Goal: Task Accomplishment & Management: Manage account settings

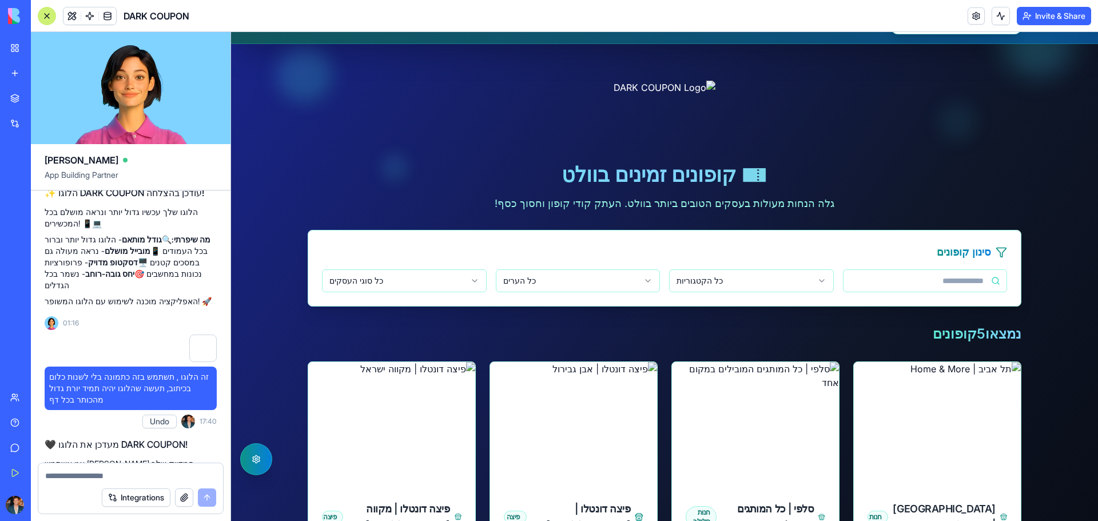
scroll to position [114, 0]
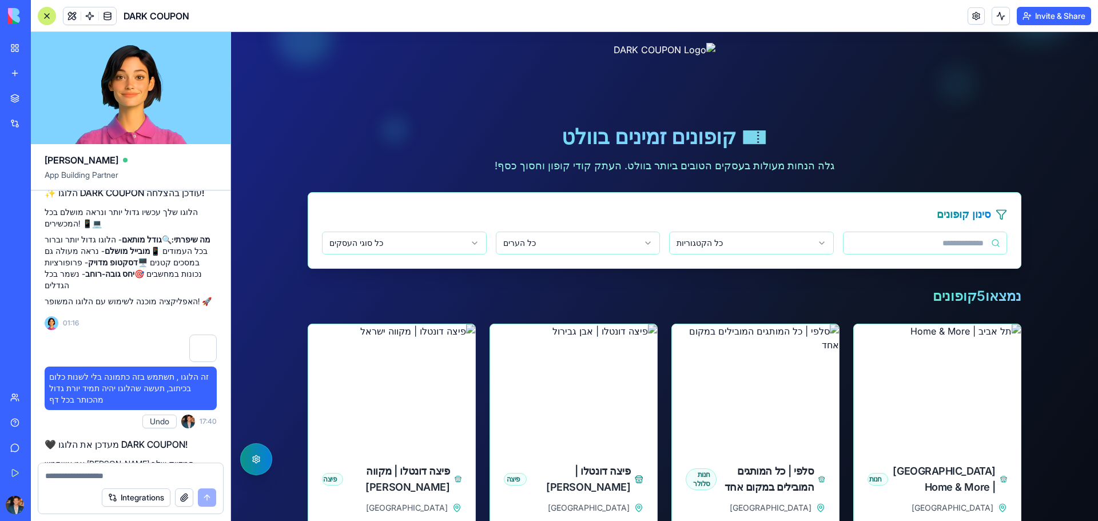
click at [120, 476] on textarea at bounding box center [130, 475] width 171 height 11
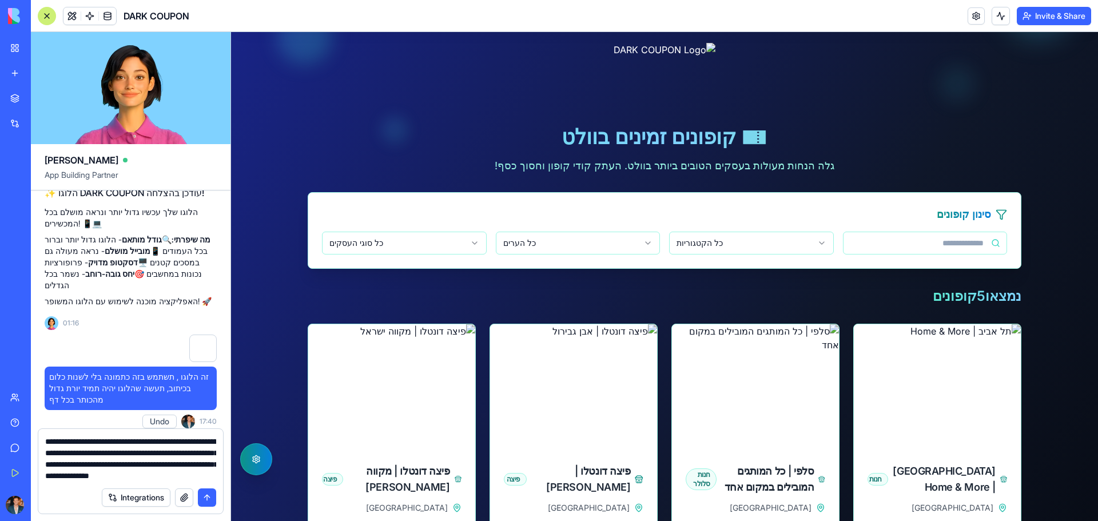
type textarea "**********"
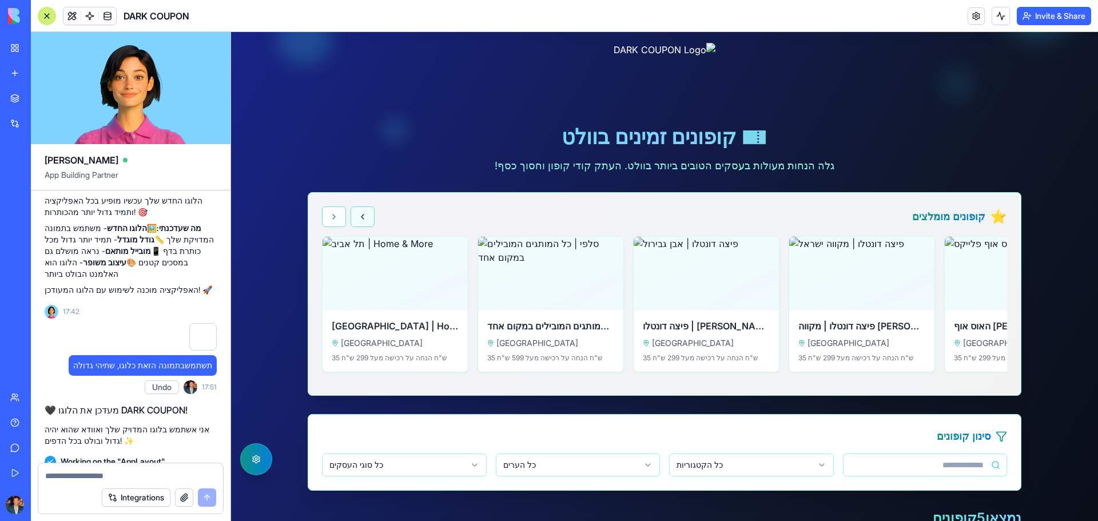
click at [354, 213] on button "גלול שמאלה" at bounding box center [363, 216] width 24 height 21
click at [327, 217] on button "גלול ימינה" at bounding box center [334, 216] width 24 height 21
click at [138, 473] on textarea at bounding box center [130, 475] width 171 height 11
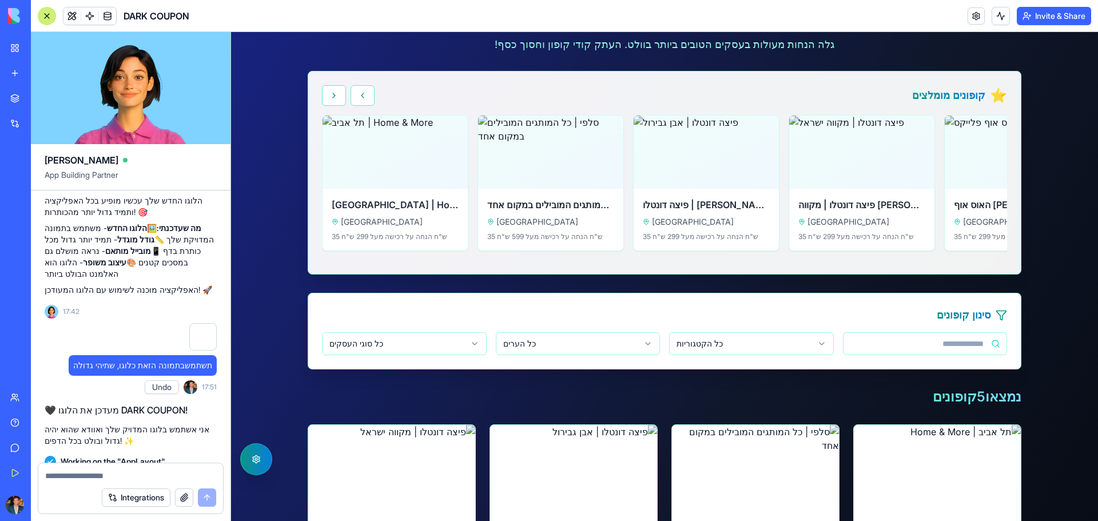
scroll to position [172, 0]
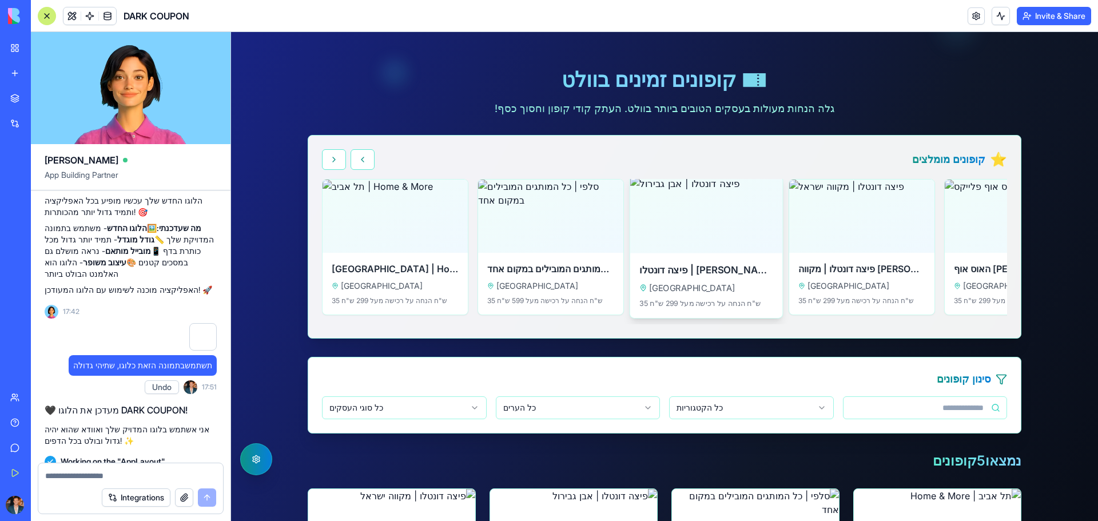
click at [726, 276] on h4 "פיצה דונטלו | [PERSON_NAME]" at bounding box center [706, 270] width 133 height 14
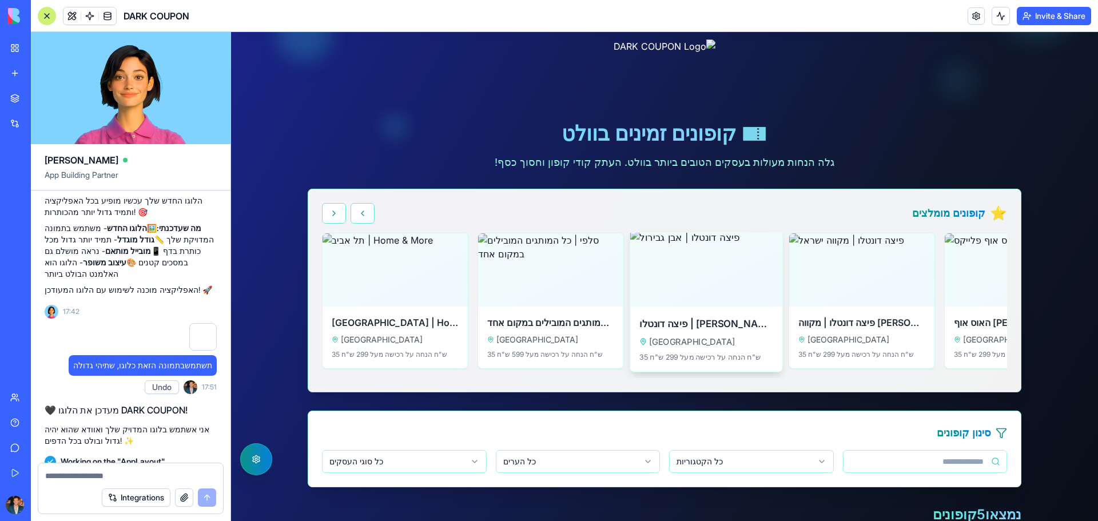
scroll to position [114, 0]
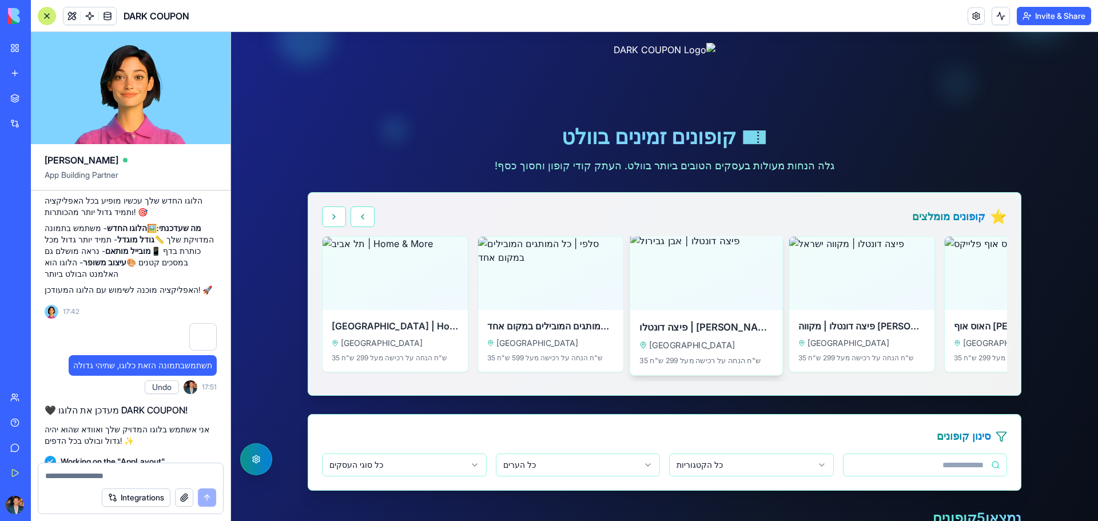
click at [686, 264] on img at bounding box center [706, 271] width 153 height 77
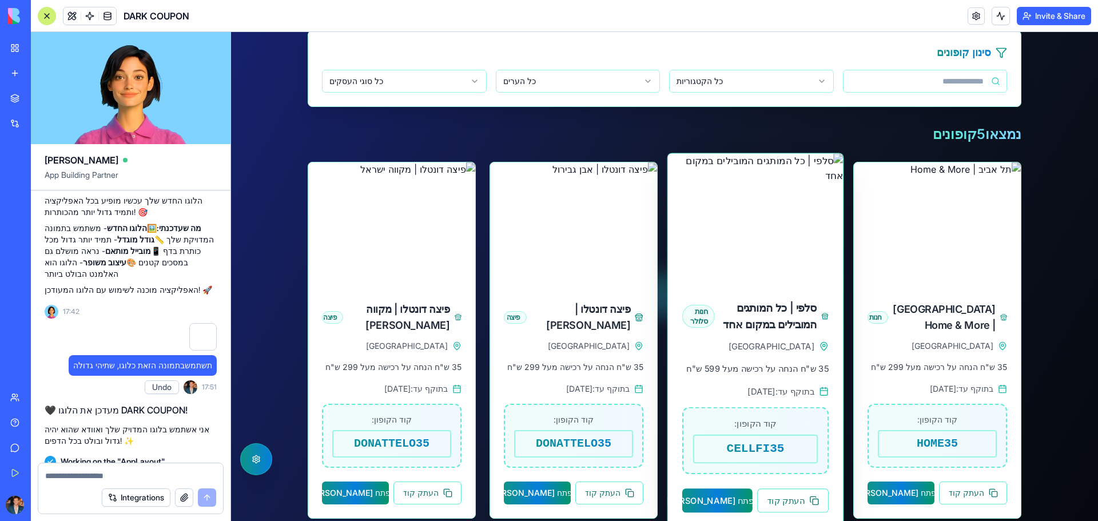
scroll to position [686, 0]
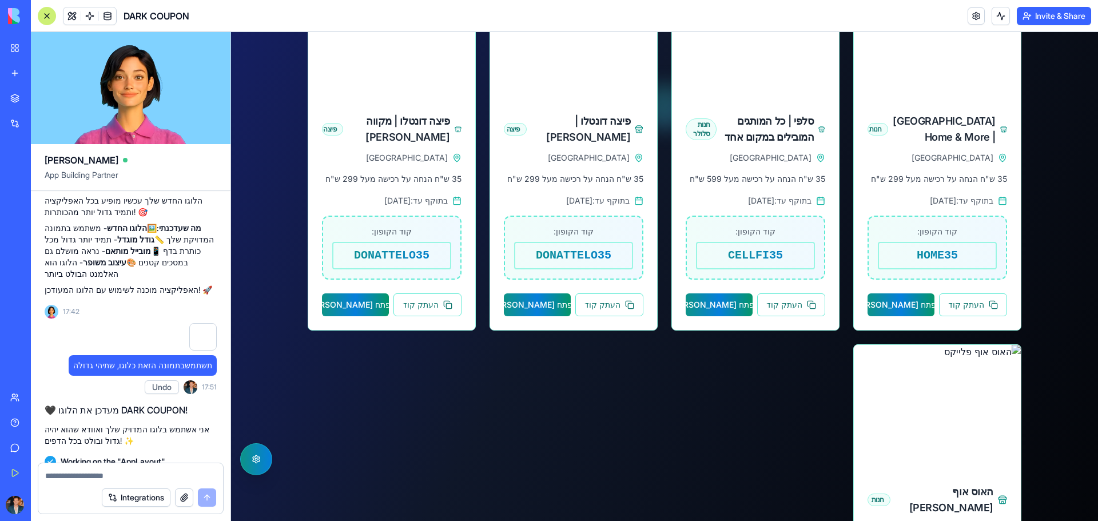
click at [135, 473] on textarea at bounding box center [130, 475] width 171 height 11
type textarea "**********"
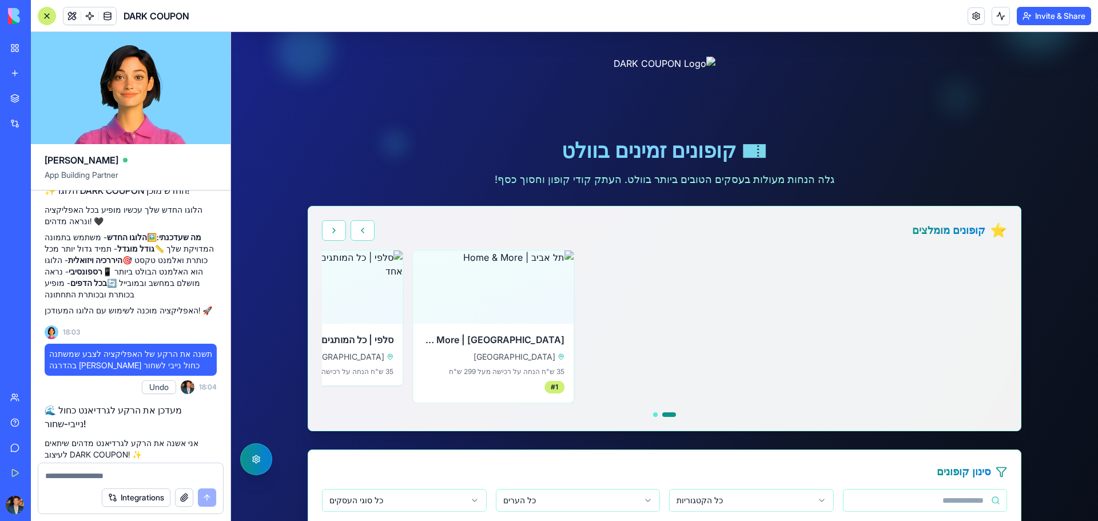
scroll to position [57, 0]
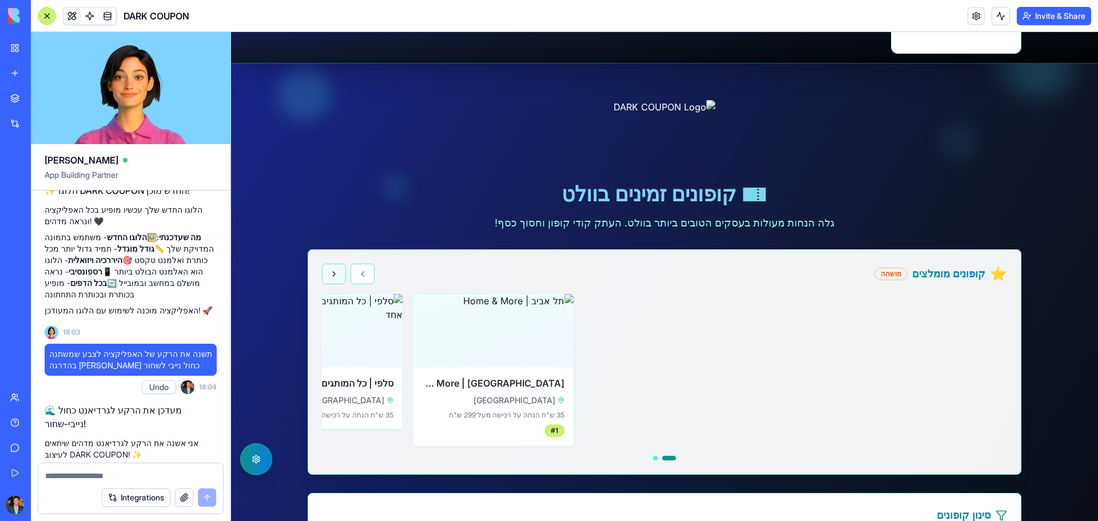
click at [329, 279] on button "קופון הבא" at bounding box center [334, 274] width 24 height 21
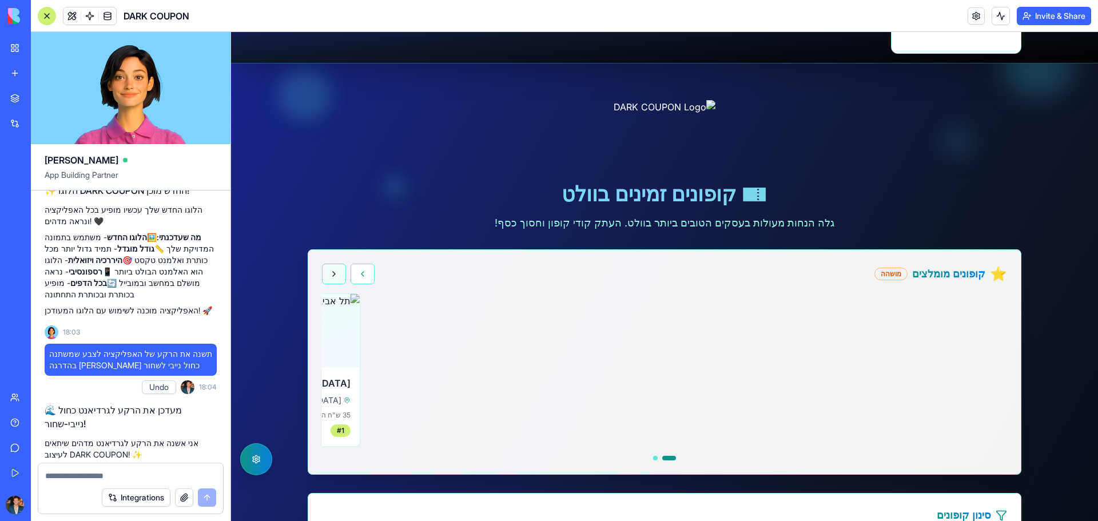
click at [333, 278] on button "קופון הבא" at bounding box center [334, 274] width 24 height 21
click at [352, 277] on button "קופון קודם" at bounding box center [363, 274] width 24 height 21
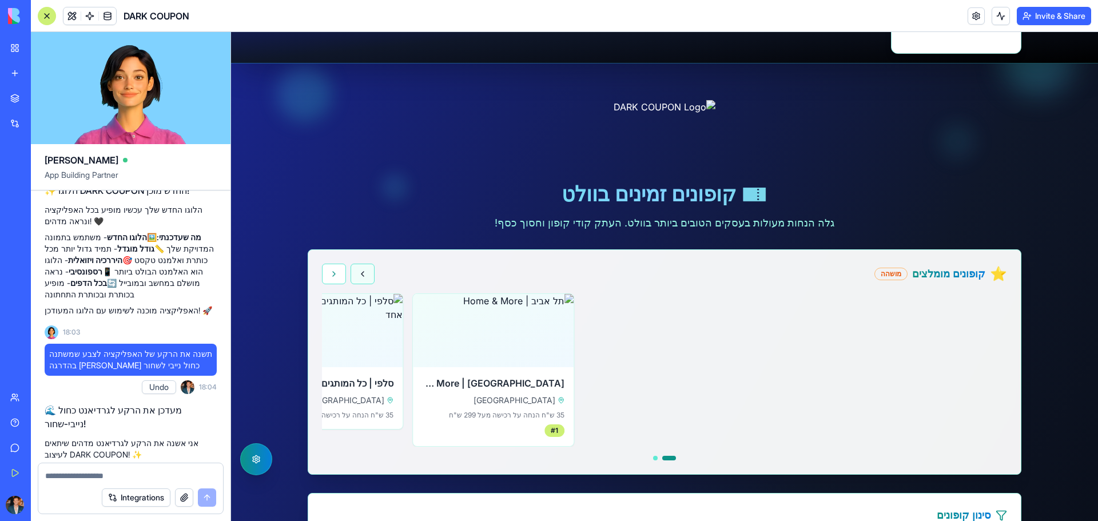
click at [352, 277] on button "קופון קודם" at bounding box center [363, 274] width 24 height 21
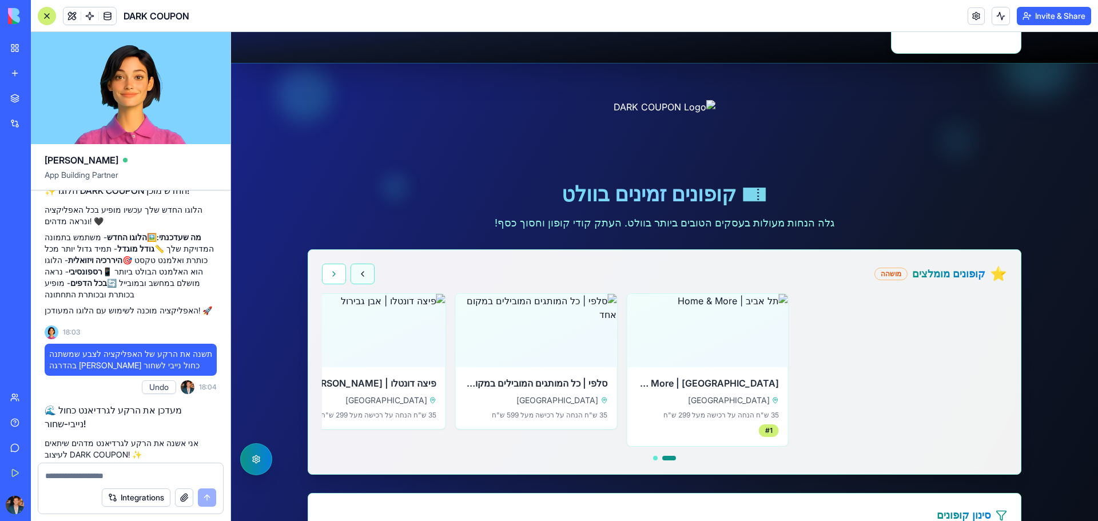
click at [352, 277] on button "קופון קודם" at bounding box center [363, 274] width 24 height 21
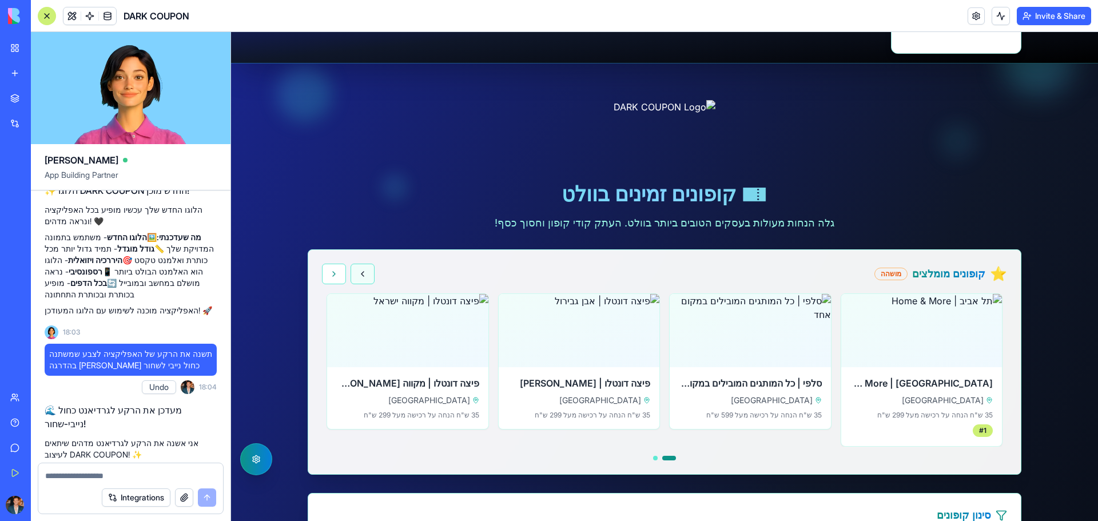
click at [352, 277] on button "קופון קודם" at bounding box center [363, 274] width 24 height 21
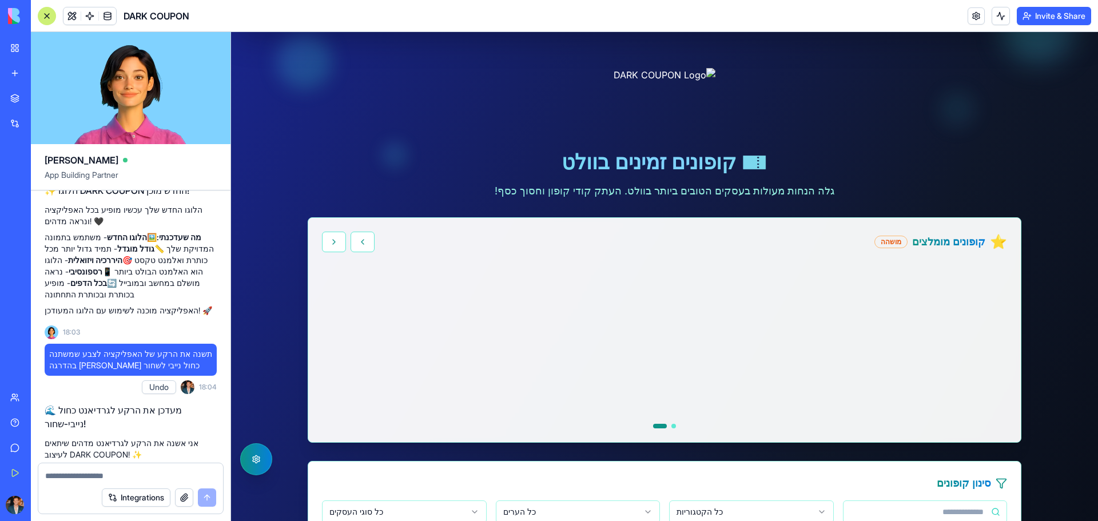
scroll to position [114, 0]
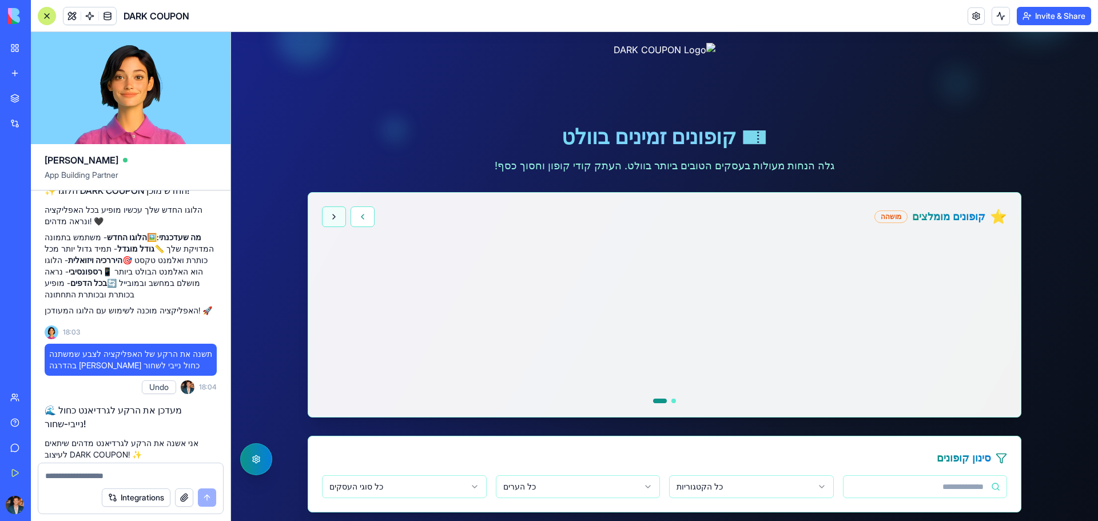
click at [328, 222] on button "קופון הבא" at bounding box center [334, 216] width 24 height 21
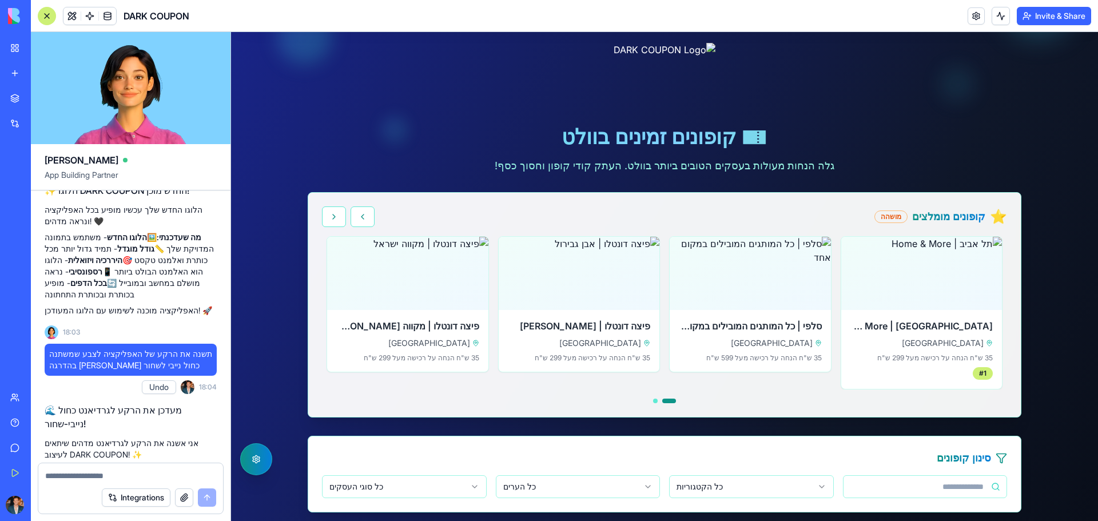
drag, startPoint x: 664, startPoint y: 402, endPoint x: 749, endPoint y: 407, distance: 86.0
click at [749, 407] on div "⭐ קופונים מומלצים מושהה לחץ לפרטים תל אביב | Home & More תל אביב 35 ש"ח הנחה על…" at bounding box center [664, 305] width 713 height 224
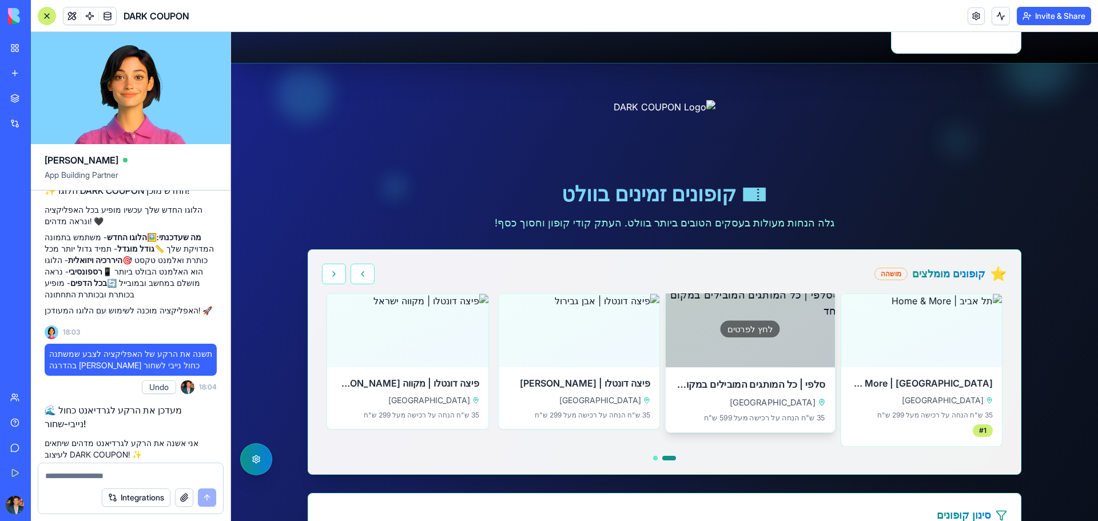
scroll to position [0, 0]
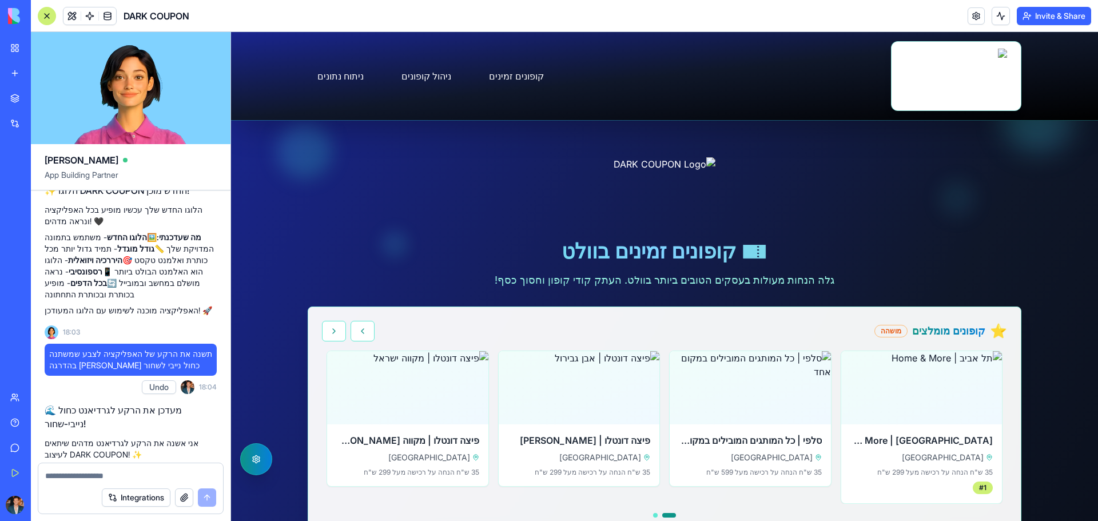
click at [140, 472] on textarea at bounding box center [130, 475] width 171 height 11
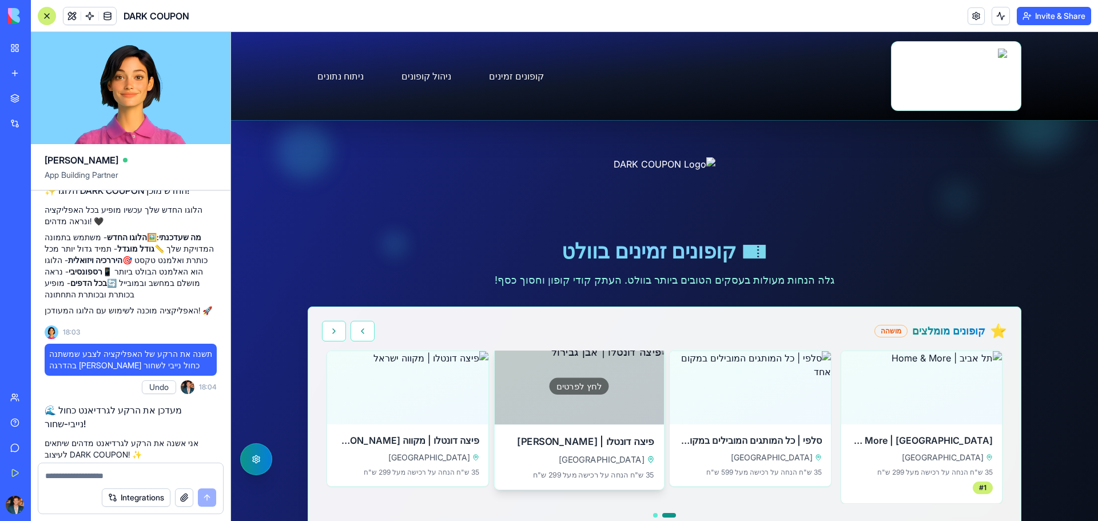
click at [567, 391] on div "לחץ לפרטים" at bounding box center [578, 386] width 59 height 17
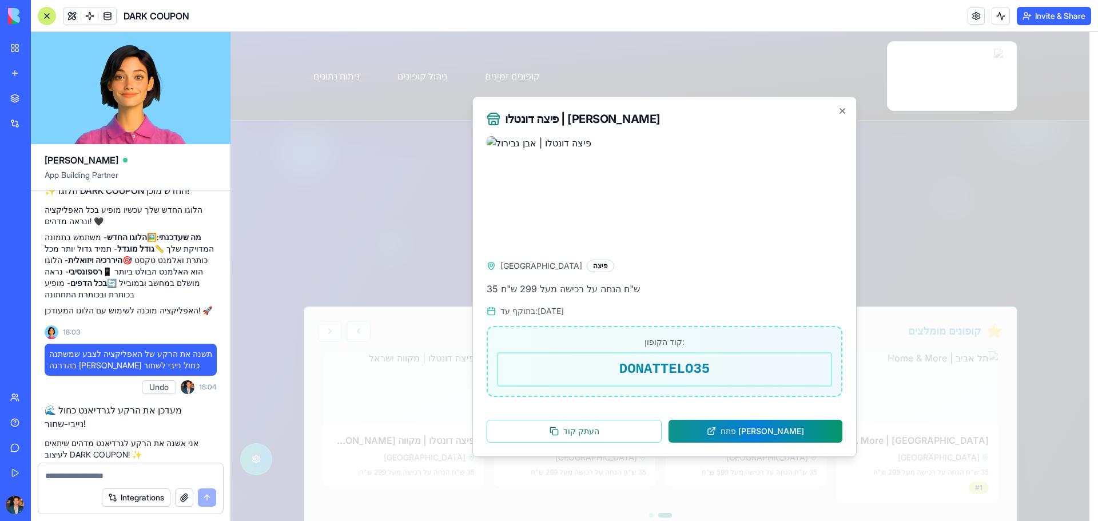
click at [582, 293] on p "35 ש"ח הנחה על רכישה מעל 299 ש"ח" at bounding box center [665, 288] width 356 height 15
click at [840, 112] on icon "button" at bounding box center [842, 110] width 9 height 9
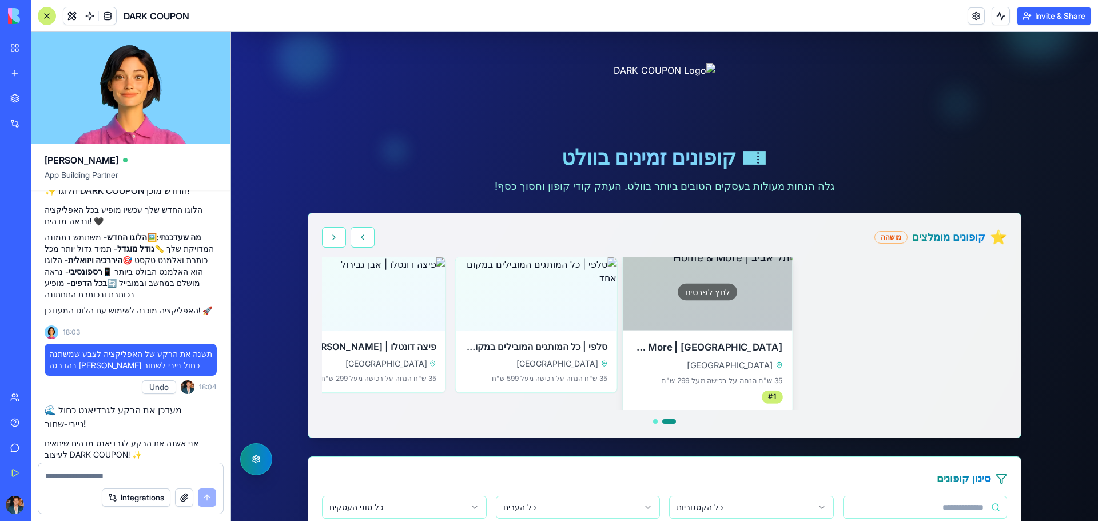
scroll to position [172, 0]
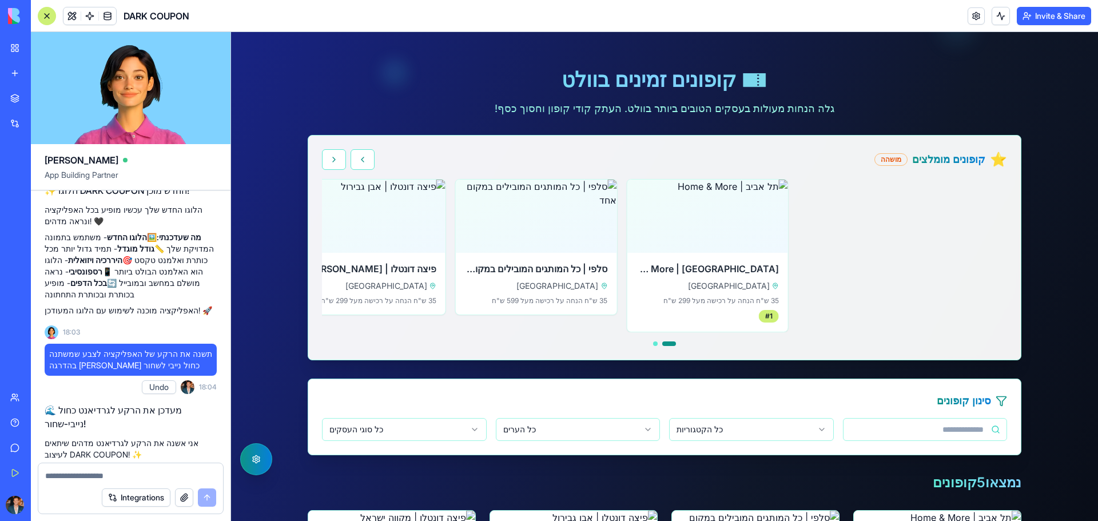
click at [138, 483] on div "Integrations" at bounding box center [130, 498] width 185 height 32
click at [156, 479] on textarea at bounding box center [130, 475] width 171 height 11
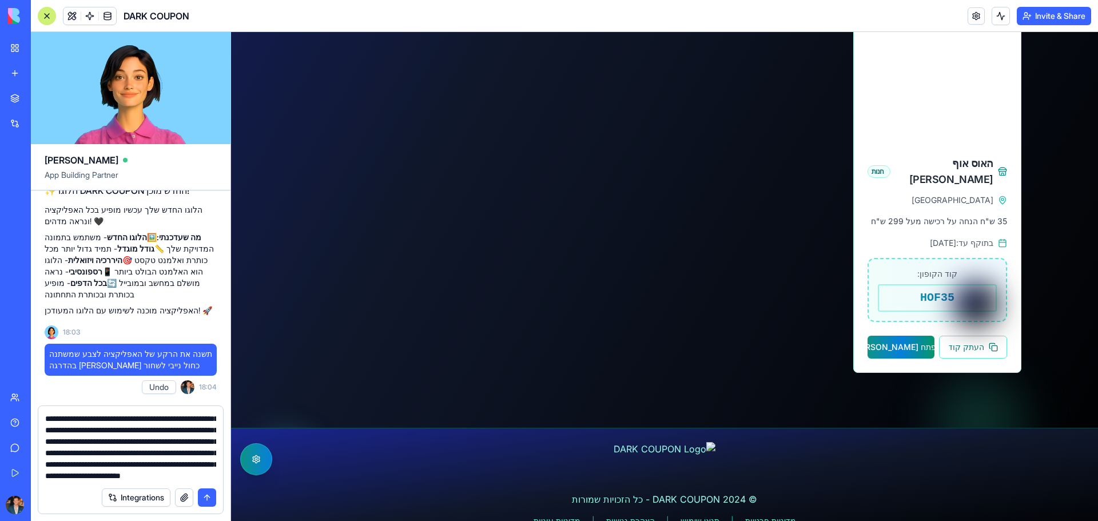
scroll to position [1040, 0]
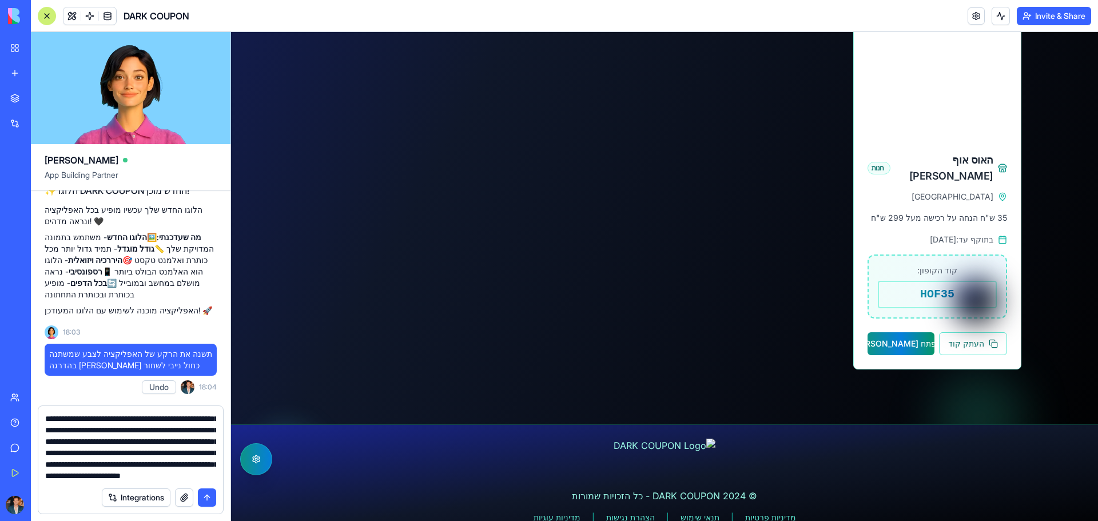
type textarea "**********"
click at [209, 497] on button "submit" at bounding box center [207, 498] width 18 height 18
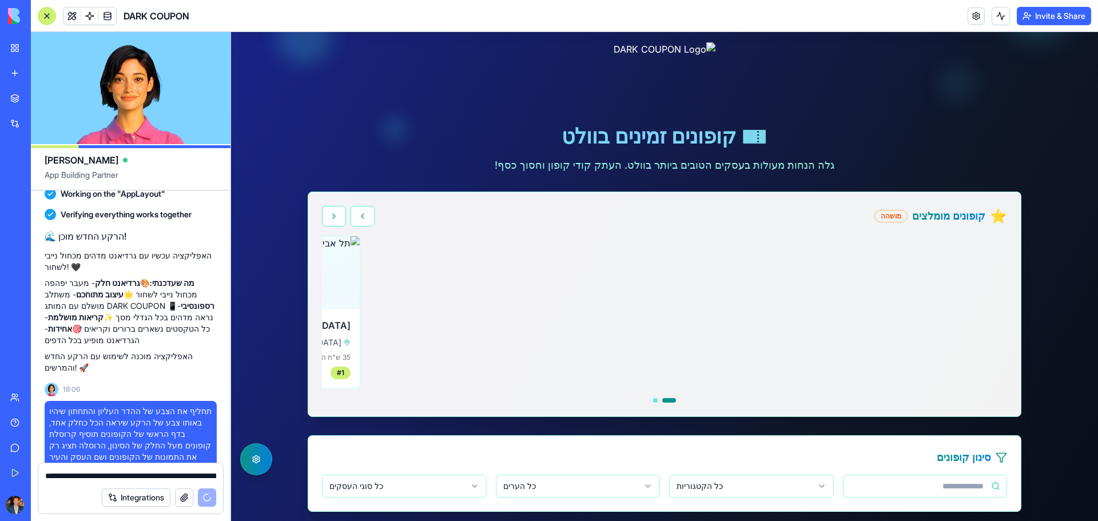
scroll to position [114, 0]
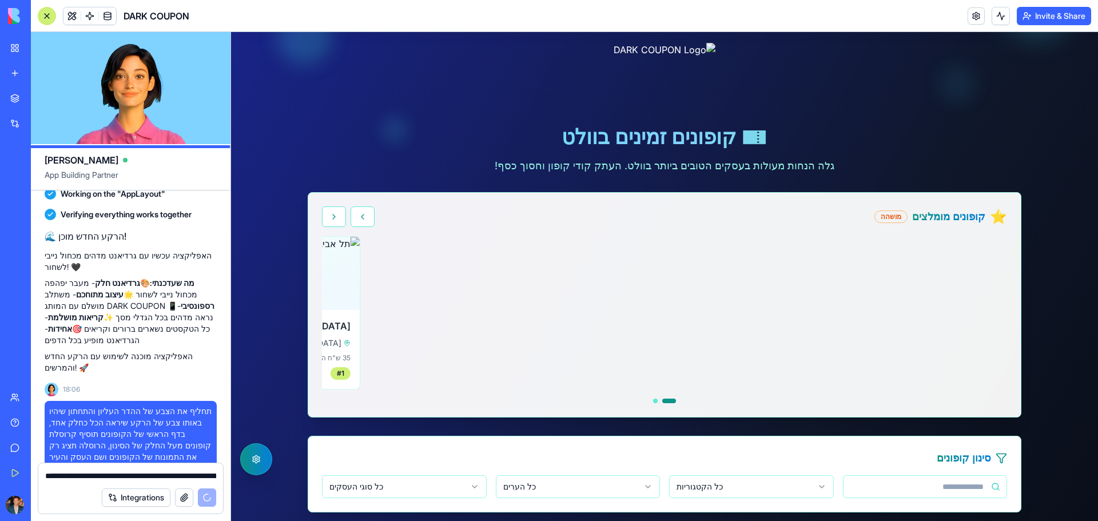
drag, startPoint x: 660, startPoint y: 400, endPoint x: 749, endPoint y: 406, distance: 89.4
click at [746, 406] on div "⭐ קופונים מומלצים מושהה לחץ לפרטים תל אביב | Home & More תל אביב 35 ש"ח הנחה על…" at bounding box center [664, 305] width 713 height 224
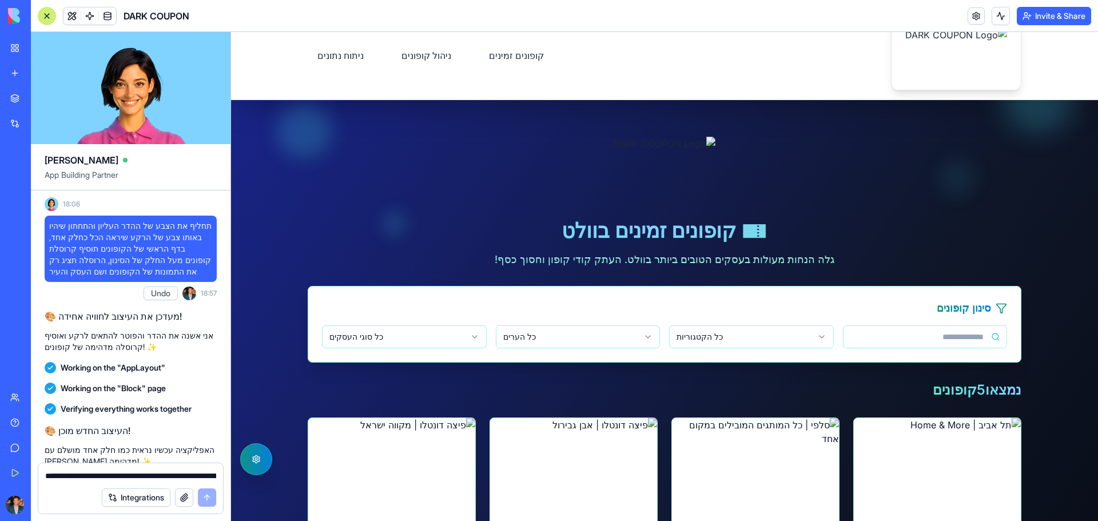
scroll to position [0, 0]
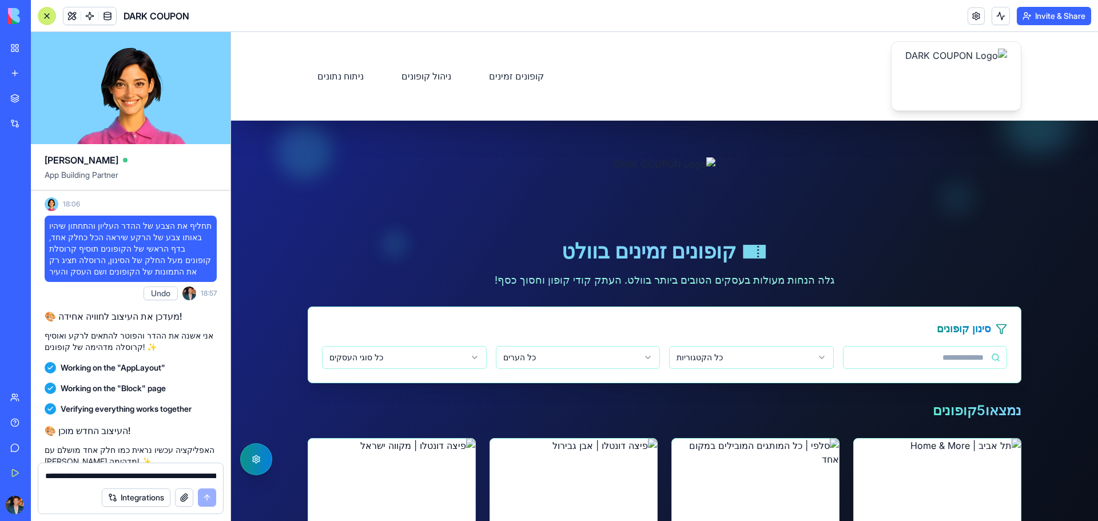
click at [833, 259] on h1 "🎫 קופונים זמינים בוולט" at bounding box center [665, 251] width 714 height 23
click at [482, 77] on link "קופונים זמינים" at bounding box center [516, 76] width 74 height 24
click at [429, 81] on link "ניהול קופונים" at bounding box center [426, 76] width 69 height 24
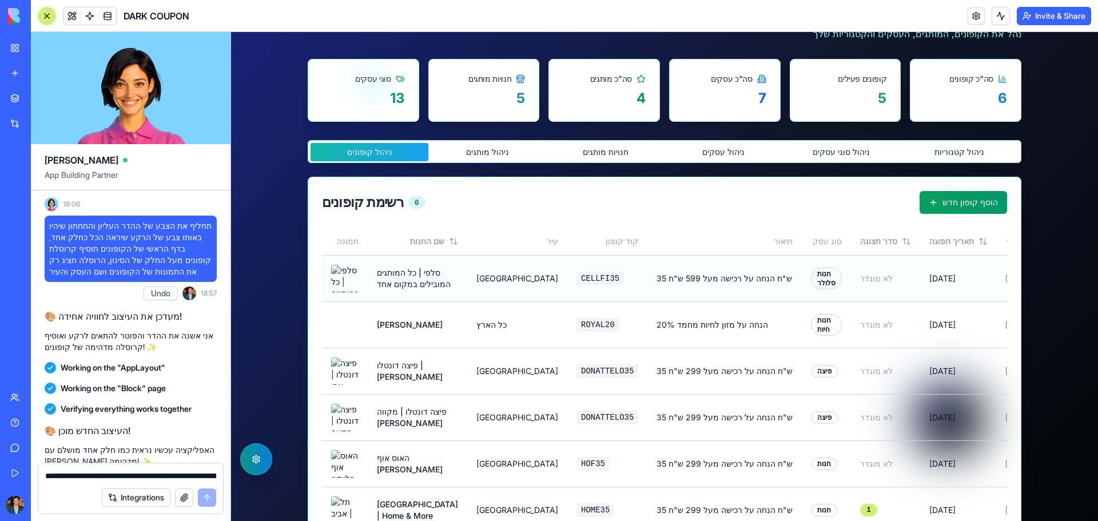
scroll to position [286, 0]
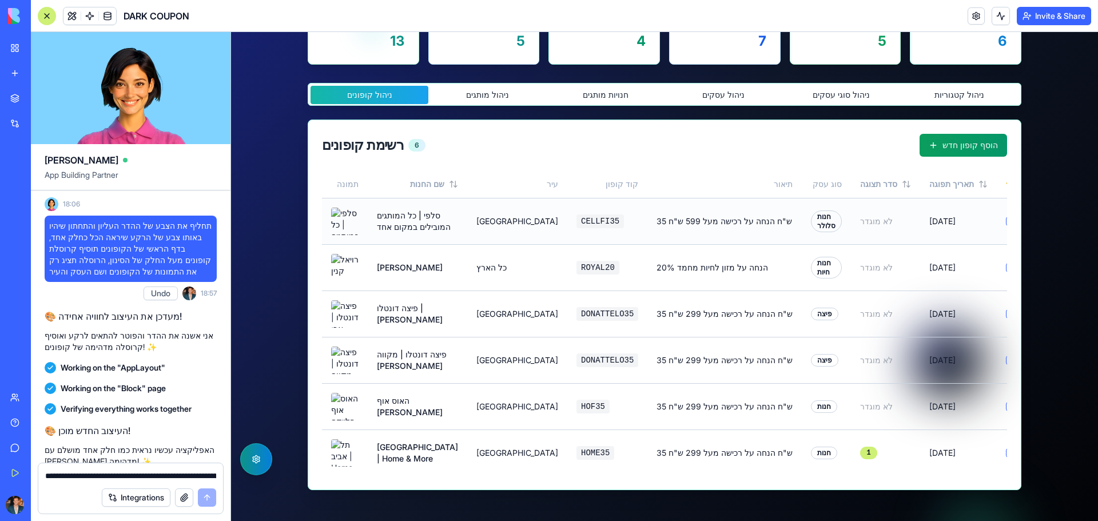
click at [1006, 226] on button "הוסף למומלצים" at bounding box center [1010, 221] width 9 height 9
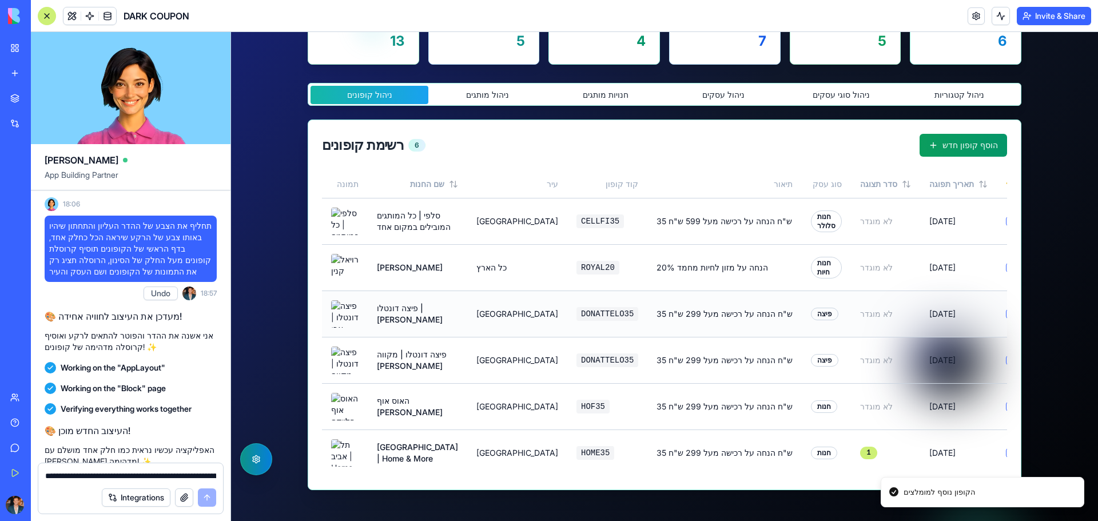
click at [1006, 319] on button "הוסף למומלצים" at bounding box center [1010, 313] width 9 height 9
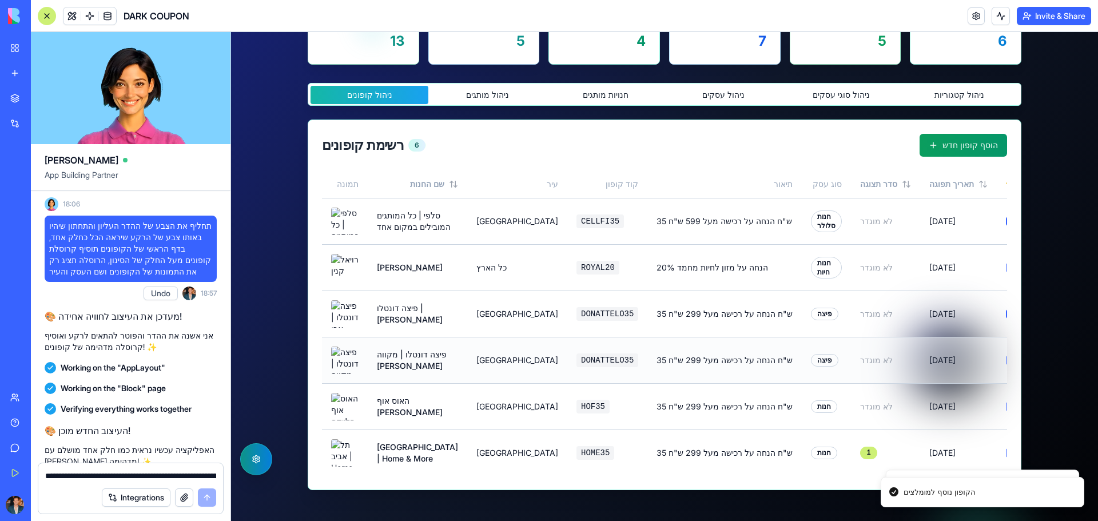
click at [1006, 365] on button "הוסף למומלצים" at bounding box center [1010, 360] width 9 height 9
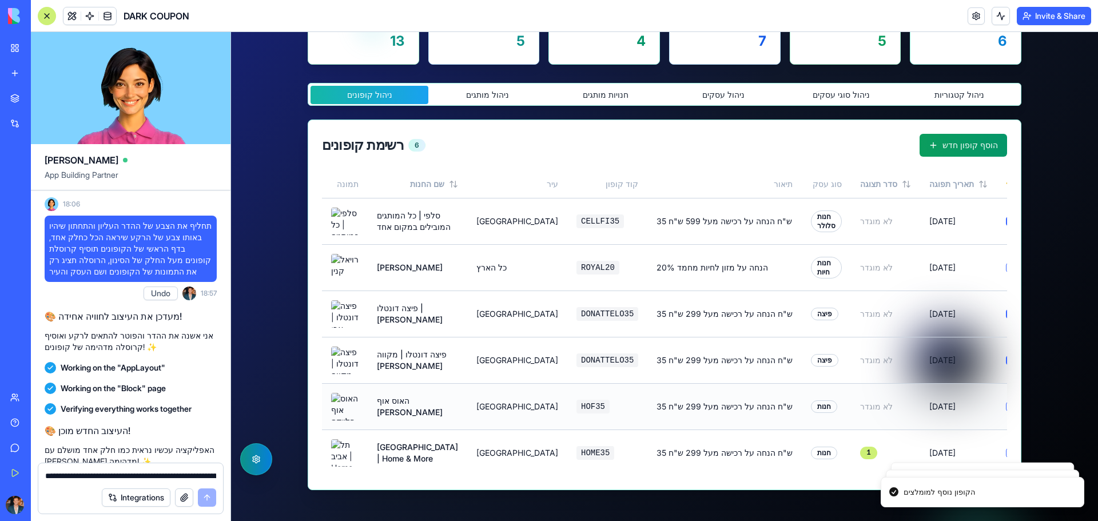
click at [1006, 411] on button "הוסף למומלצים" at bounding box center [1010, 406] width 9 height 9
click at [1006, 458] on button "הוסף למומלצים" at bounding box center [1010, 452] width 9 height 9
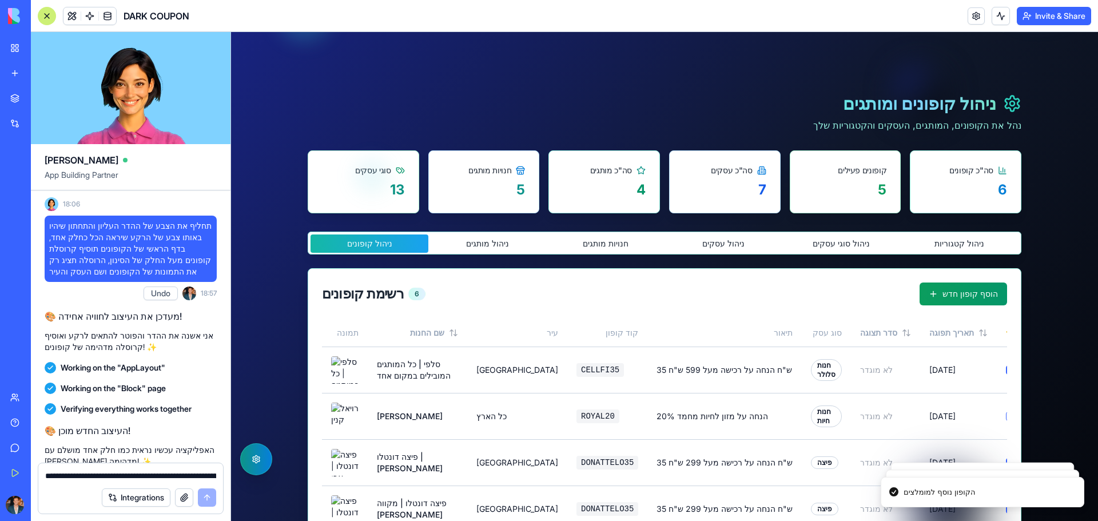
scroll to position [0, 0]
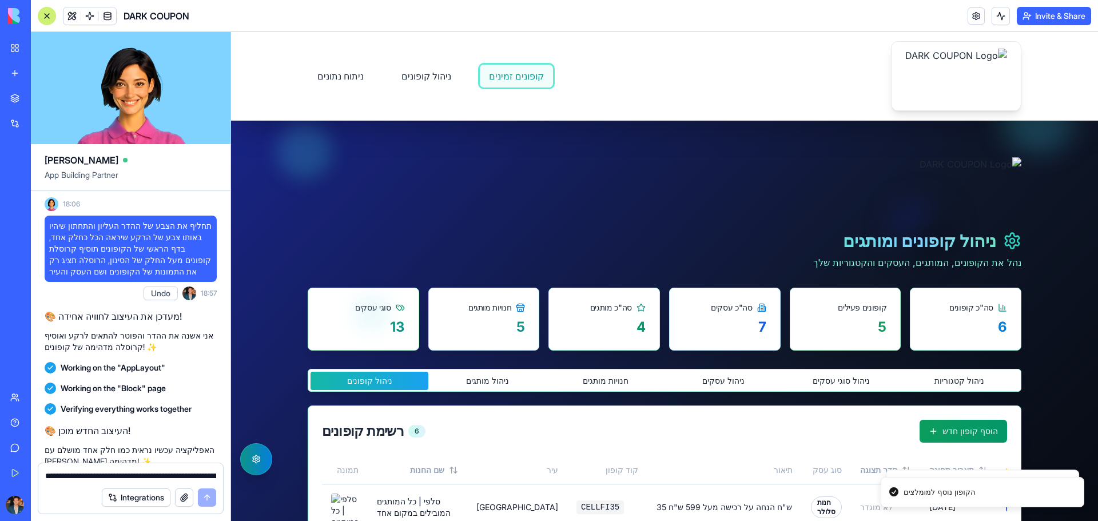
click at [507, 78] on link "קופונים זמינים" at bounding box center [516, 76] width 74 height 24
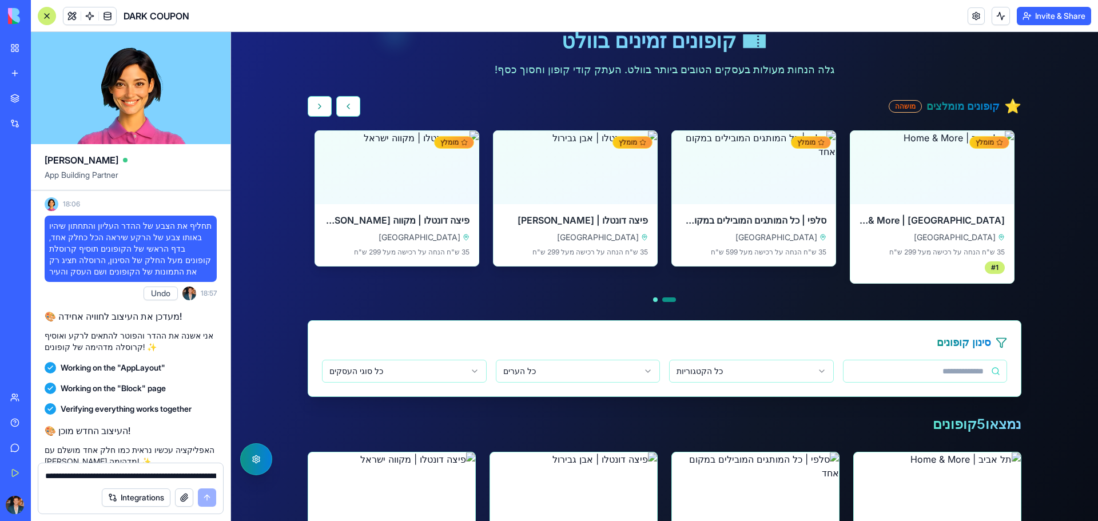
scroll to position [229, 0]
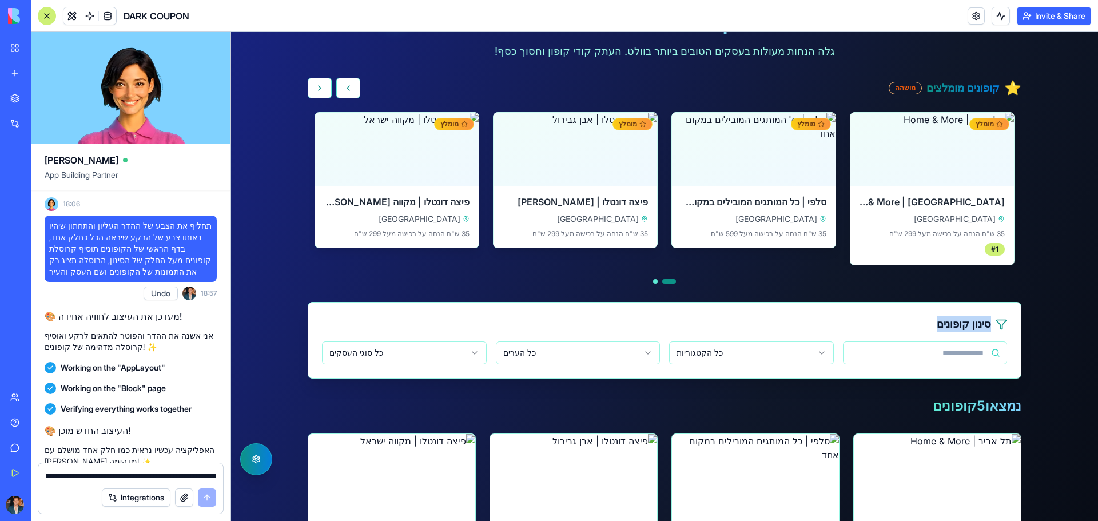
drag, startPoint x: 674, startPoint y: 280, endPoint x: 693, endPoint y: 288, distance: 20.3
click at [343, 92] on button "קופון קודם" at bounding box center [348, 88] width 24 height 21
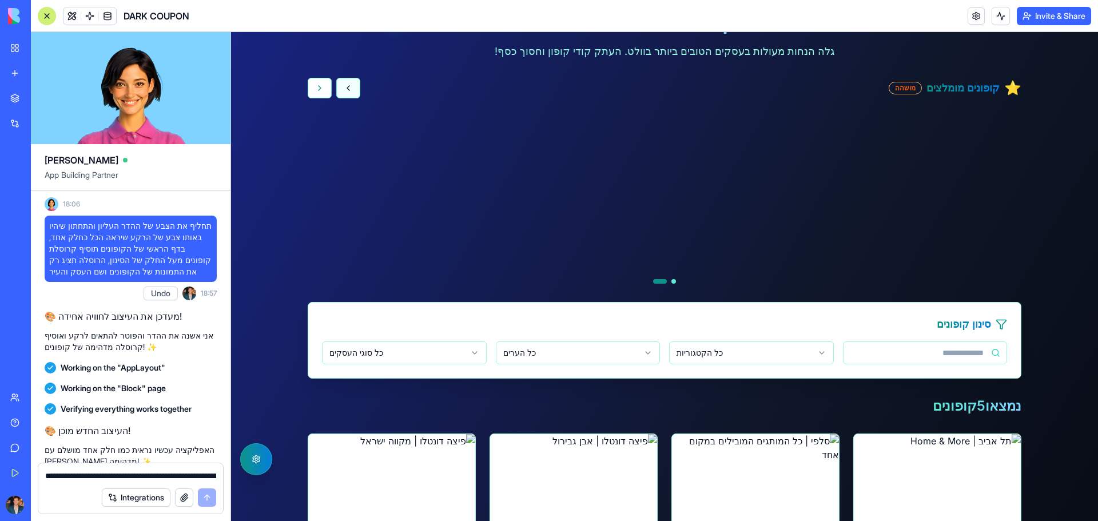
click at [341, 88] on button "קופון קודם" at bounding box center [348, 88] width 24 height 21
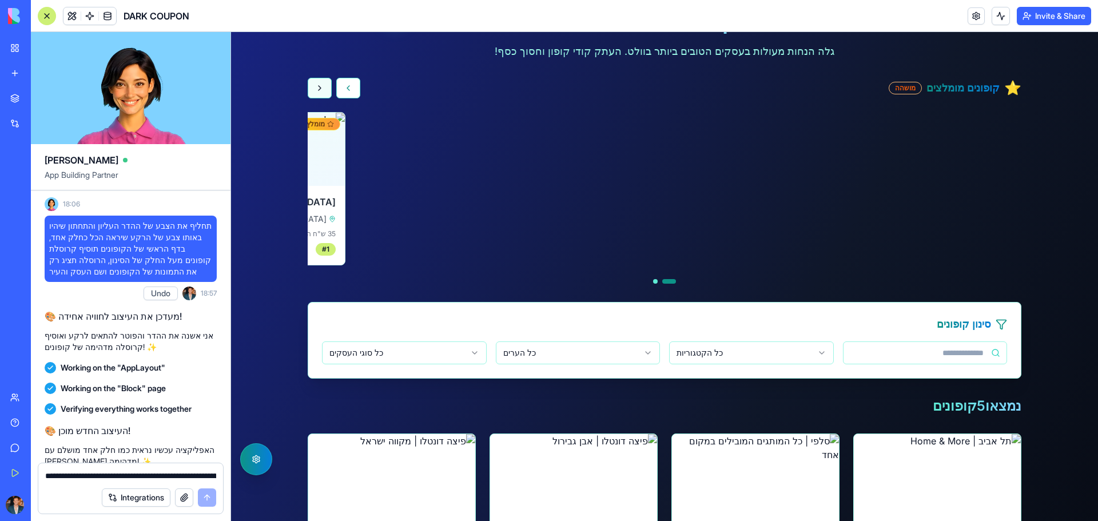
click at [312, 87] on button "קופון הבא" at bounding box center [320, 88] width 24 height 21
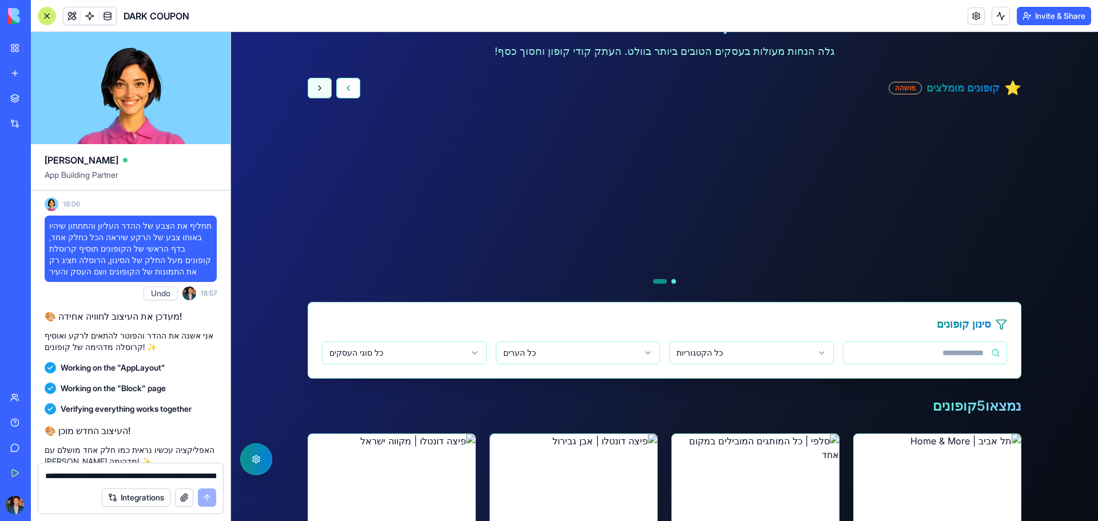
click at [312, 87] on button "קופון הבא" at bounding box center [320, 88] width 24 height 21
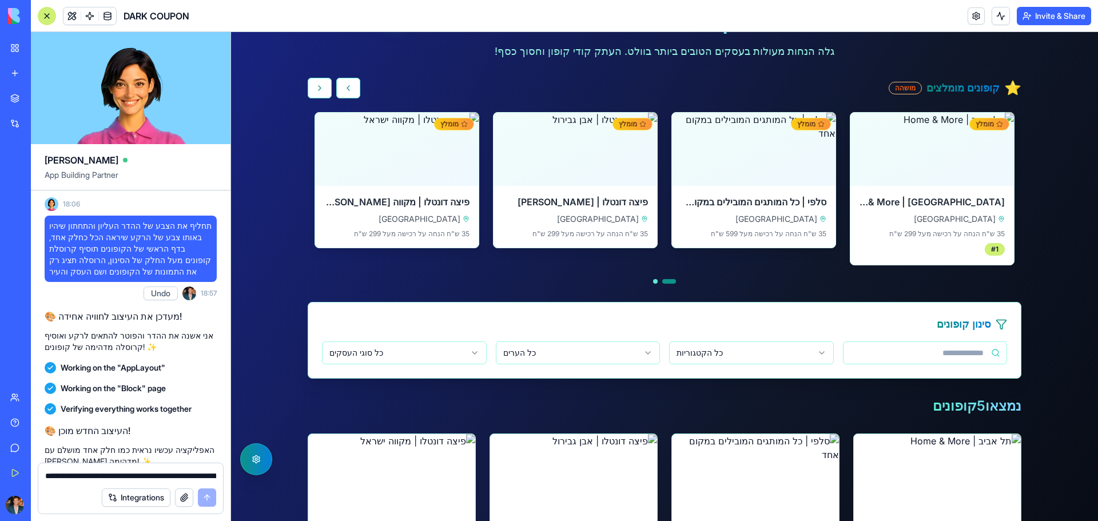
click at [911, 86] on div "מושהה" at bounding box center [905, 88] width 33 height 13
click at [964, 89] on h3 "קופונים מומלצים" at bounding box center [963, 88] width 73 height 16
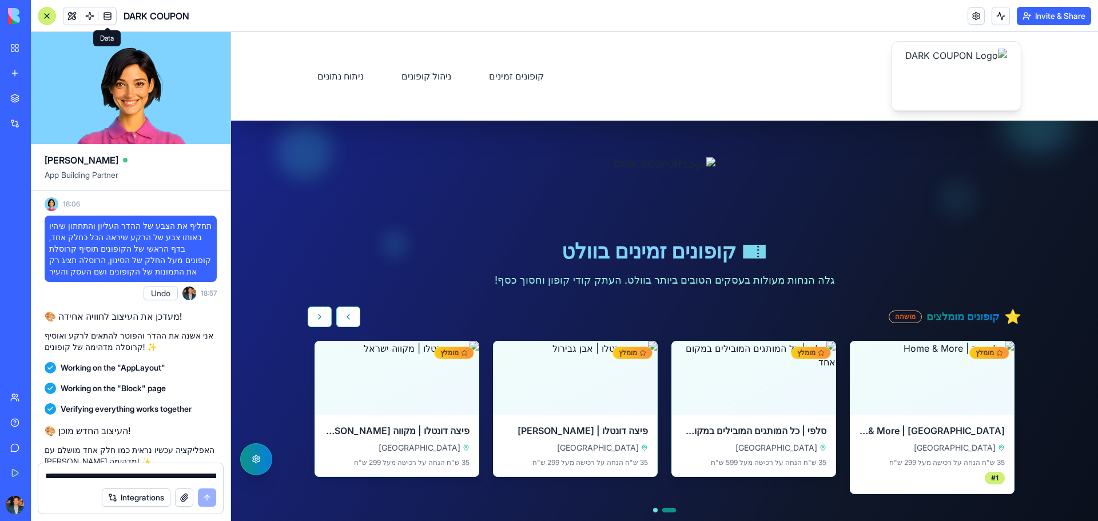
click at [114, 19] on span at bounding box center [108, 16] width 32 height 32
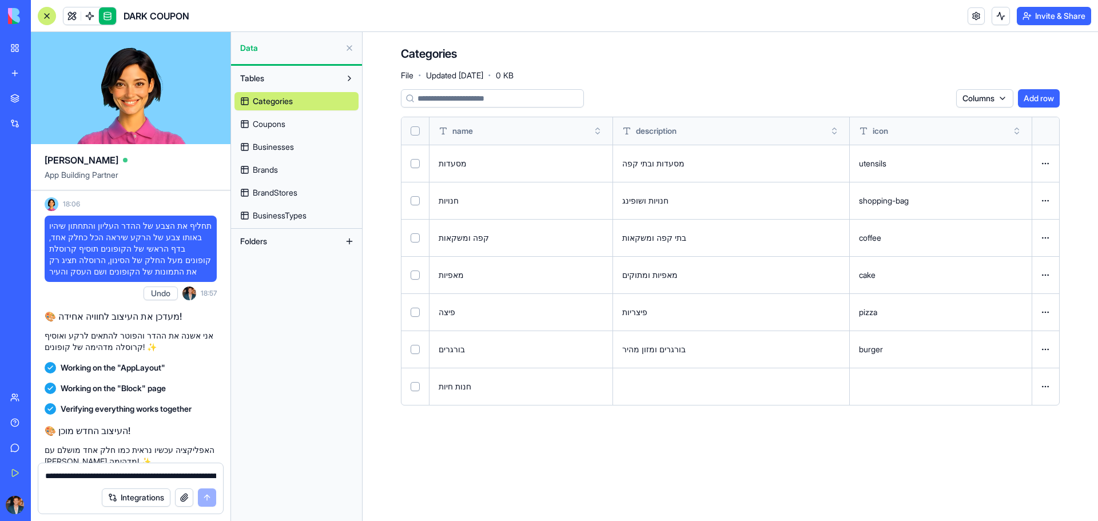
click at [283, 129] on span "Coupons" at bounding box center [269, 123] width 33 height 11
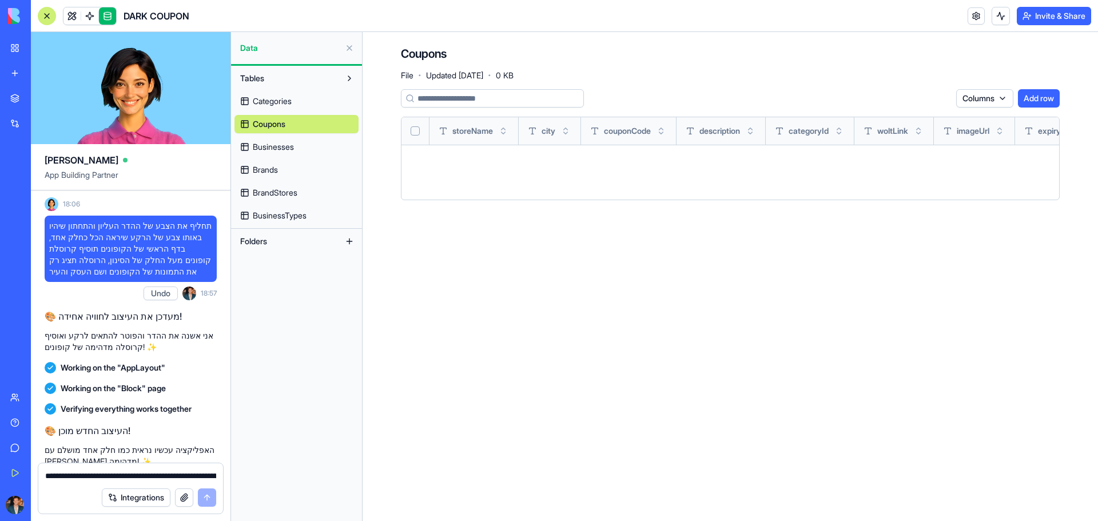
click at [288, 144] on span "Businesses" at bounding box center [273, 146] width 41 height 11
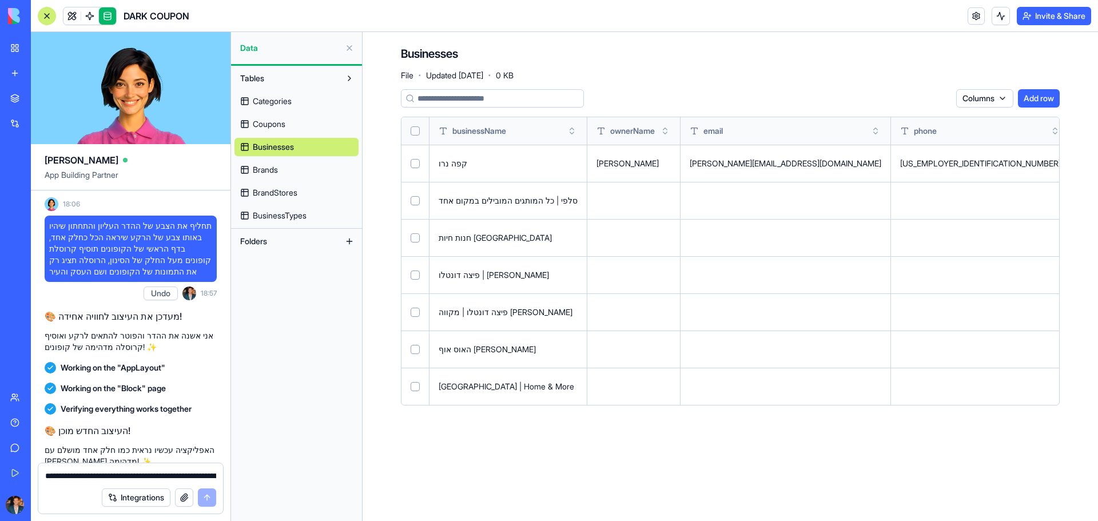
click at [107, 18] on link at bounding box center [107, 15] width 17 height 17
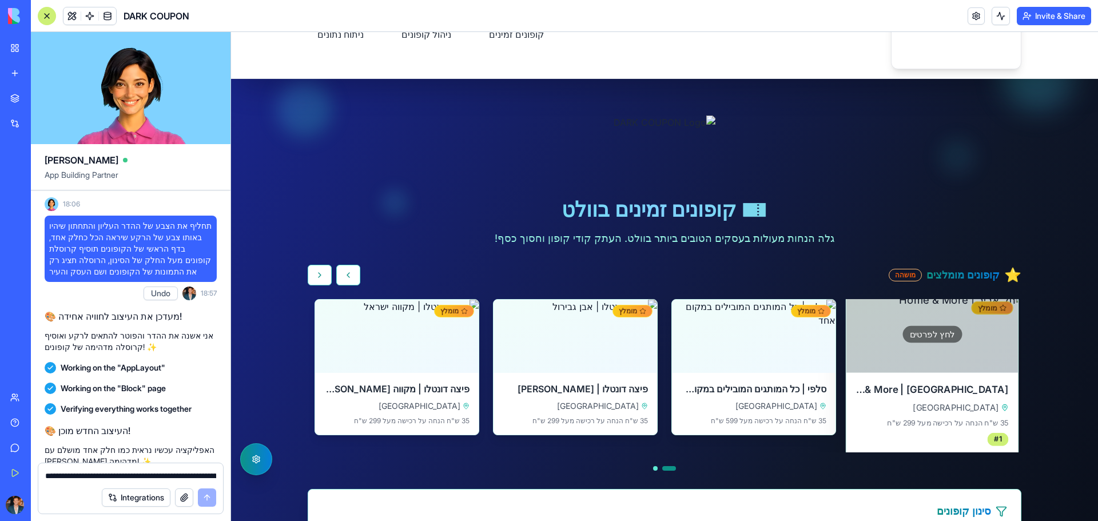
scroll to position [57, 0]
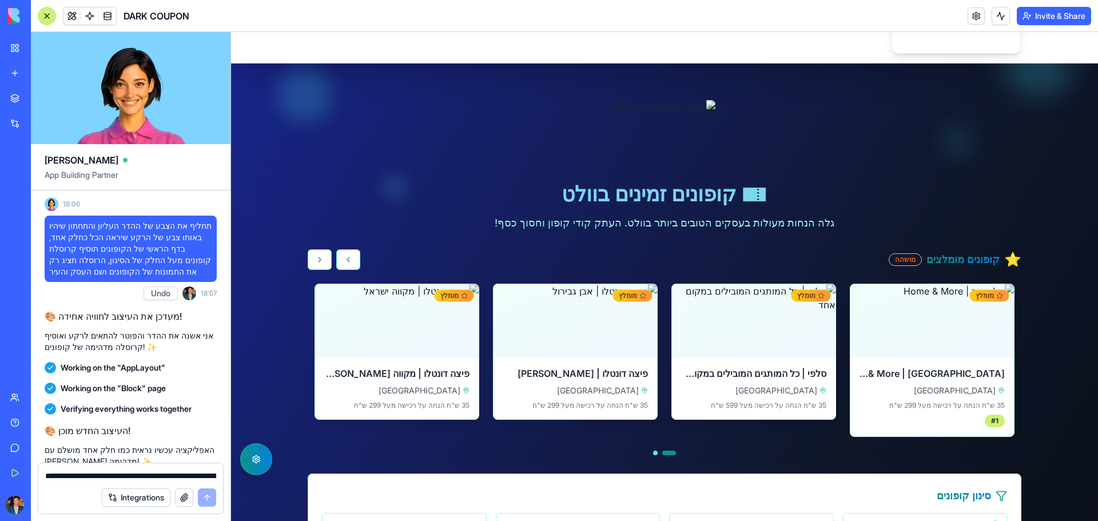
click at [910, 257] on div "מושהה" at bounding box center [905, 259] width 33 height 13
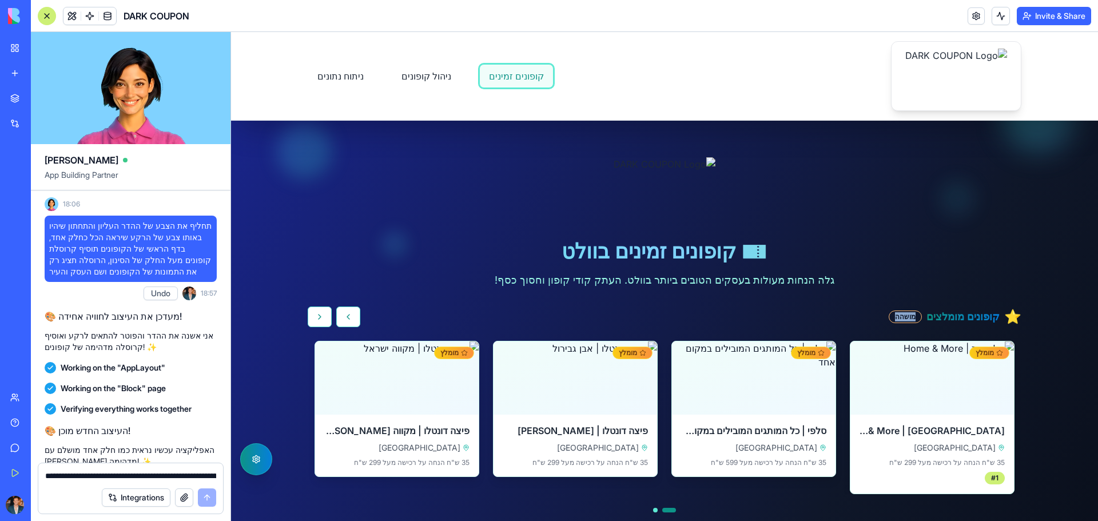
click at [500, 77] on link "קופונים זמינים" at bounding box center [516, 76] width 74 height 24
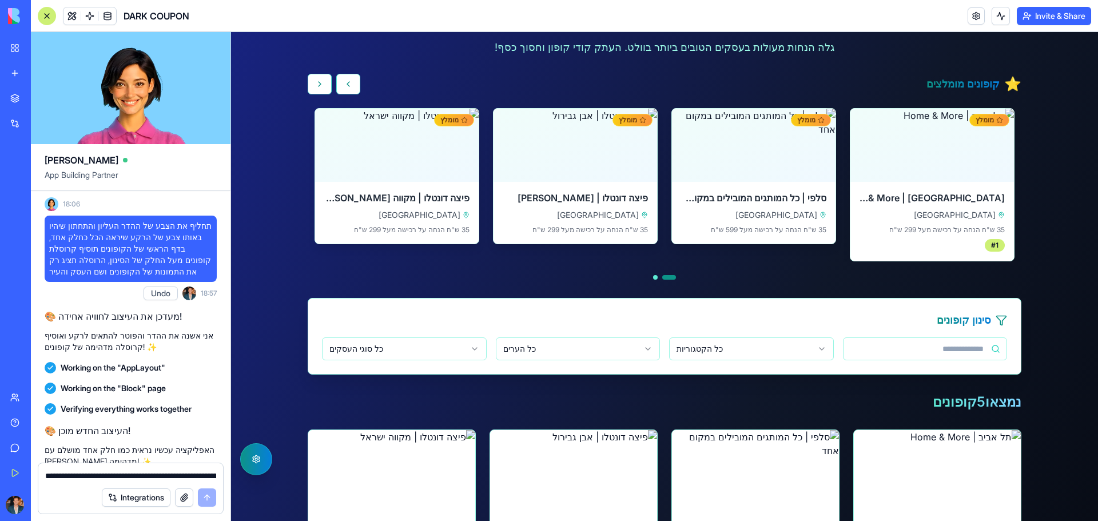
scroll to position [172, 0]
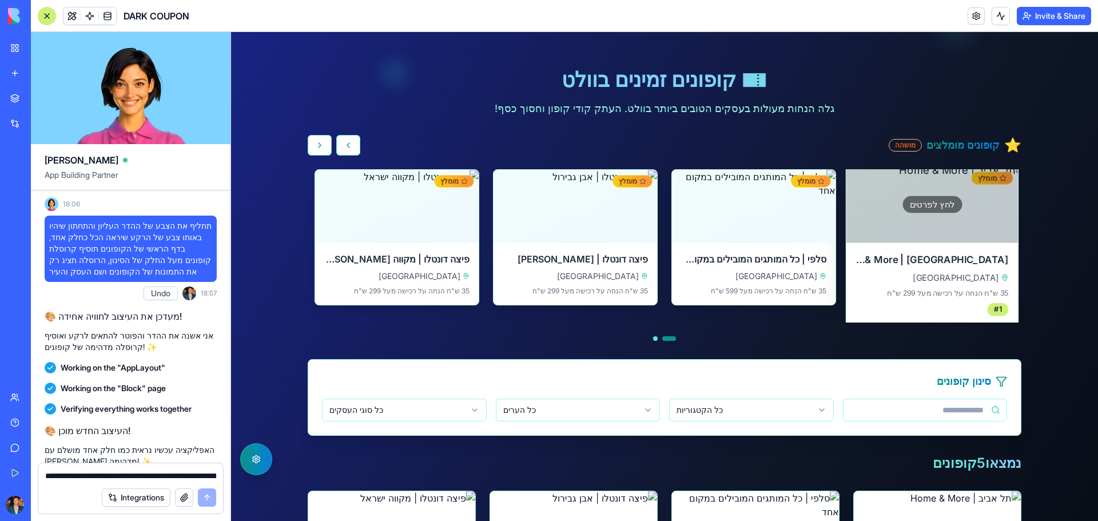
click at [928, 213] on div "לחץ לפרטים" at bounding box center [933, 204] width 172 height 77
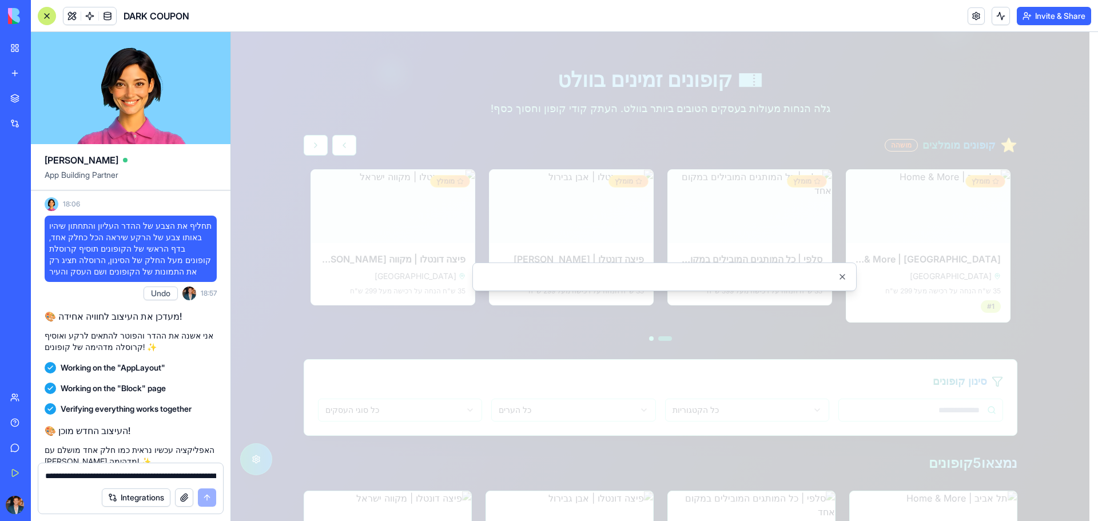
click at [1014, 286] on div at bounding box center [664, 276] width 867 height 489
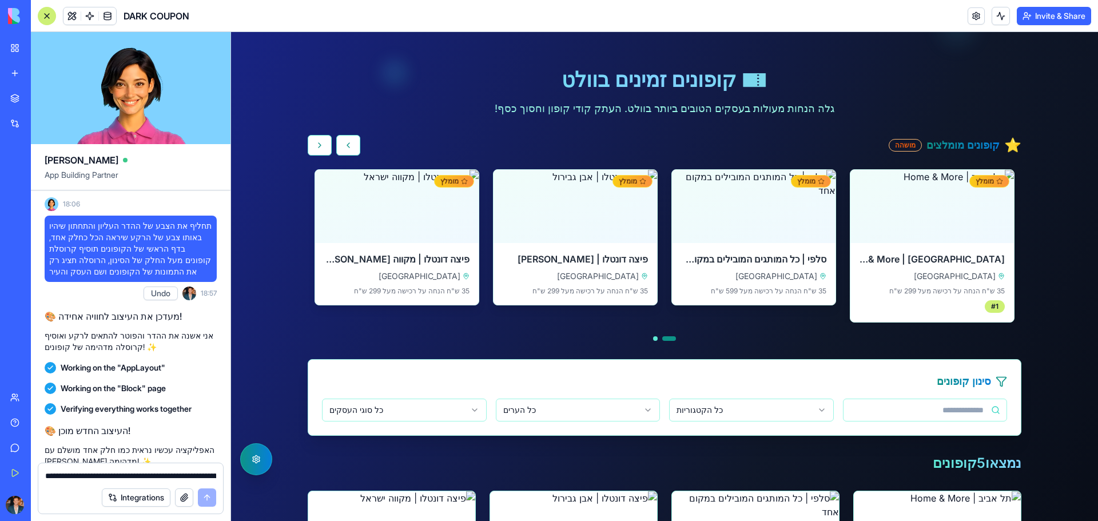
click at [92, 475] on textarea "**********" at bounding box center [130, 475] width 171 height 11
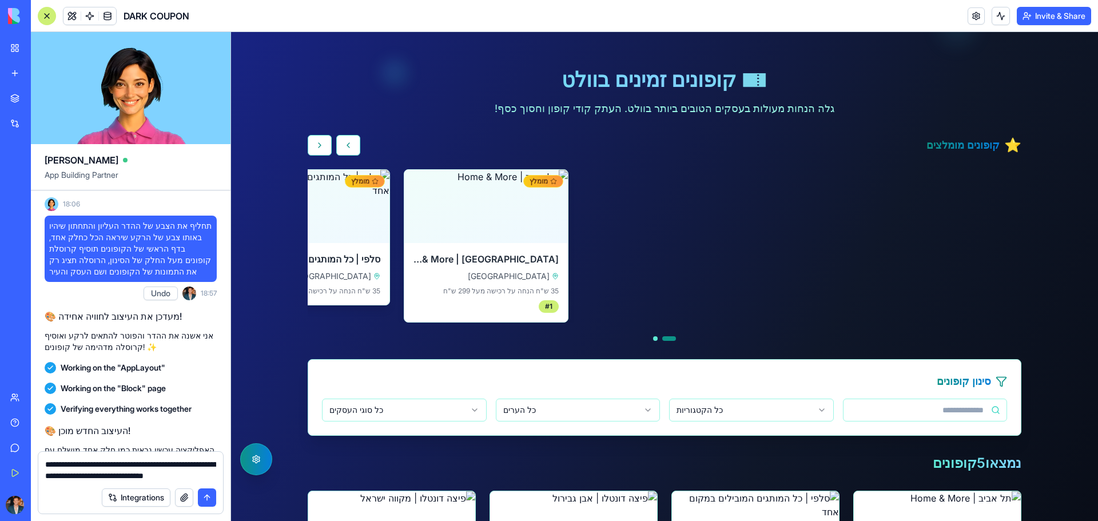
type textarea "**********"
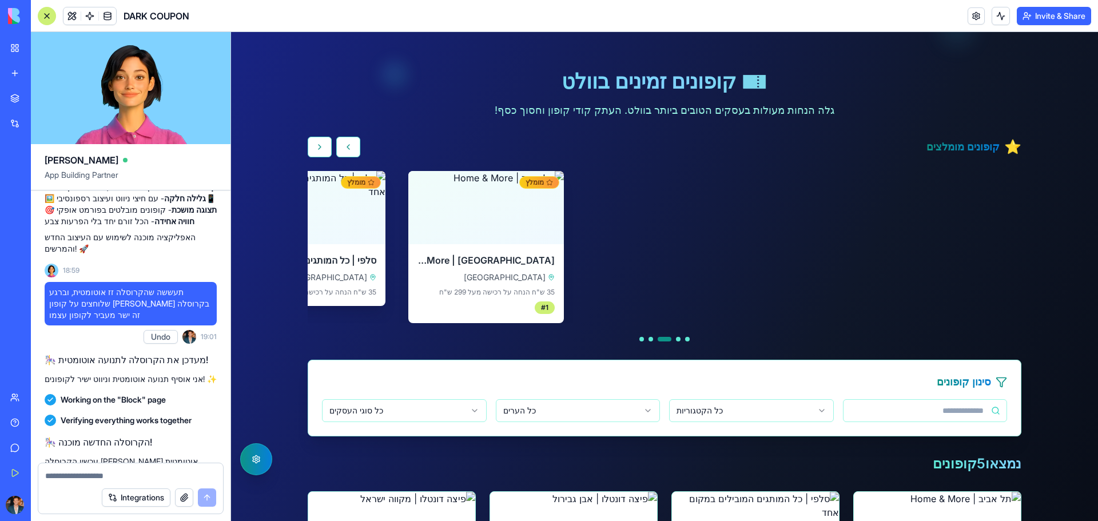
scroll to position [114, 0]
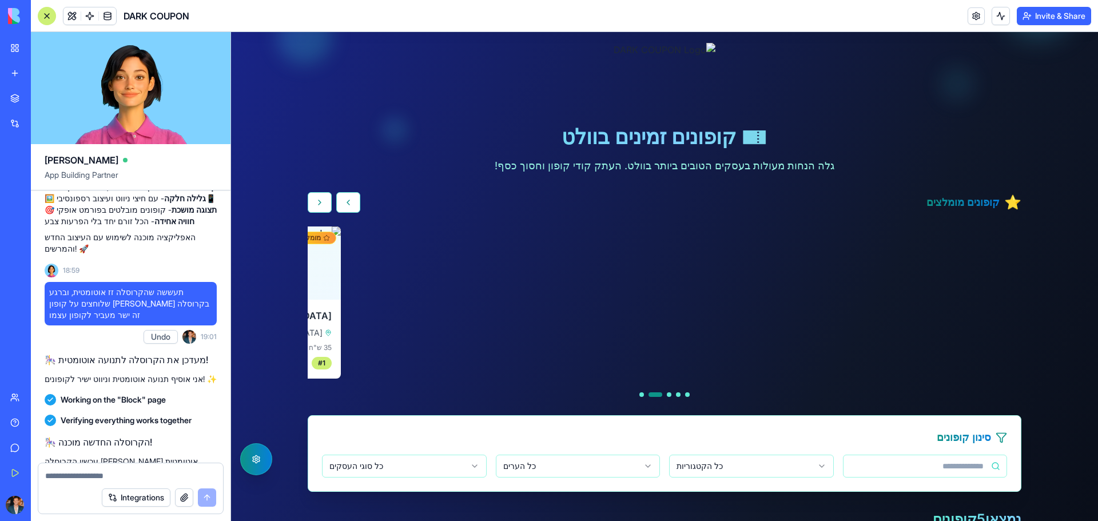
click at [669, 391] on div "⭐ קופונים מומלצים מומלץ לחץ לפרטים תל אביב | Home & More תל אביב 35 ש"ח הנחה על…" at bounding box center [665, 294] width 714 height 205
click at [680, 394] on div at bounding box center [665, 394] width 714 height 5
click at [685, 395] on button "עבור לקופון 1" at bounding box center [687, 394] width 5 height 5
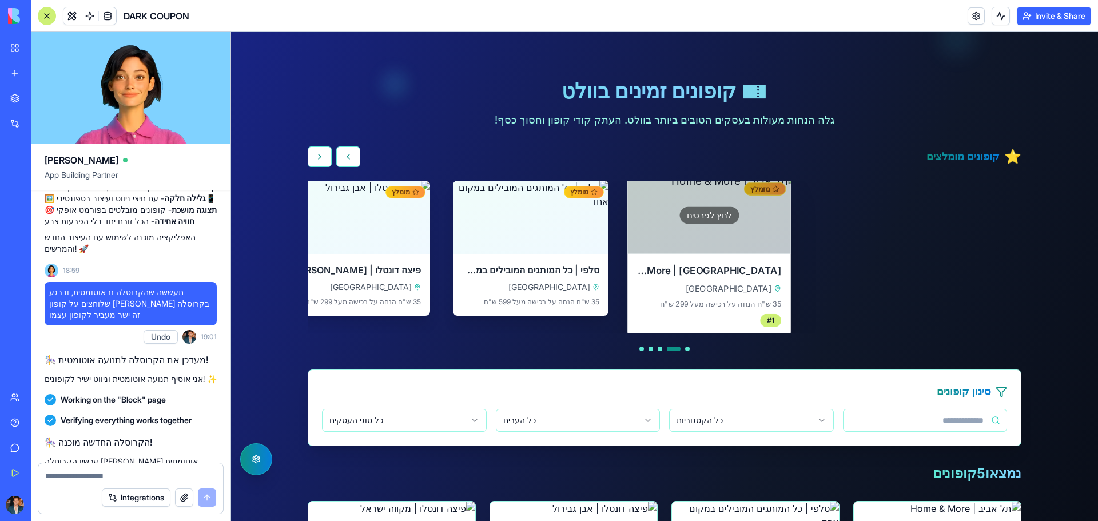
scroll to position [57, 0]
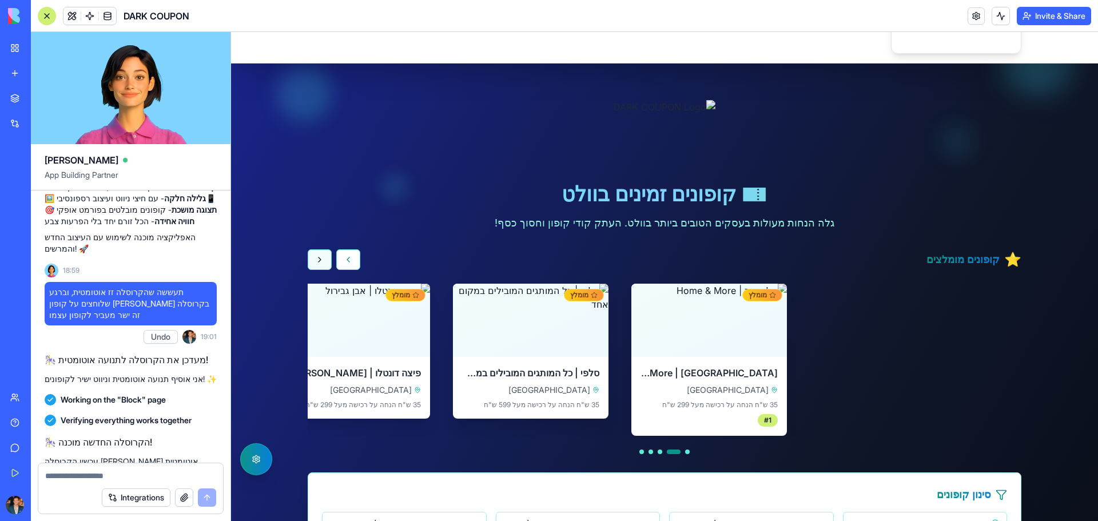
click at [310, 256] on button "קופון הבא" at bounding box center [320, 259] width 24 height 21
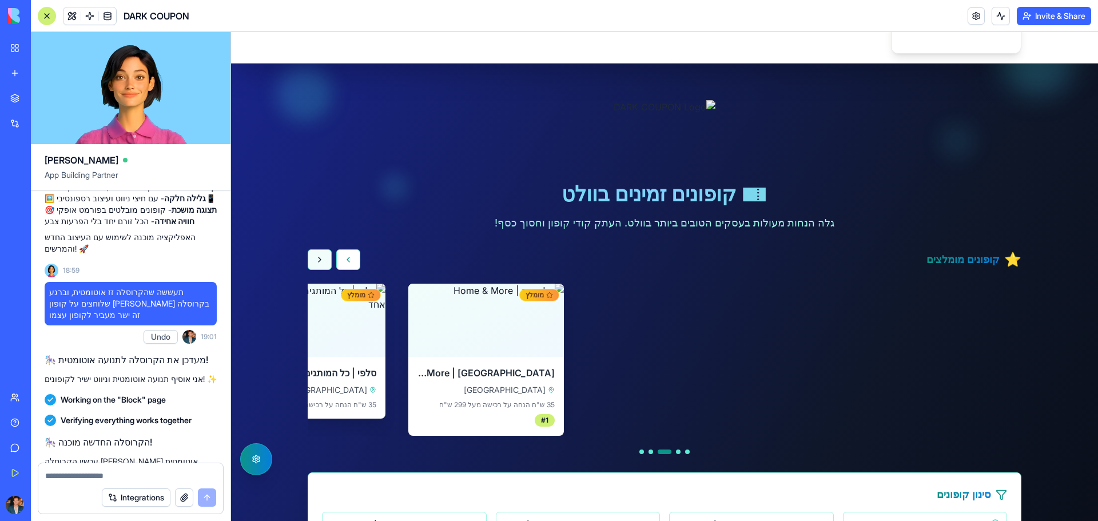
click at [310, 256] on button "קופון הבא" at bounding box center [320, 259] width 24 height 21
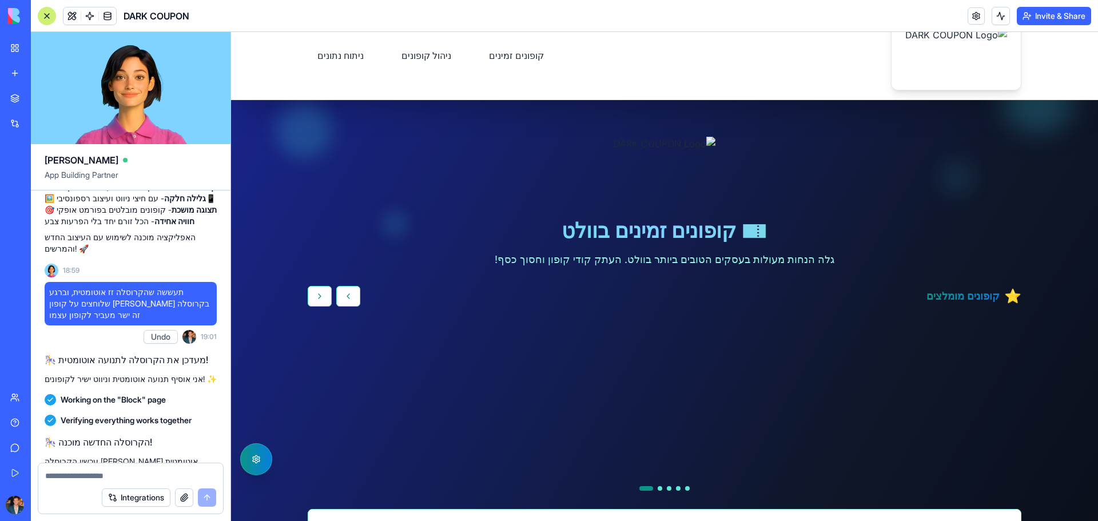
scroll to position [0, 0]
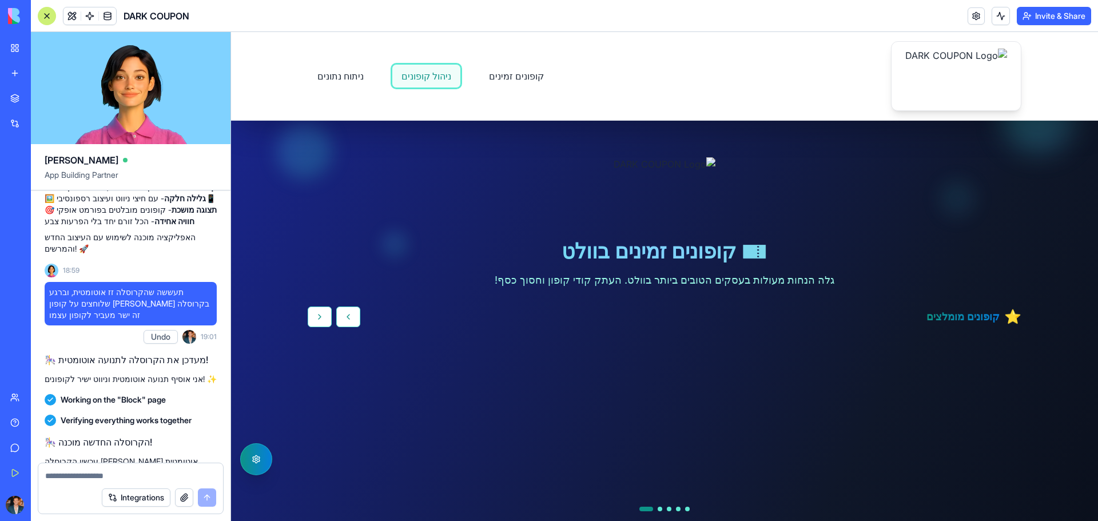
click at [392, 77] on link "ניהול קופונים" at bounding box center [426, 76] width 69 height 24
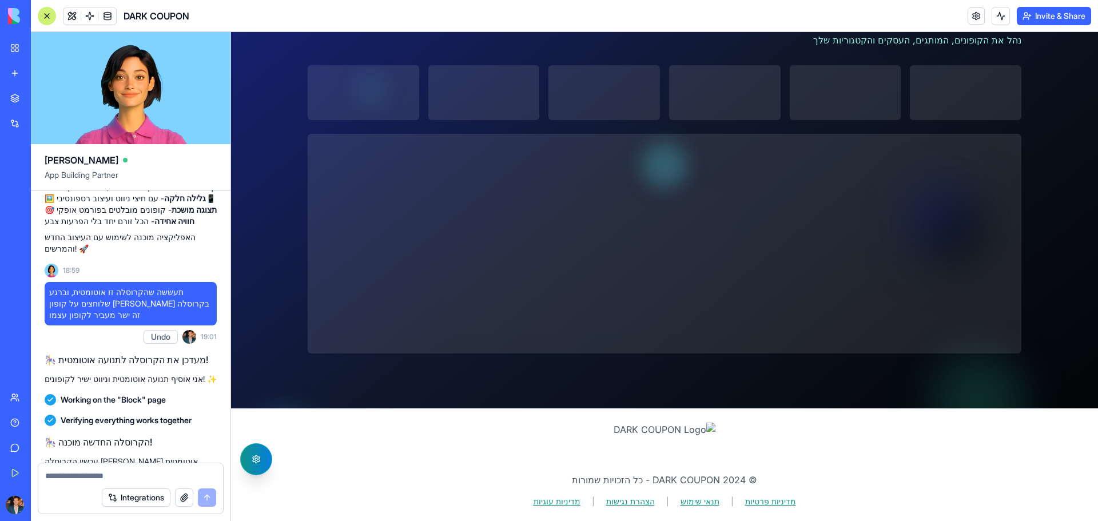
scroll to position [456, 0]
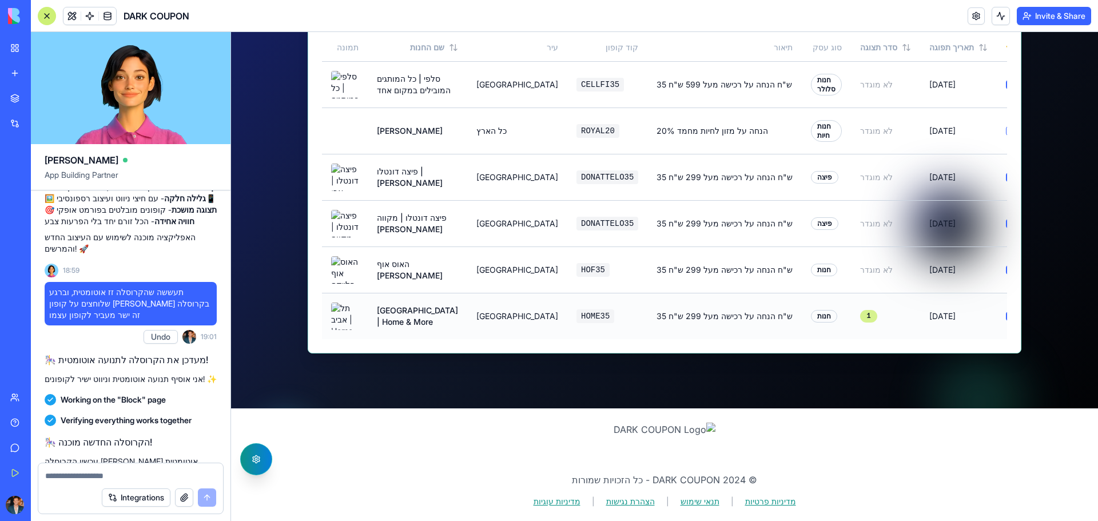
click at [860, 310] on div "1" at bounding box center [868, 316] width 17 height 13
click at [860, 265] on span "לא מוגדר" at bounding box center [876, 270] width 33 height 10
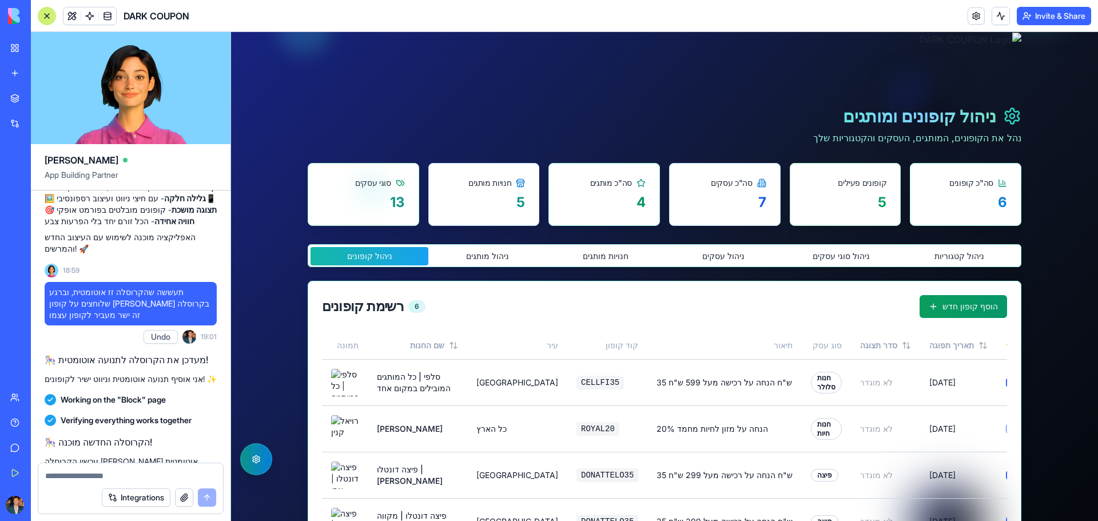
scroll to position [0, 0]
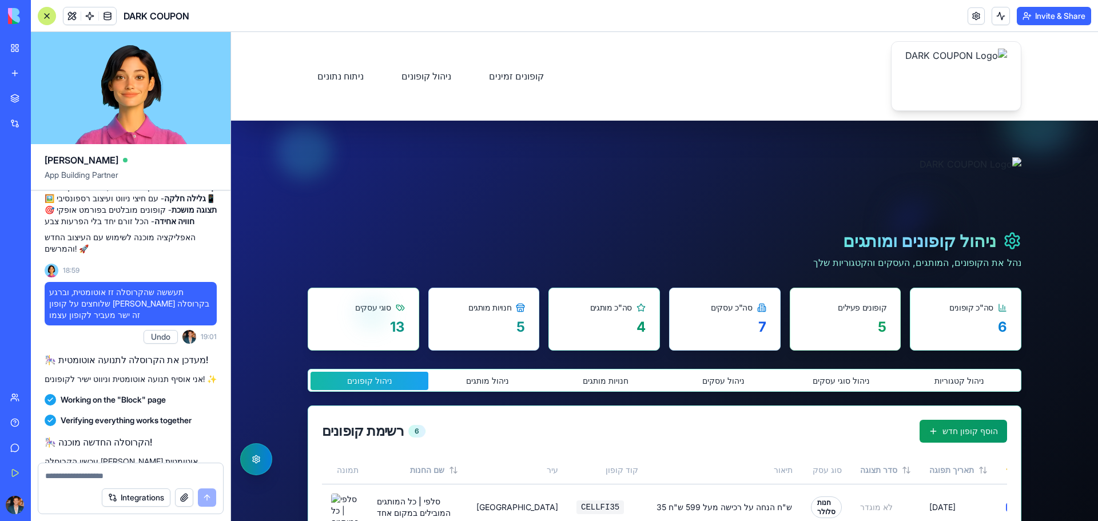
click at [475, 386] on button "ניהול מותגים" at bounding box center [487, 381] width 118 height 18
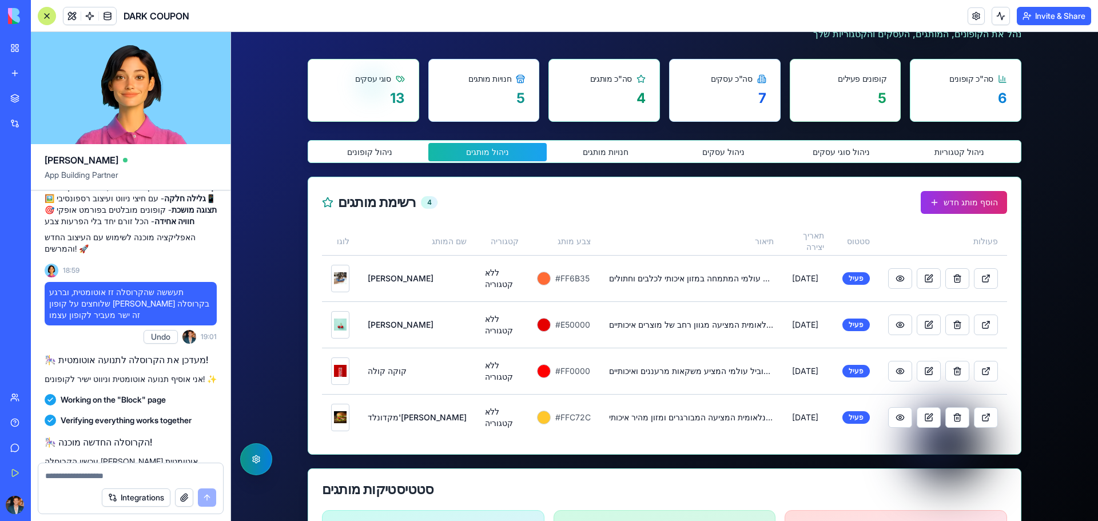
click at [586, 149] on button "חנויות מותגים" at bounding box center [606, 152] width 118 height 18
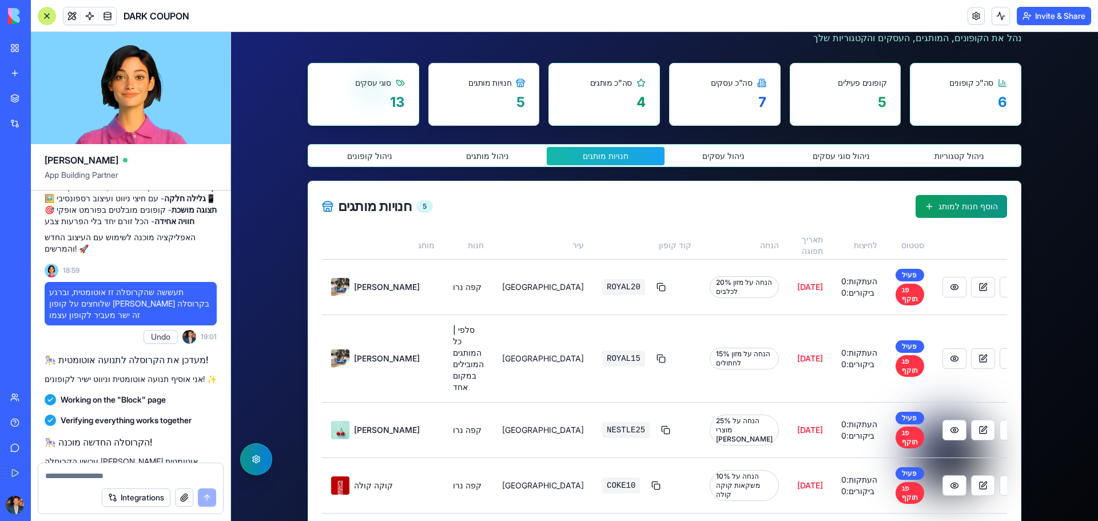
scroll to position [124, 0]
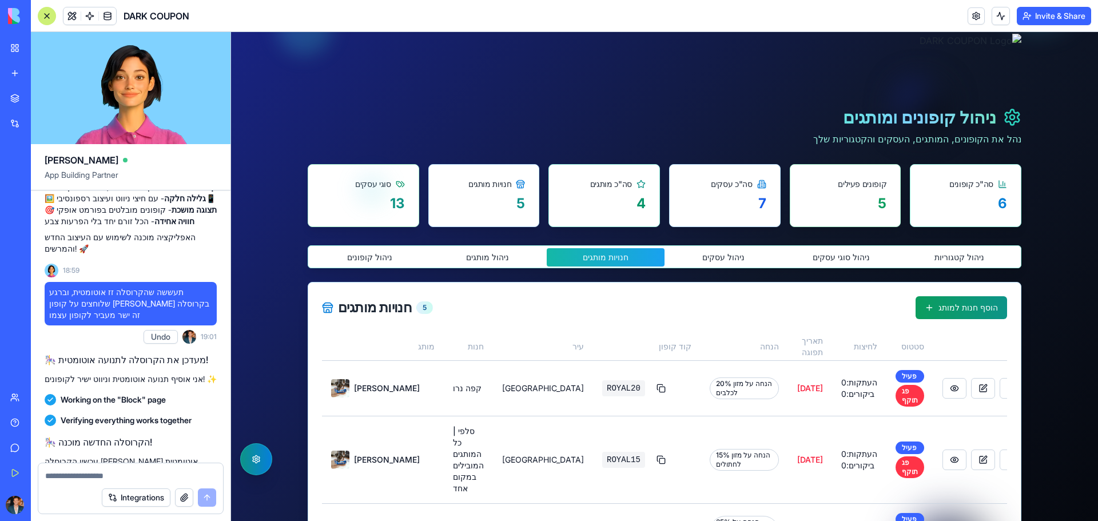
click at [693, 250] on button "ניהול עסקים" at bounding box center [724, 257] width 118 height 18
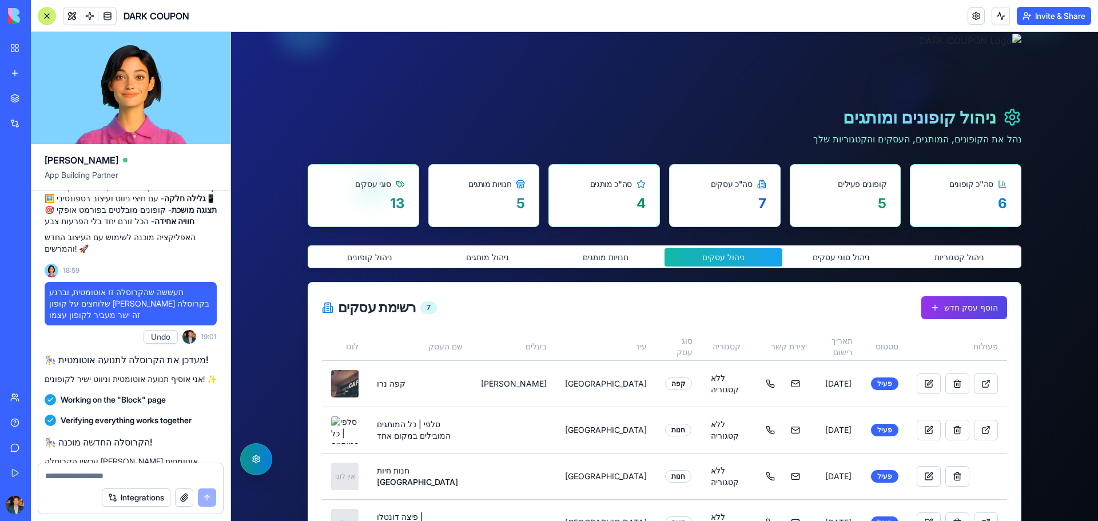
click at [815, 262] on button "ניהול סוגי עסקים" at bounding box center [842, 257] width 118 height 18
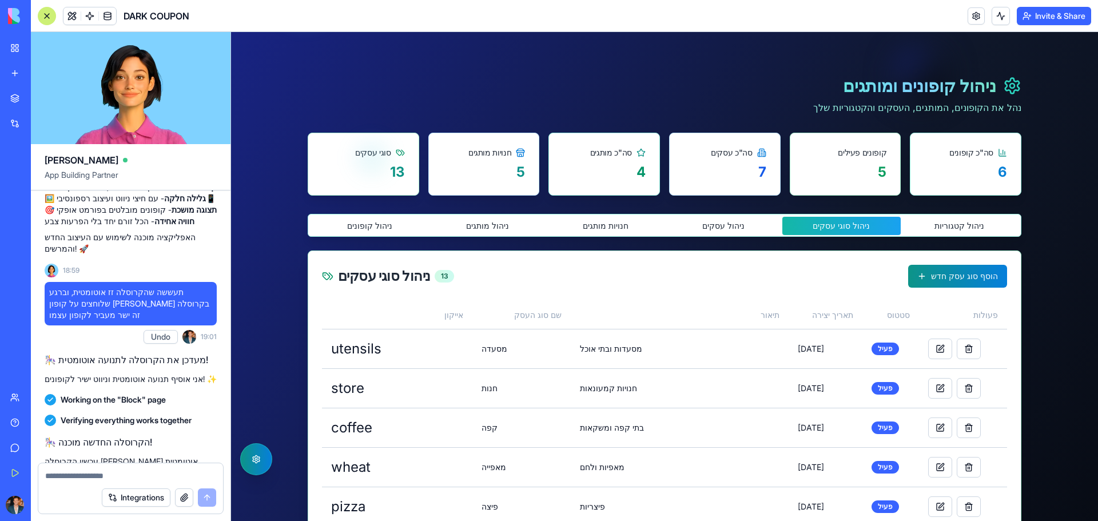
scroll to position [181, 0]
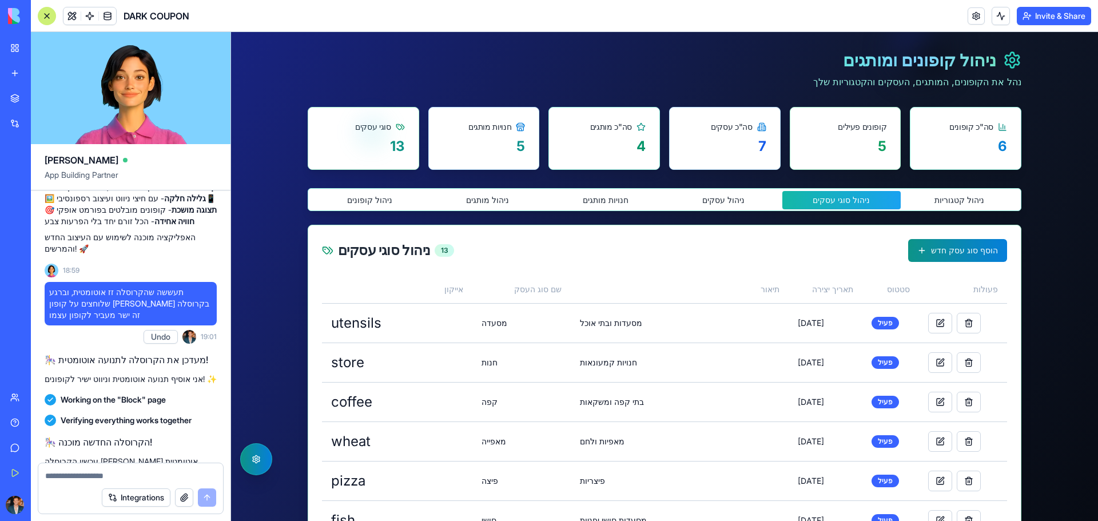
click at [714, 200] on div "ניהול קופונים ומותגים נהל את הקופונים, המותגים, העסקים והקטגוריות שלך סה"כ קופו…" at bounding box center [665, 463] width 714 height 973
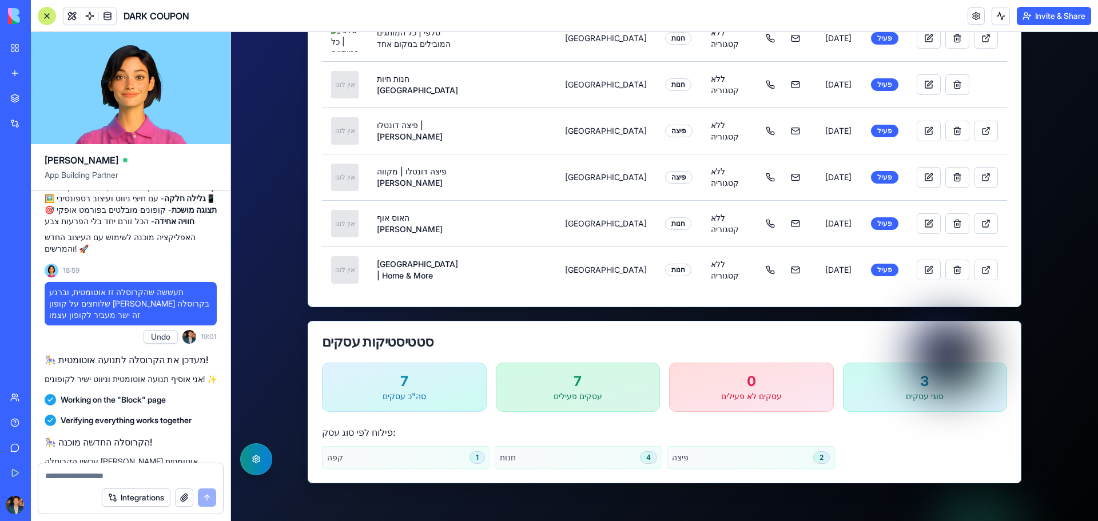
scroll to position [287, 0]
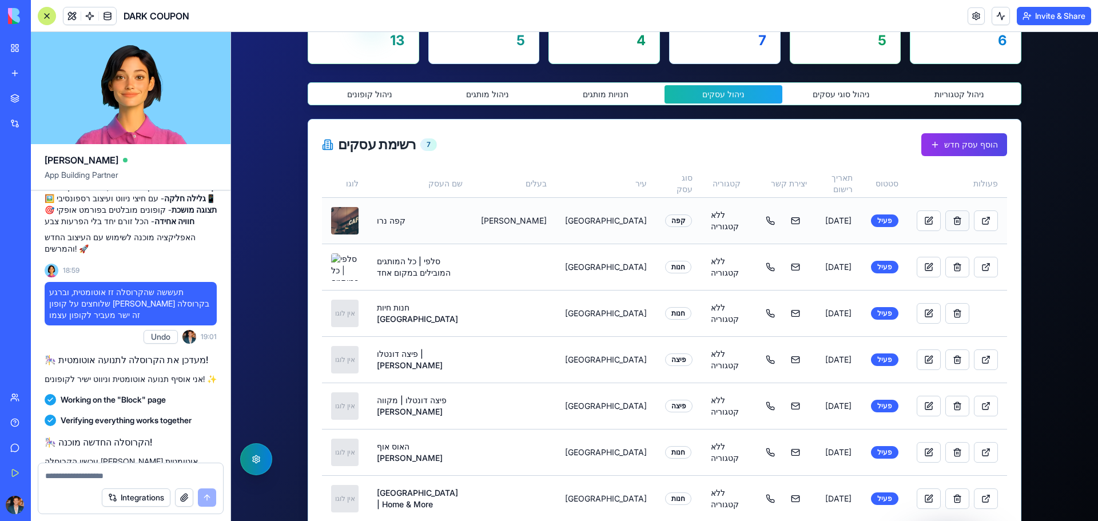
click at [946, 223] on button at bounding box center [958, 221] width 24 height 21
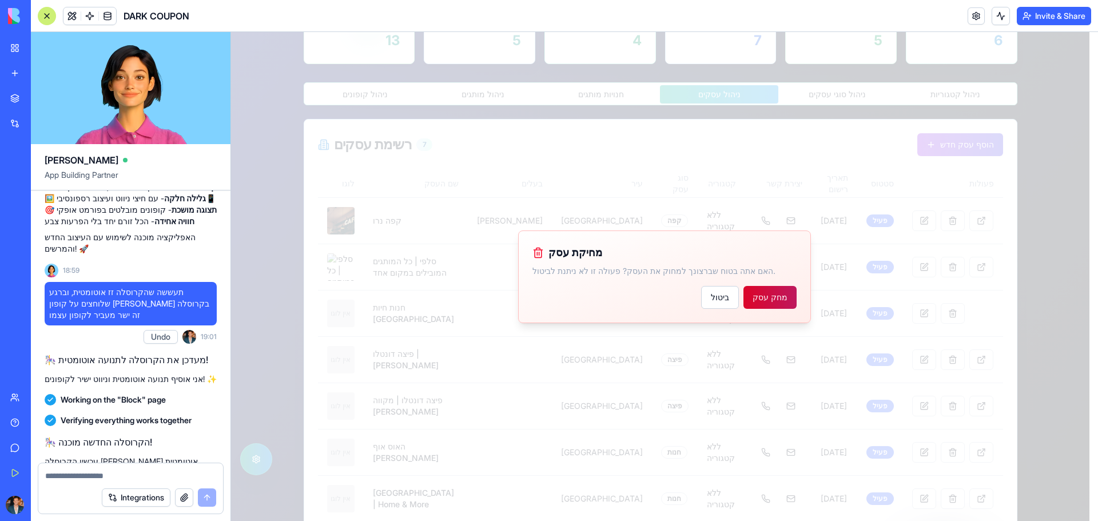
click at [784, 297] on button "מחק עסק" at bounding box center [770, 297] width 53 height 23
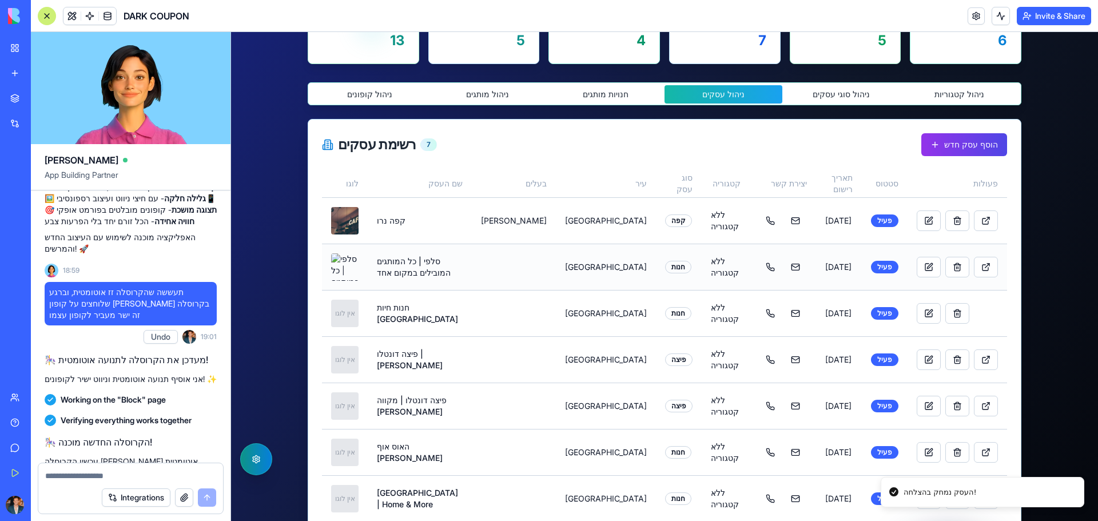
scroll to position [264, 0]
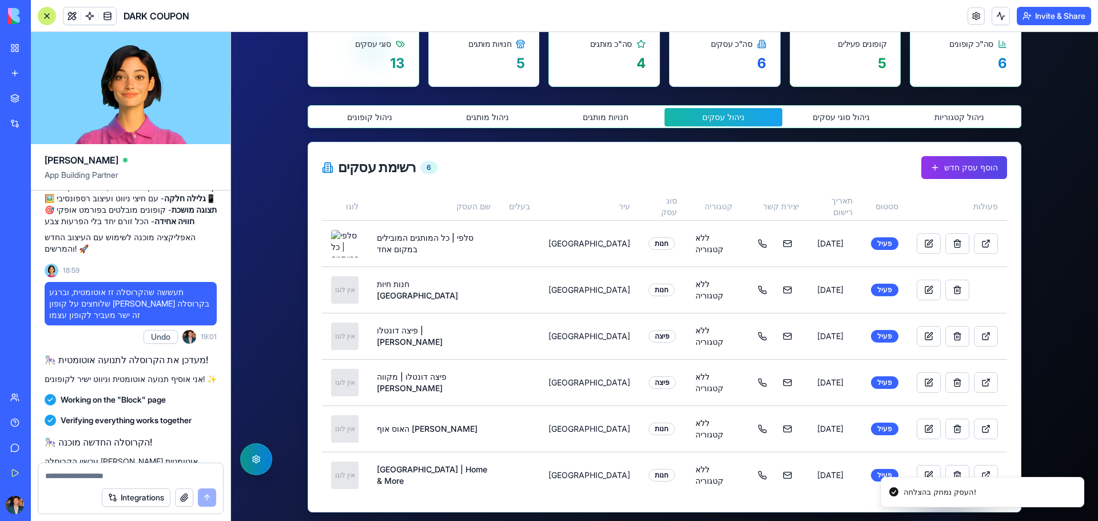
click at [848, 121] on div "ניהול קופונים ניהול מותגים חנויות מותגים ניהול עסקים ניהול סוגי עסקים ניהול קטג…" at bounding box center [665, 396] width 714 height 583
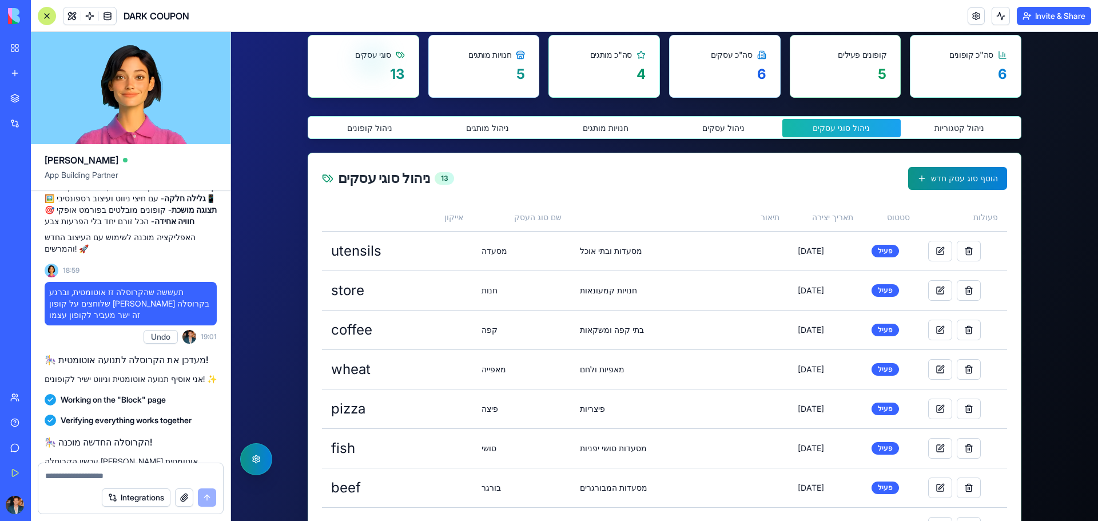
scroll to position [238, 0]
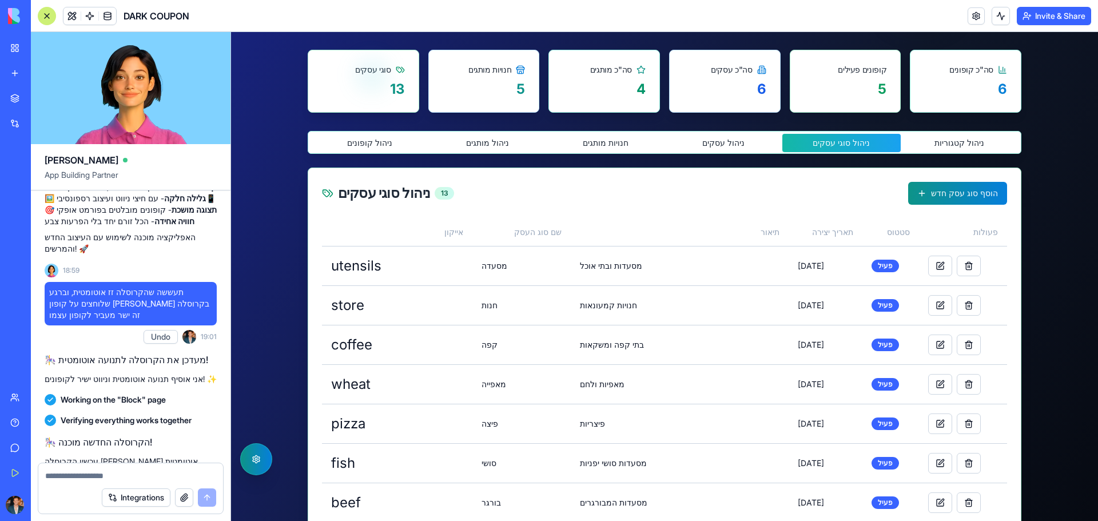
click at [948, 144] on main "ניהול קופונים ומותגים נהל את הקופונים, המותגים, העסקים והקטגוריות שלך סה"כ קופו…" at bounding box center [665, 397] width 732 height 1028
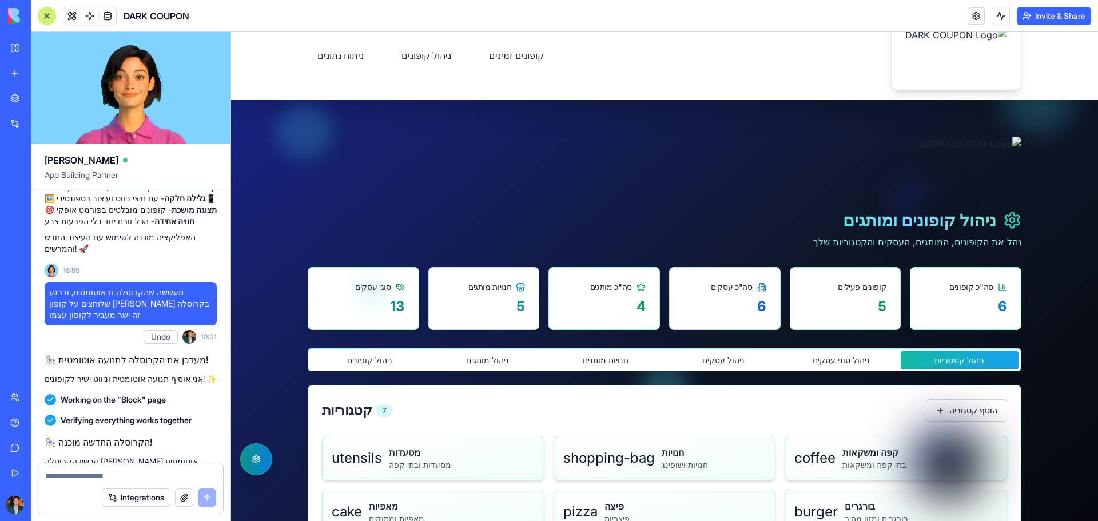
scroll to position [0, 0]
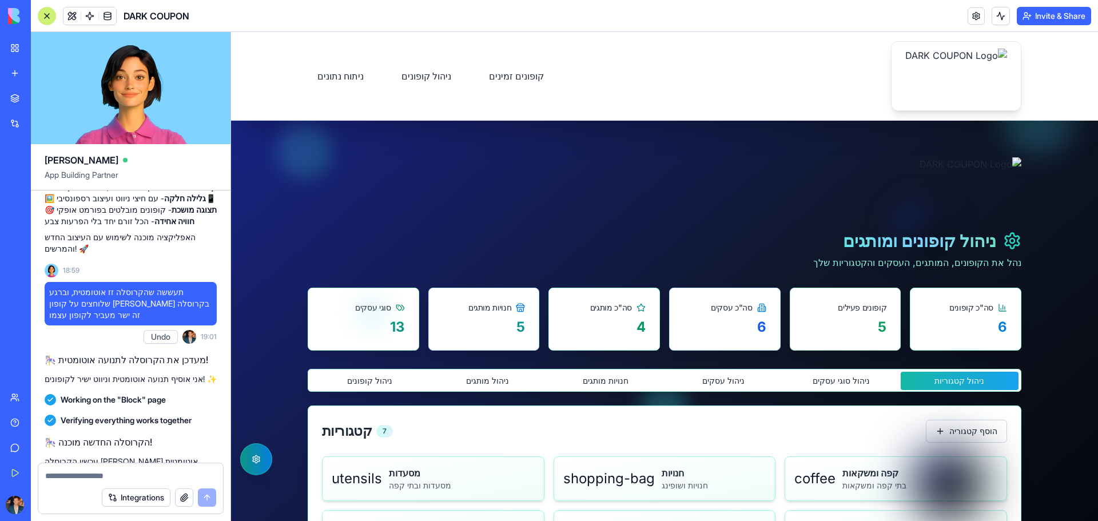
click at [484, 63] on div "קופונים זמינים ניהול קופונים ניתוח נתונים" at bounding box center [665, 76] width 714 height 70
click at [487, 80] on link "קופונים זמינים" at bounding box center [516, 76] width 74 height 24
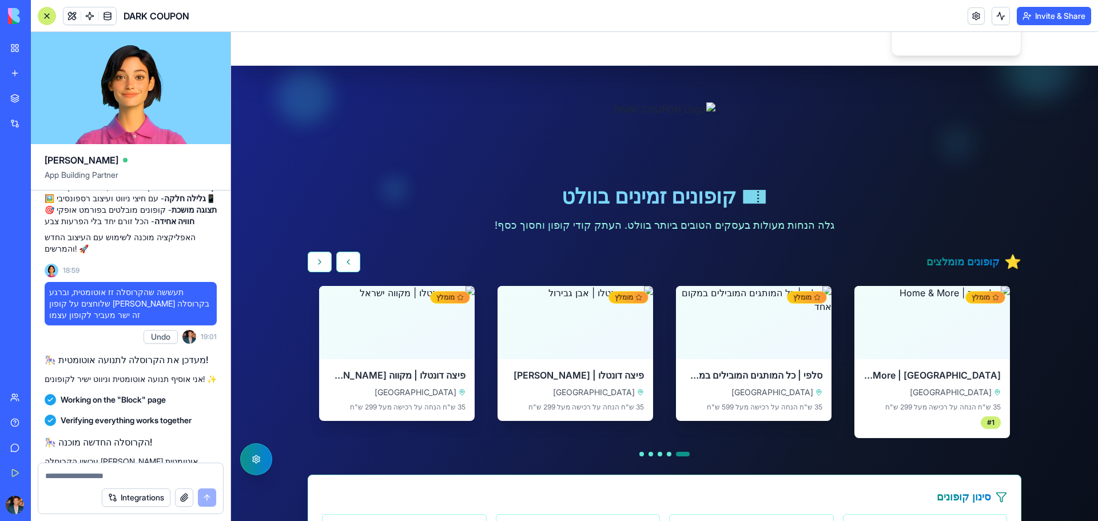
scroll to position [114, 0]
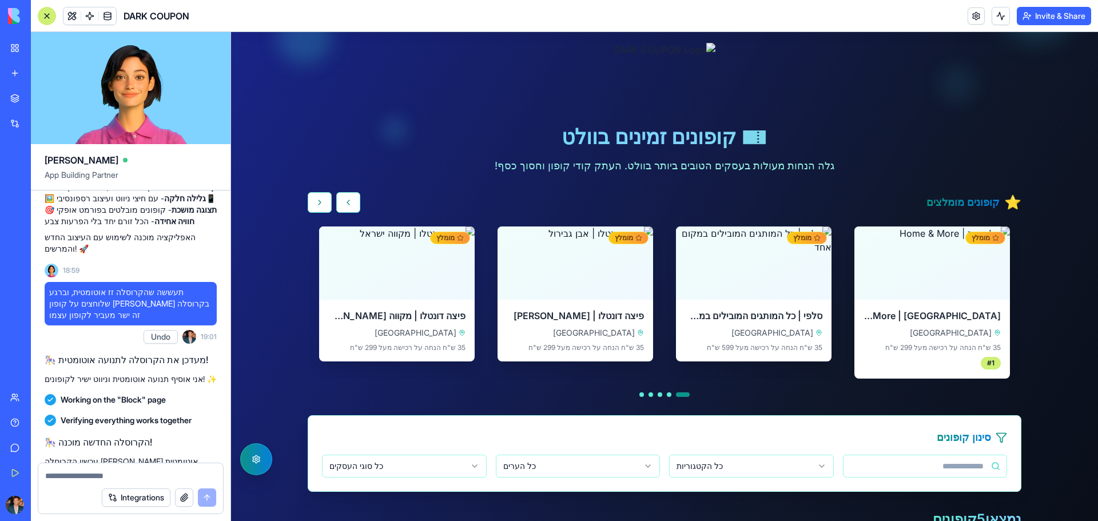
click at [126, 471] on textarea at bounding box center [130, 475] width 171 height 11
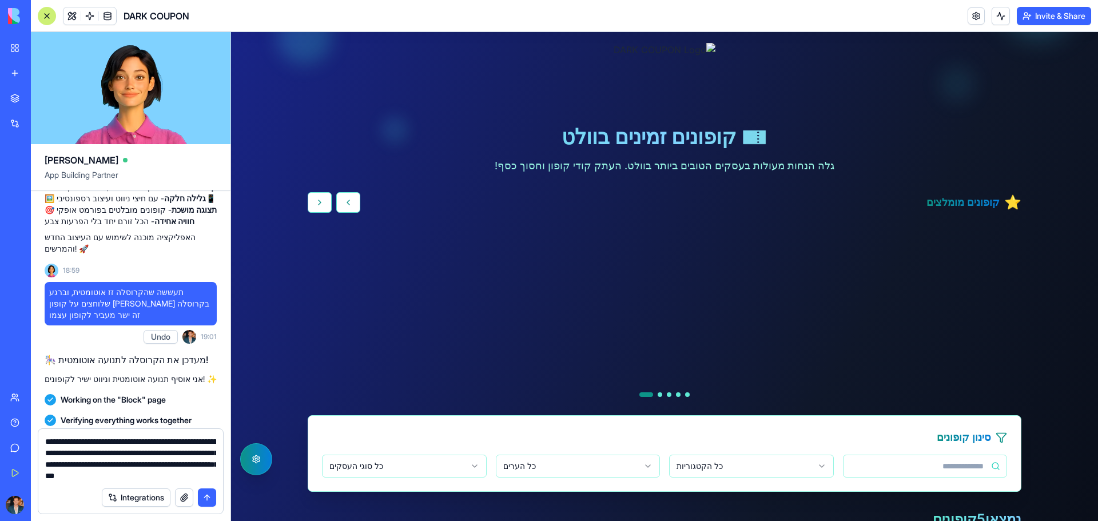
type textarea "**********"
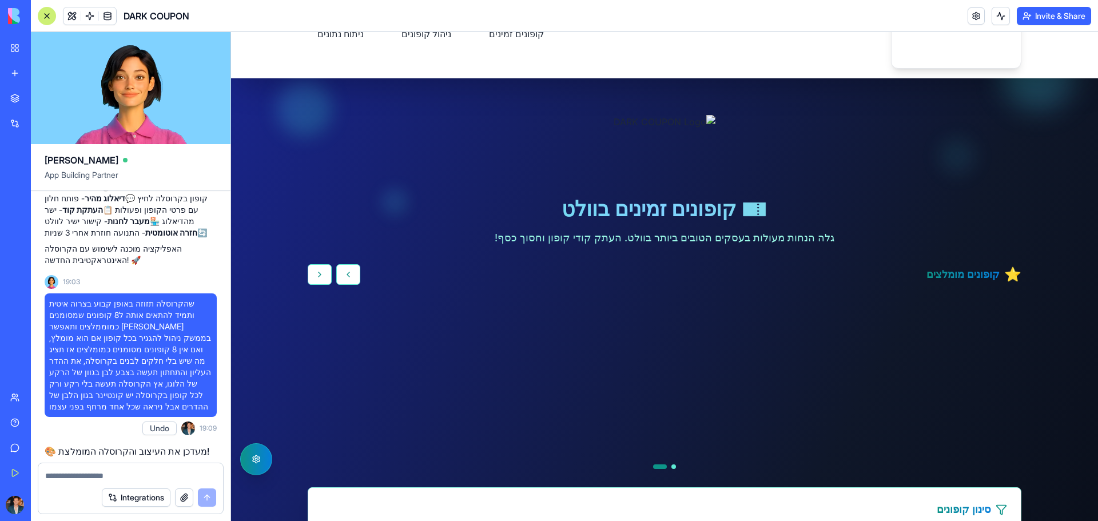
scroll to position [0, 0]
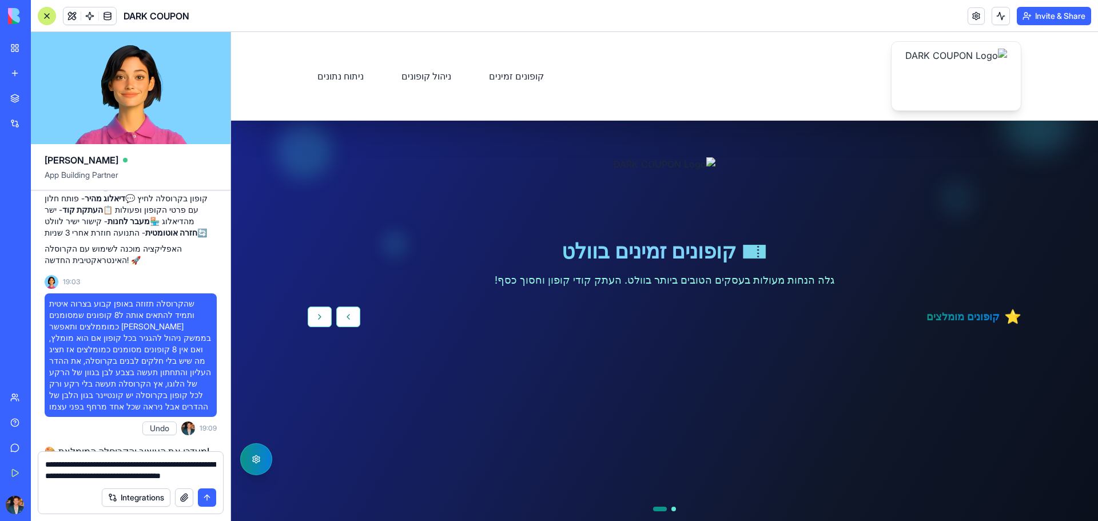
type textarea "**********"
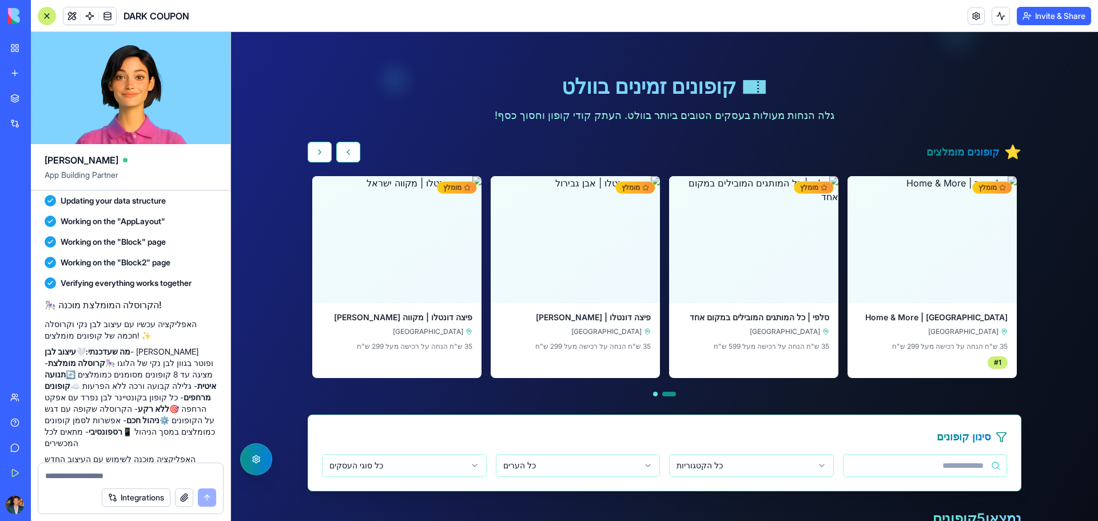
scroll to position [172, 0]
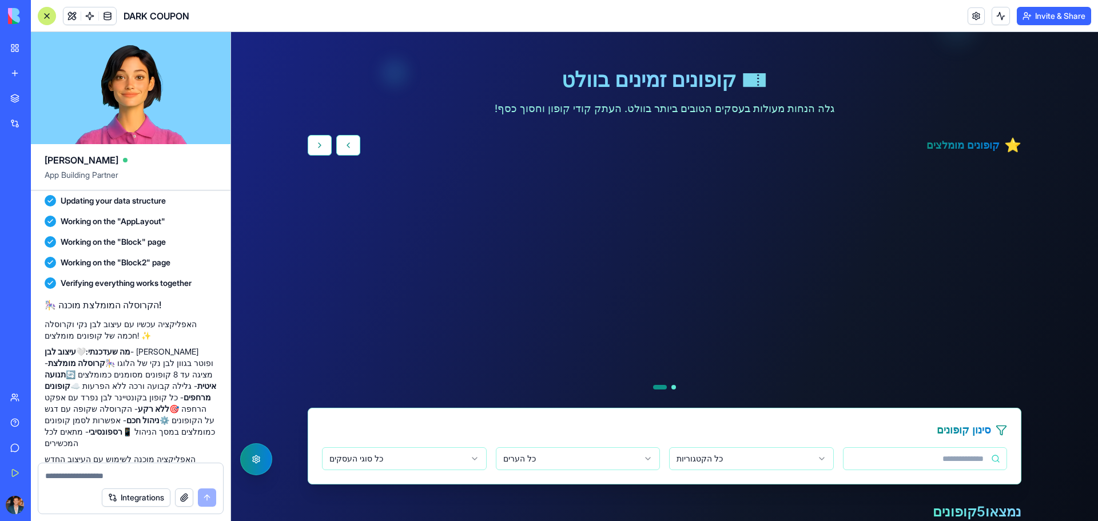
click at [82, 484] on div "Integrations" at bounding box center [130, 498] width 185 height 32
click at [85, 476] on textarea at bounding box center [130, 475] width 171 height 11
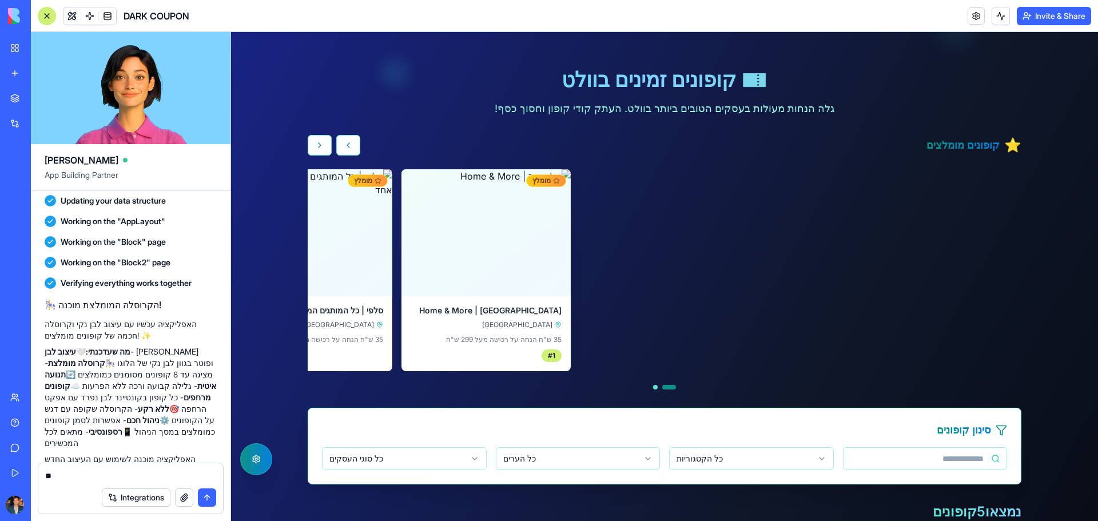
type textarea "*"
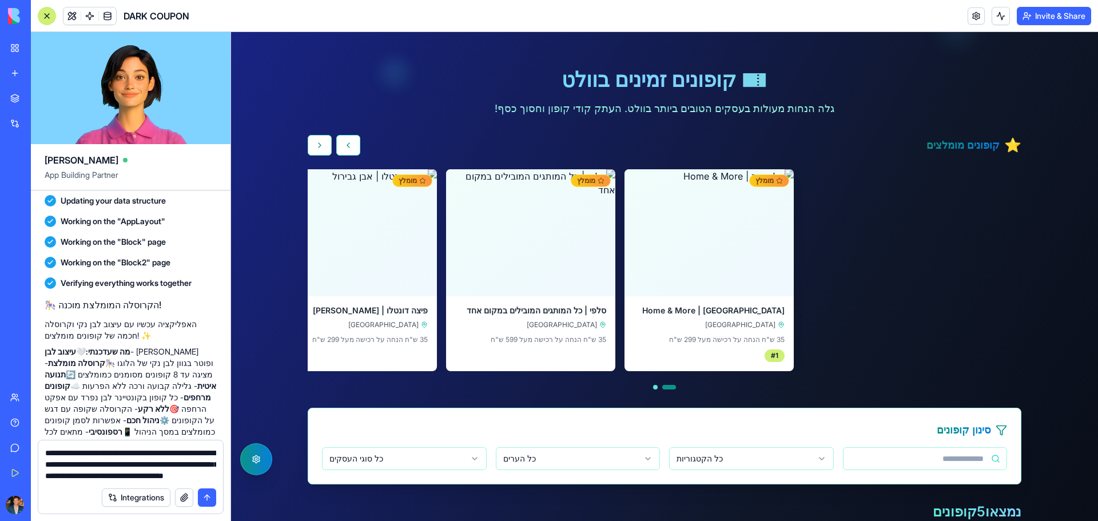
type textarea "**********"
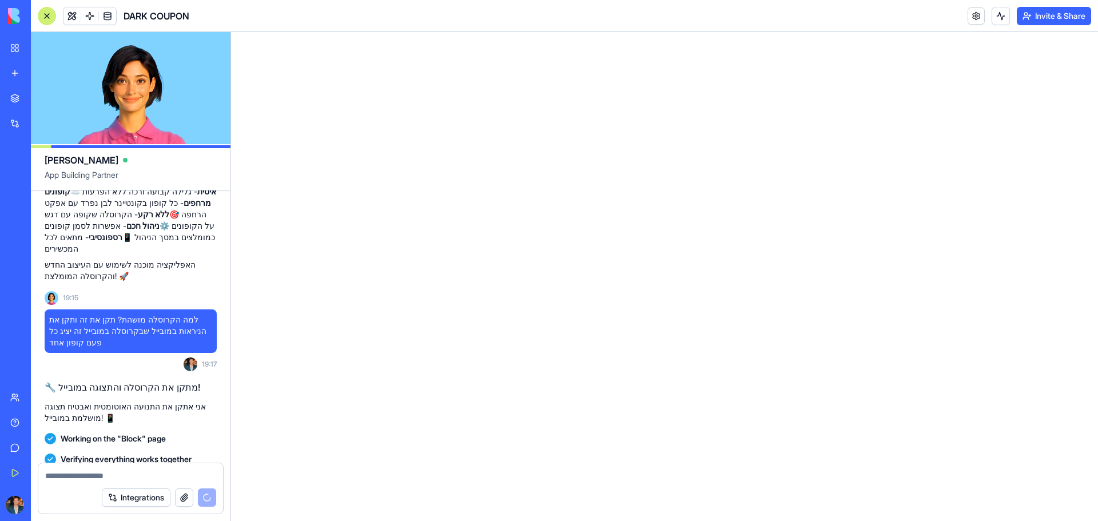
scroll to position [0, 0]
click at [313, 32] on html at bounding box center [664, 32] width 867 height 0
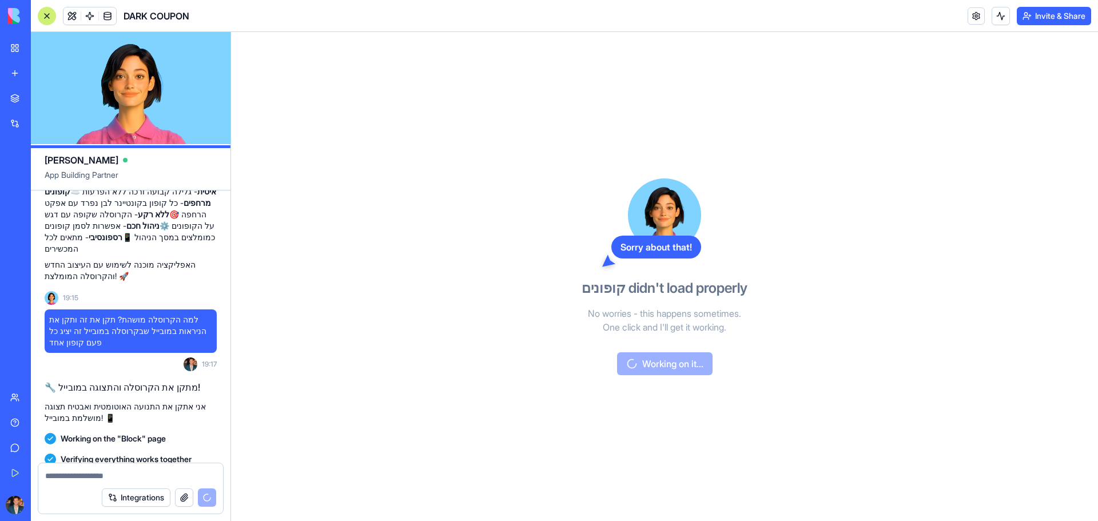
scroll to position [12619, 0]
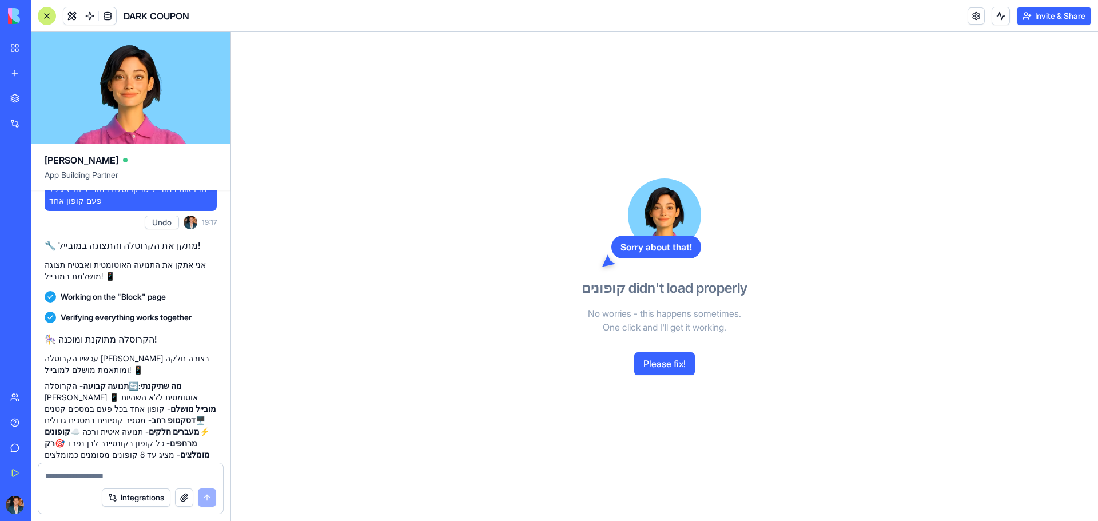
click at [661, 362] on button "Please fix!" at bounding box center [664, 363] width 61 height 23
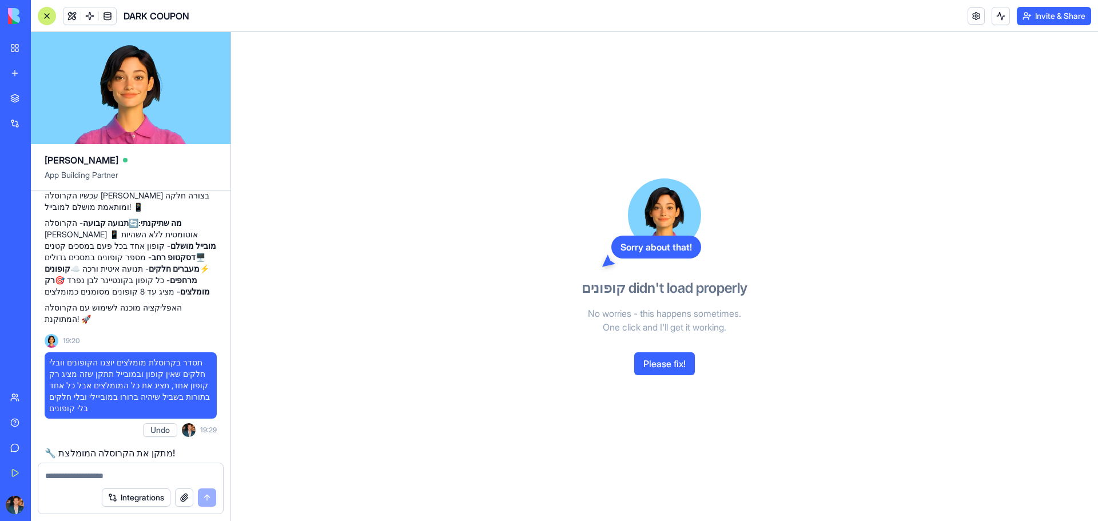
scroll to position [12967, 0]
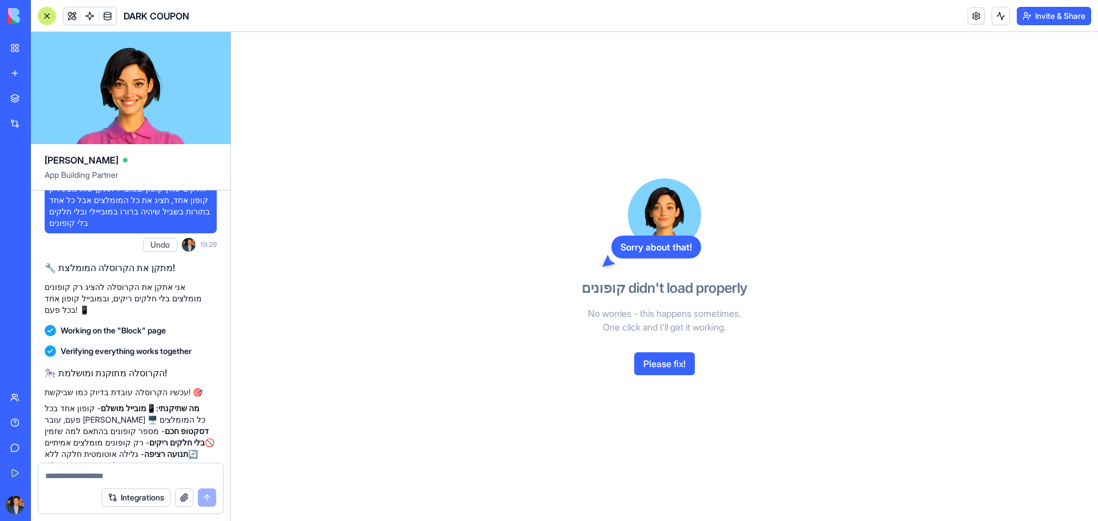
click at [851, 143] on div "Sorry about that! קופונים didn't load properly No worries - this happens someti…" at bounding box center [664, 276] width 867 height 489
click at [671, 359] on button "Please fix!" at bounding box center [664, 363] width 61 height 23
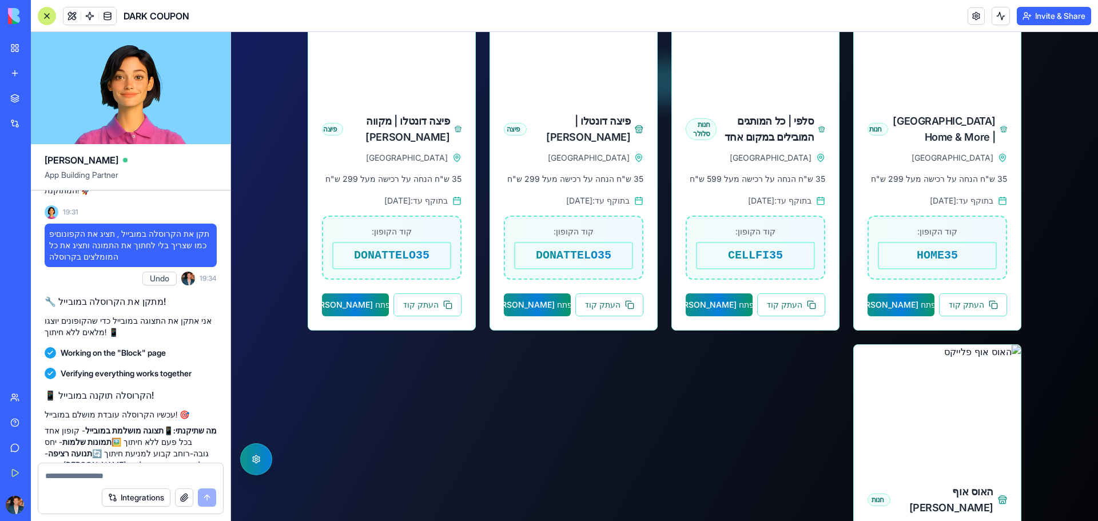
scroll to position [744, 0]
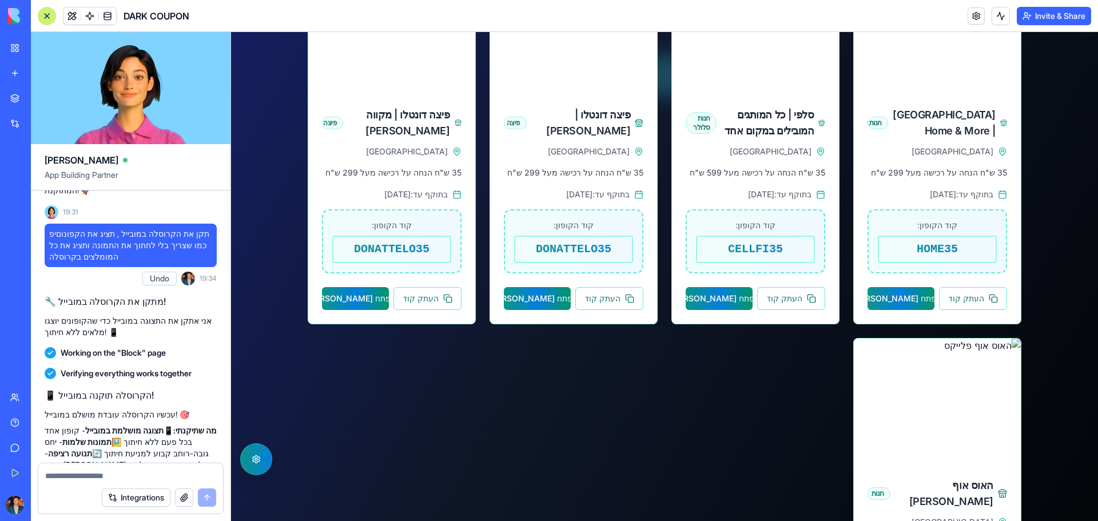
click at [152, 475] on textarea at bounding box center [130, 475] width 171 height 11
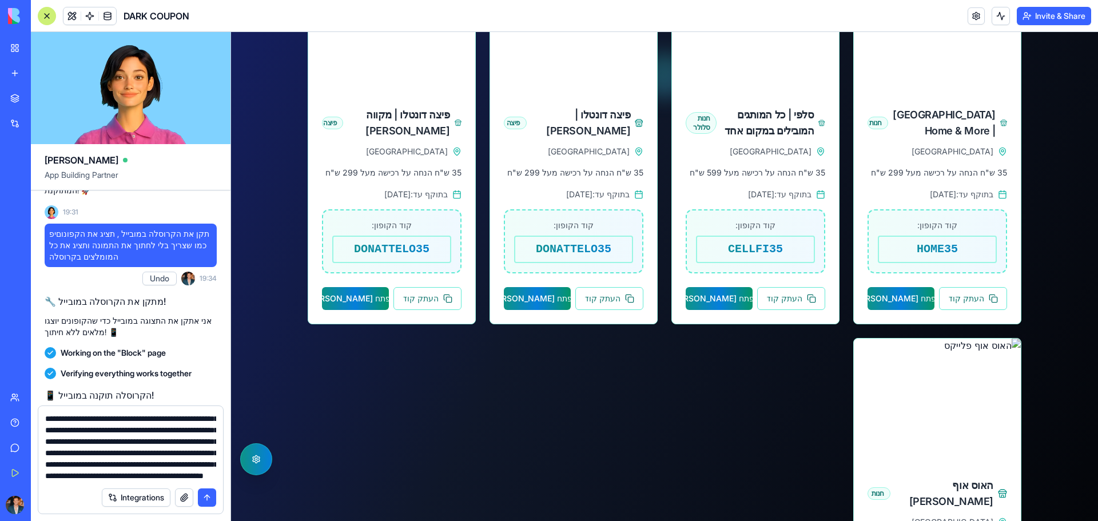
scroll to position [33, 0]
type textarea "**********"
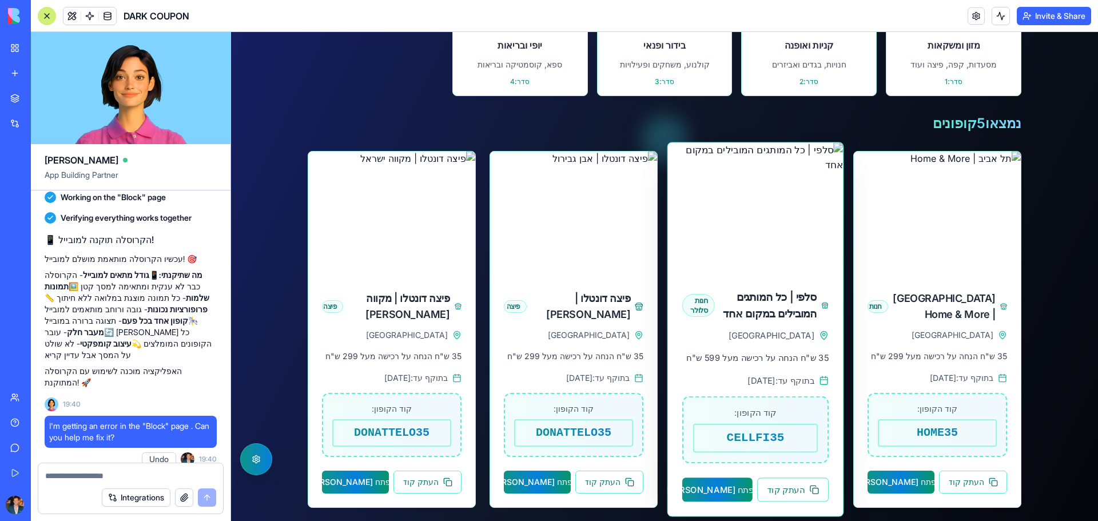
scroll to position [515, 0]
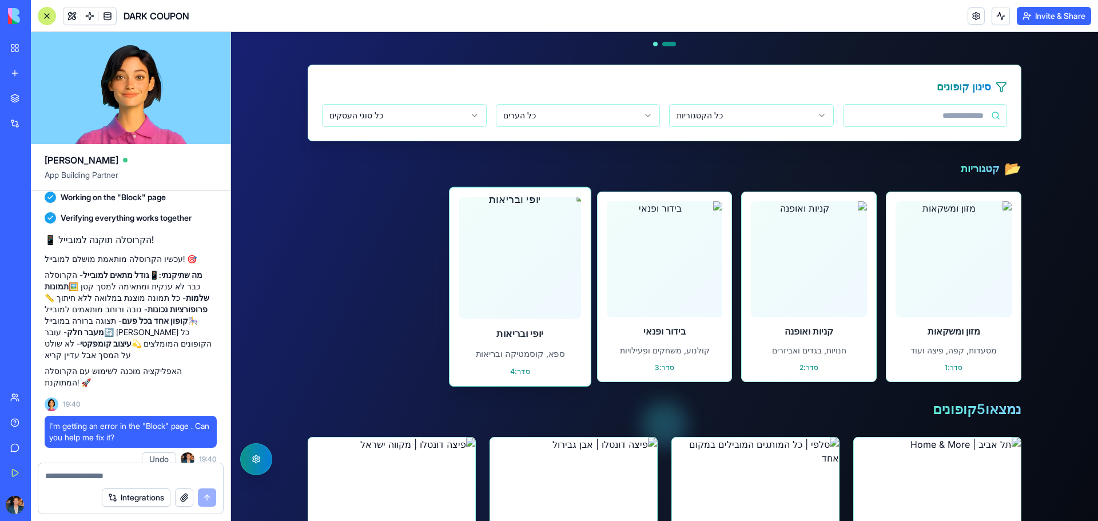
click at [525, 270] on img at bounding box center [520, 258] width 134 height 134
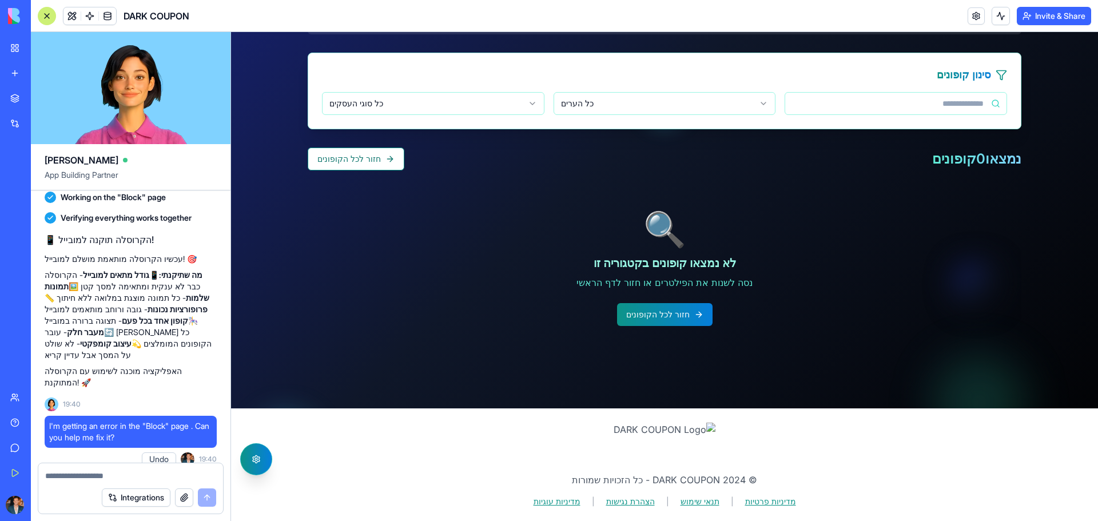
scroll to position [351, 0]
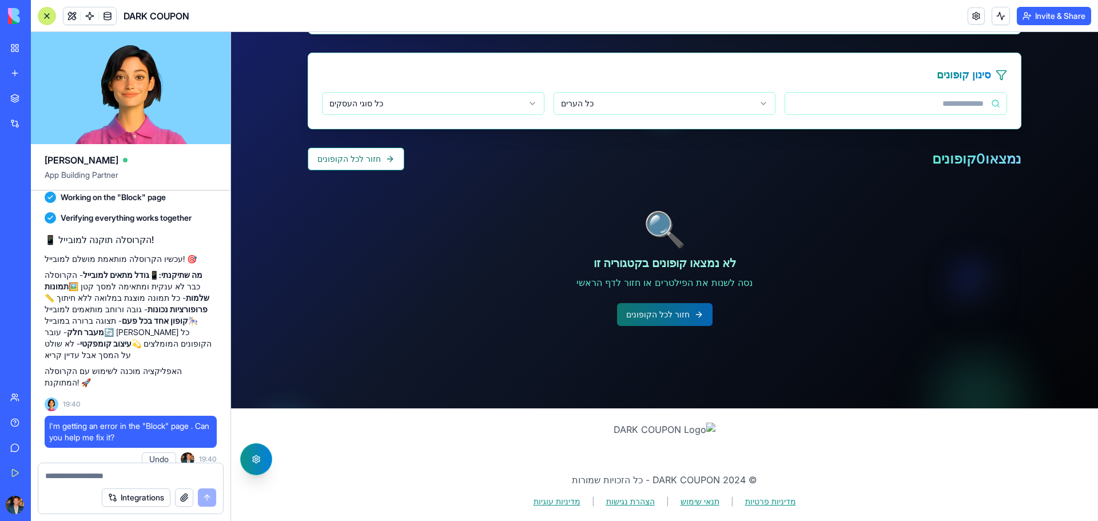
click at [672, 315] on button "חזור לכל הקופונים" at bounding box center [665, 314] width 96 height 23
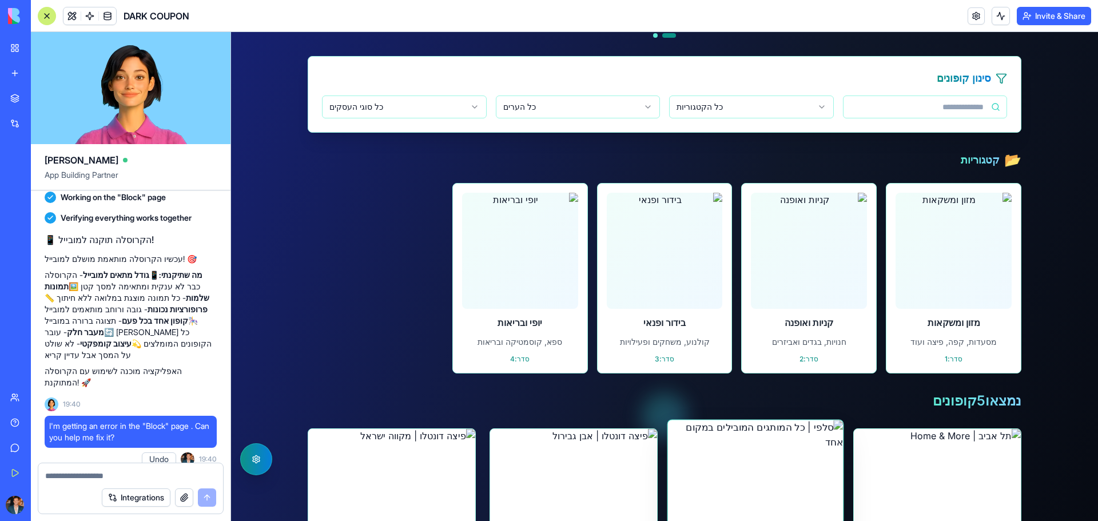
scroll to position [580, 0]
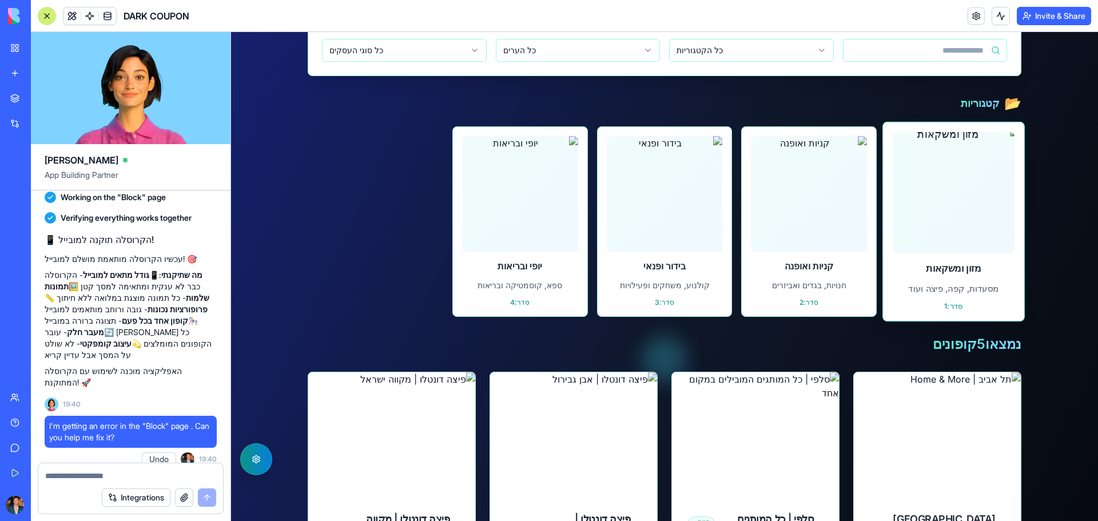
click at [971, 200] on img at bounding box center [954, 193] width 134 height 134
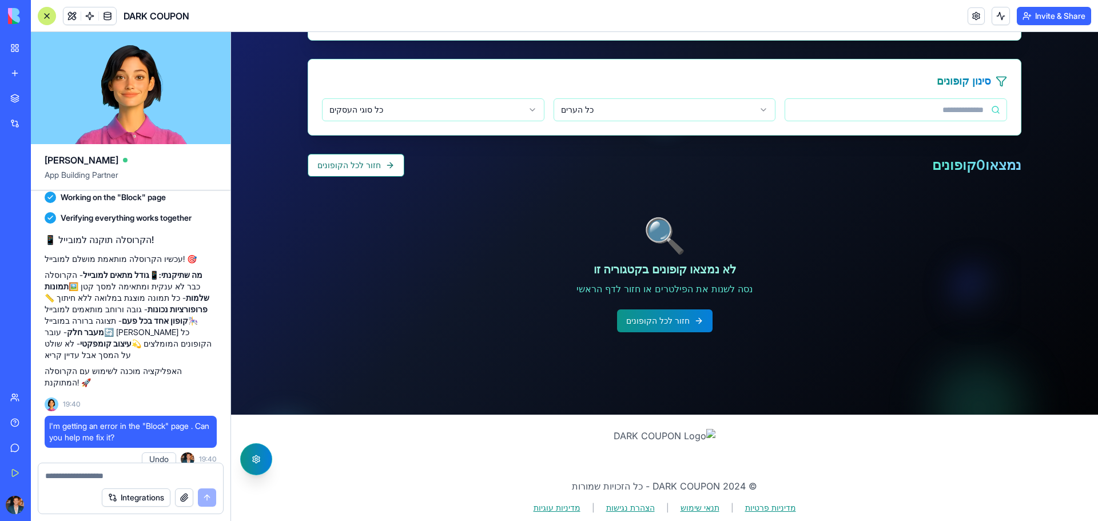
scroll to position [351, 0]
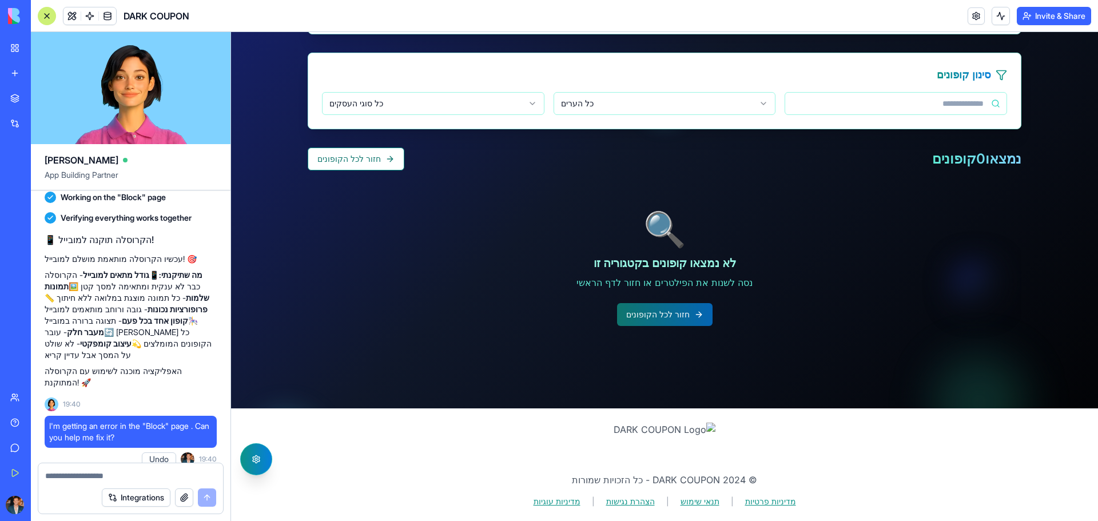
click at [646, 312] on button "חזור לכל הקופונים" at bounding box center [665, 314] width 96 height 23
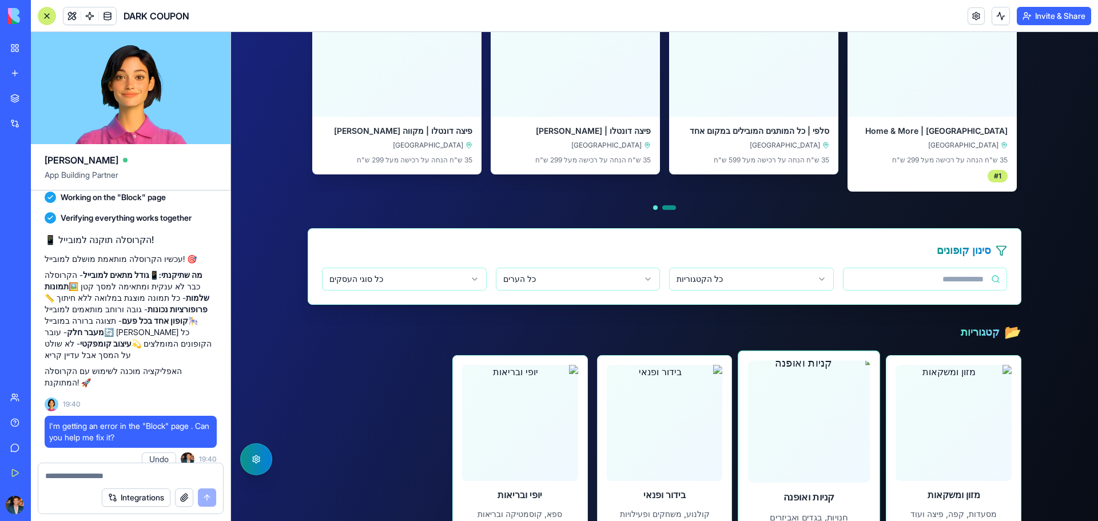
click at [779, 428] on img at bounding box center [809, 422] width 134 height 134
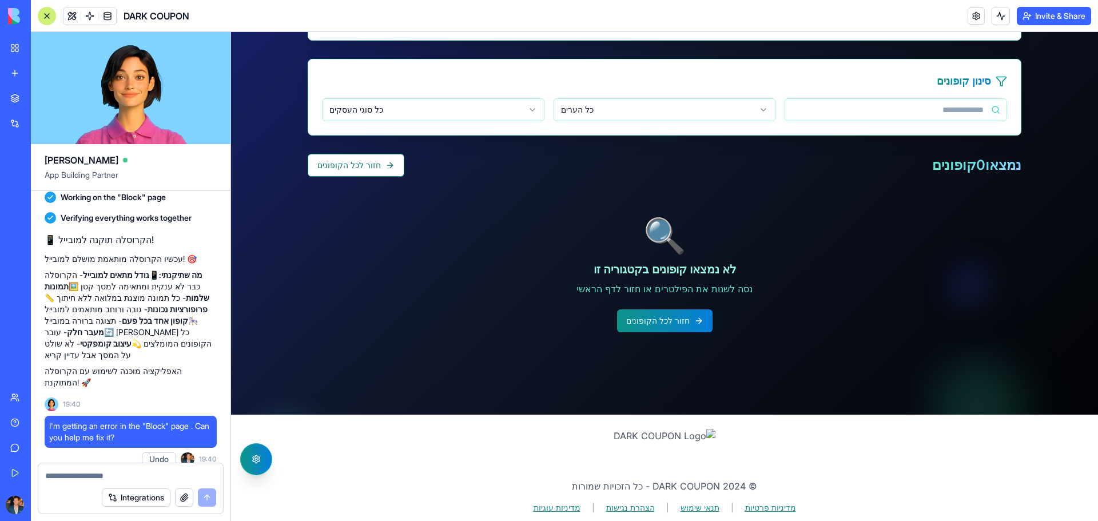
scroll to position [351, 0]
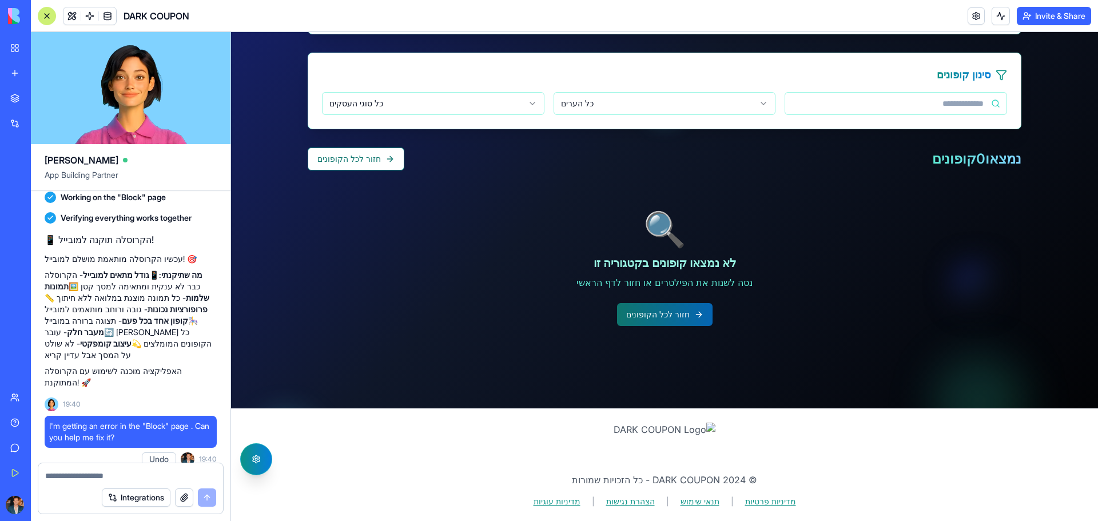
click at [685, 320] on button "חזור לכל הקופונים" at bounding box center [665, 314] width 96 height 23
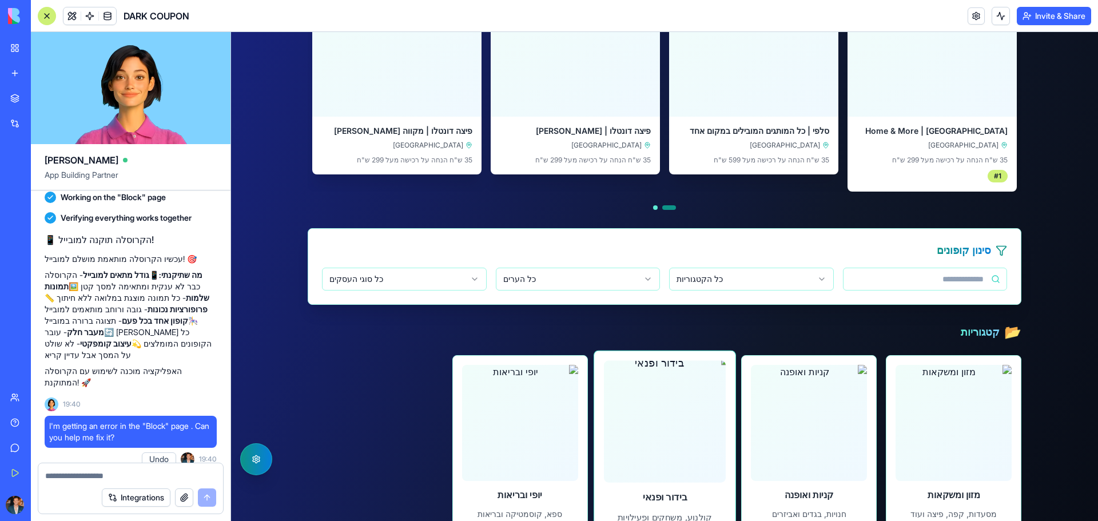
click at [692, 433] on img at bounding box center [665, 422] width 134 height 134
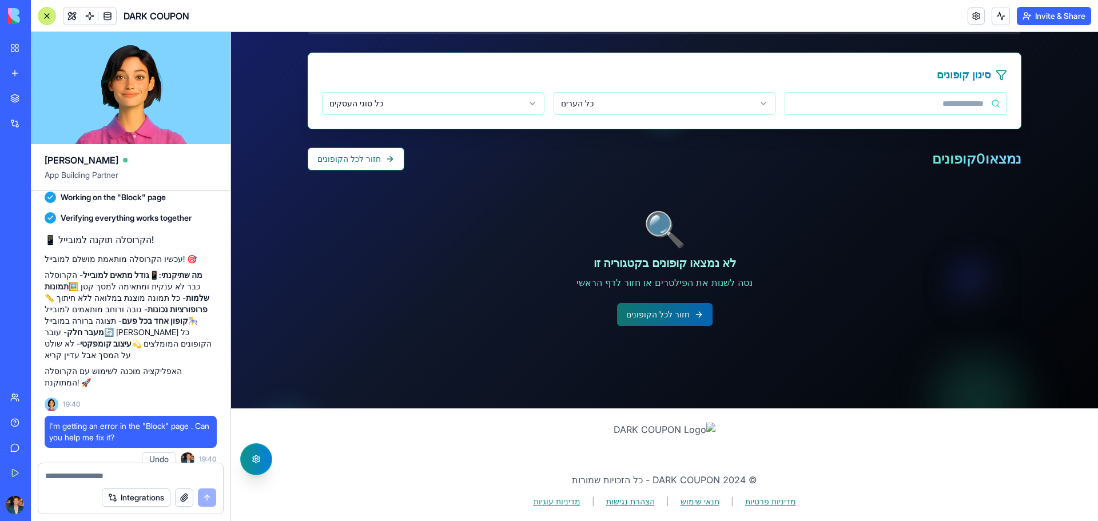
scroll to position [351, 0]
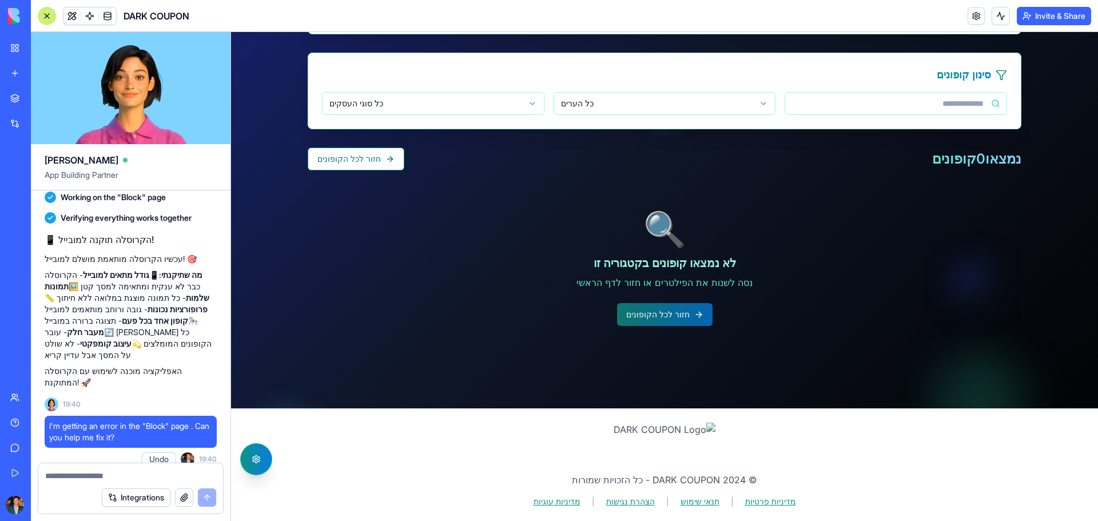
click at [674, 317] on button "חזור לכל הקופונים" at bounding box center [665, 314] width 96 height 23
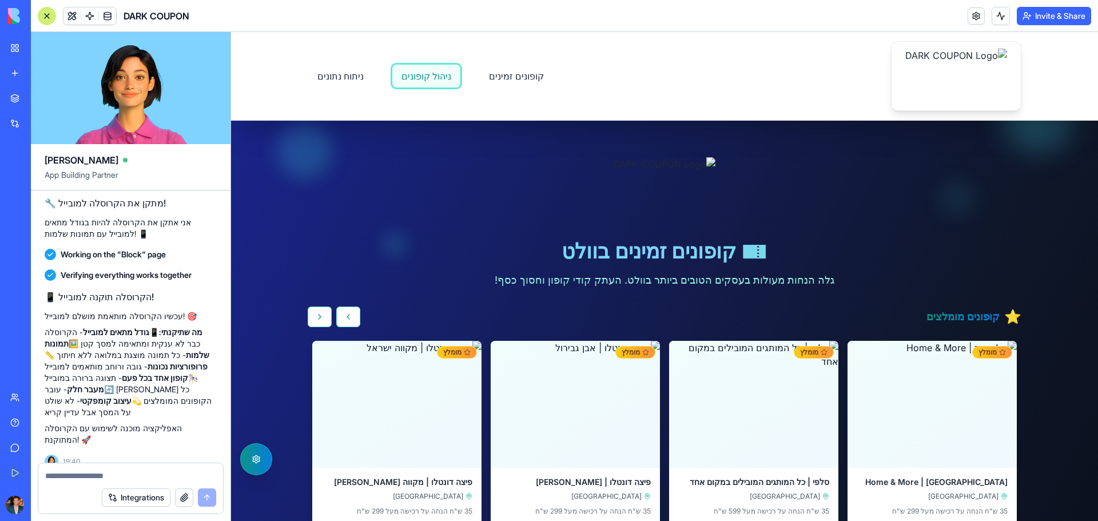
click at [392, 76] on link "ניהול קופונים" at bounding box center [426, 76] width 69 height 24
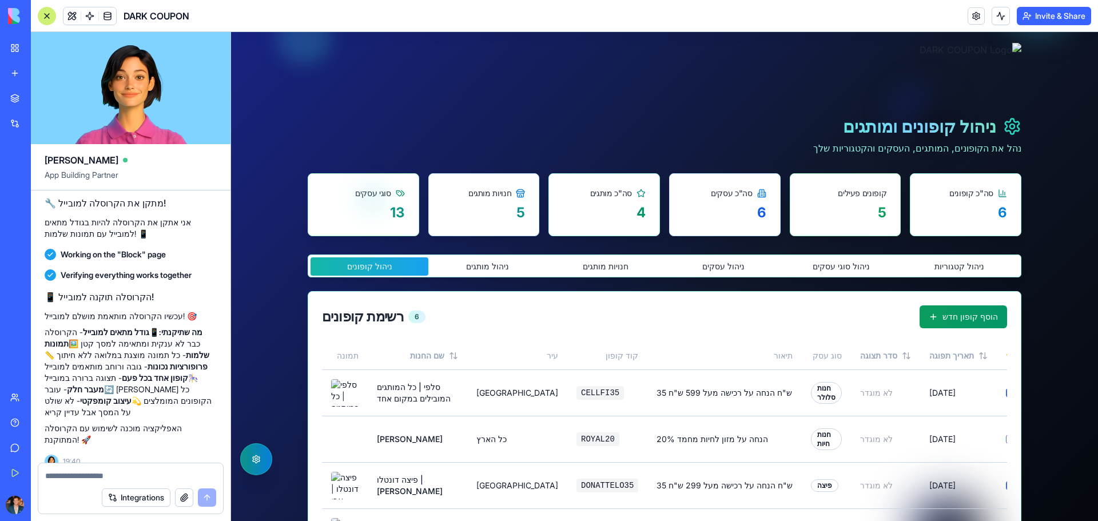
scroll to position [57, 0]
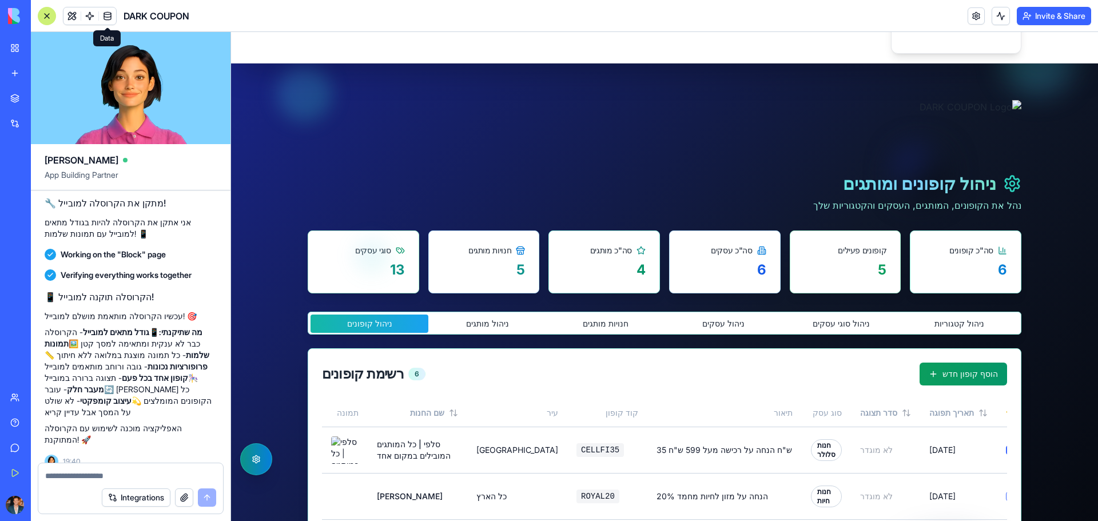
click at [104, 10] on span at bounding box center [108, 16] width 32 height 32
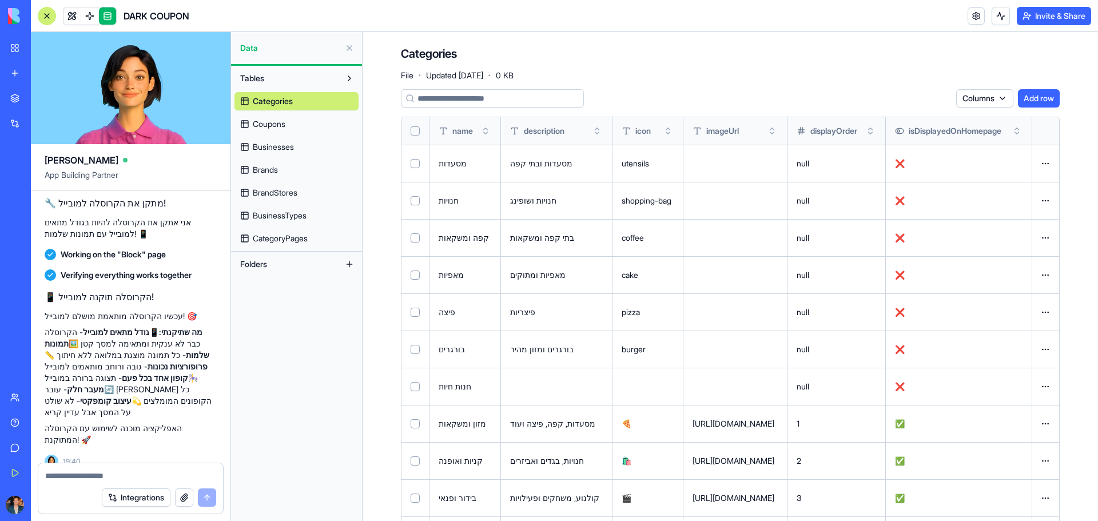
click at [305, 126] on link "Coupons" at bounding box center [297, 124] width 124 height 18
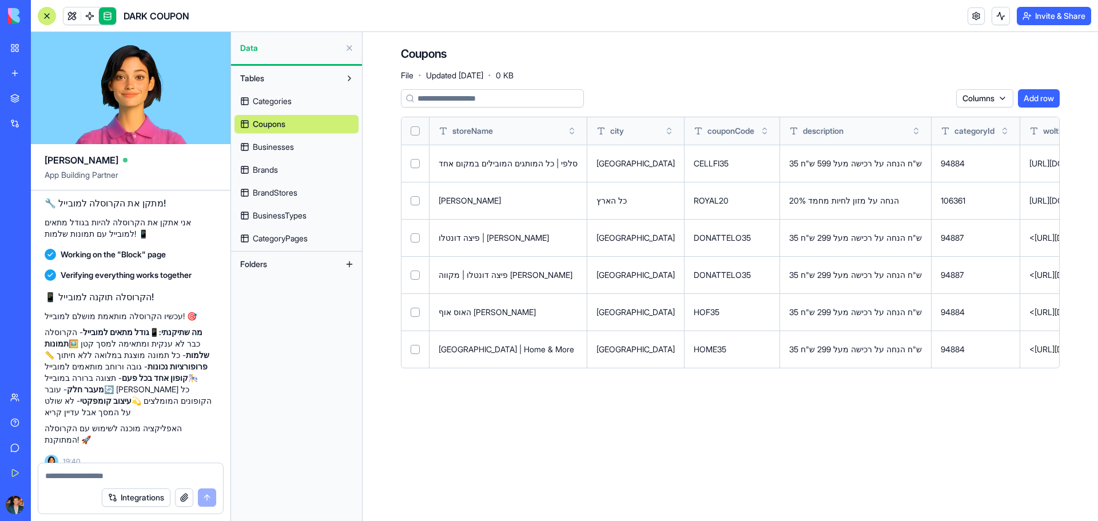
drag, startPoint x: 461, startPoint y: 368, endPoint x: 509, endPoint y: 386, distance: 51.2
click at [509, 386] on div "Coupons File · Updated Sep 19, 2025 · 0 KB Columns Add row storeName city coupo…" at bounding box center [730, 211] width 732 height 359
drag, startPoint x: 528, startPoint y: 357, endPoint x: 382, endPoint y: 364, distance: 146.6
click at [382, 364] on div "Coupons File · Updated Sep 19, 2025 · 0 KB Columns Add row storeName city coupo…" at bounding box center [730, 211] width 732 height 359
drag, startPoint x: 469, startPoint y: 398, endPoint x: 385, endPoint y: 350, distance: 96.6
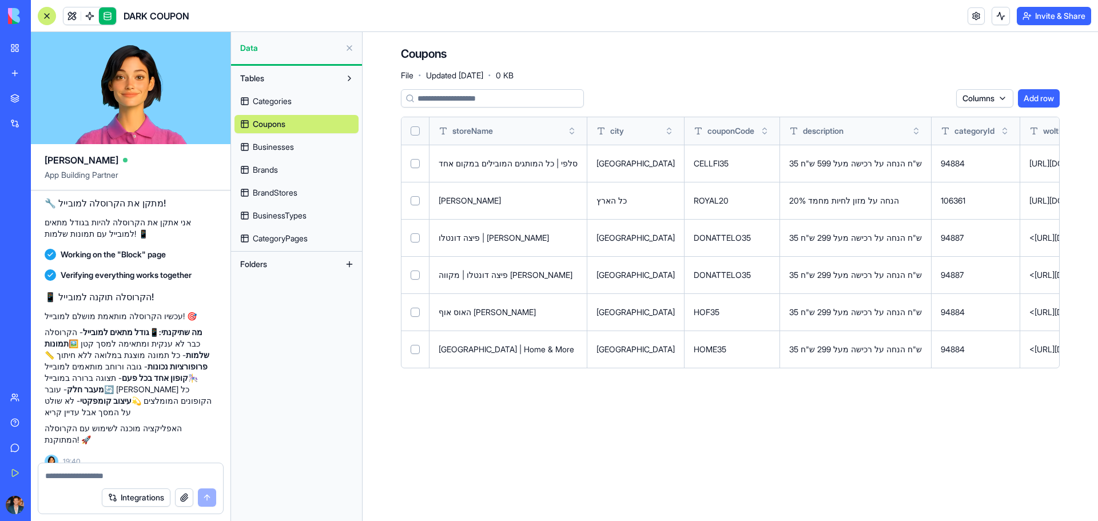
click at [469, 398] on main "Coupons File · Updated Sep 19, 2025 · 0 KB Columns Add row storeName city coupo…" at bounding box center [731, 276] width 736 height 489
click at [282, 240] on span "CategoryPages" at bounding box center [280, 238] width 55 height 11
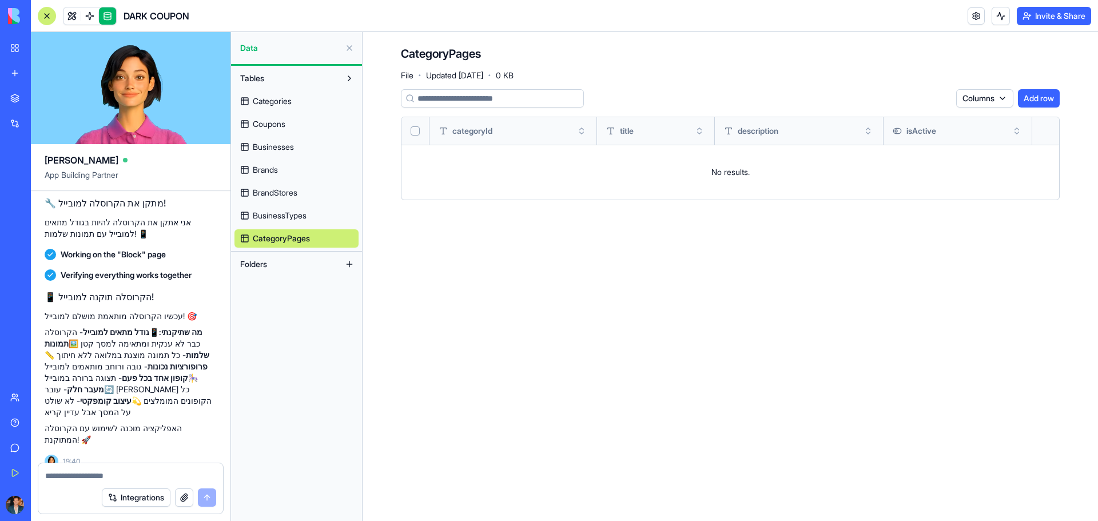
click at [283, 214] on span "BusinessTypes" at bounding box center [280, 215] width 54 height 11
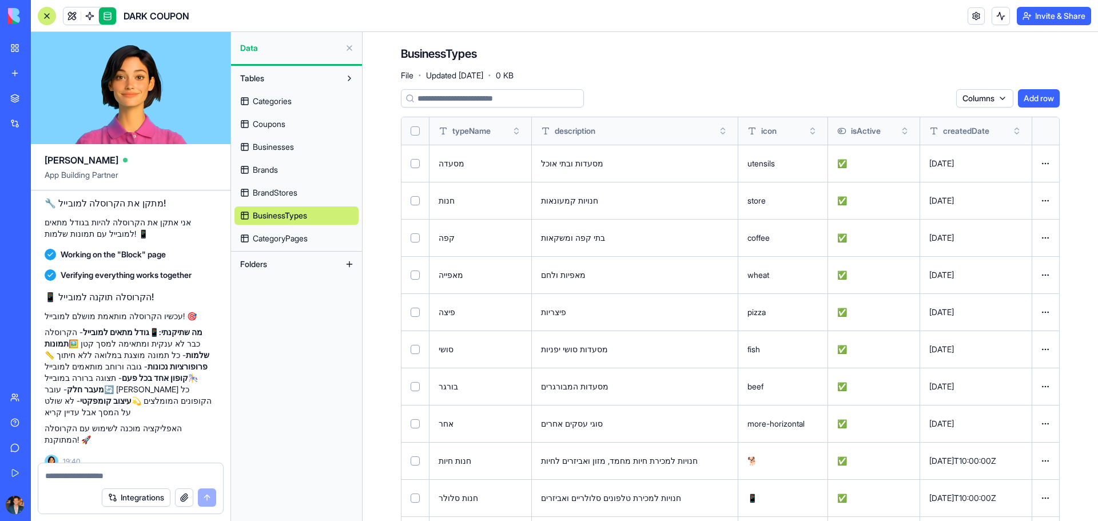
click at [315, 241] on link "CategoryPages" at bounding box center [297, 238] width 124 height 18
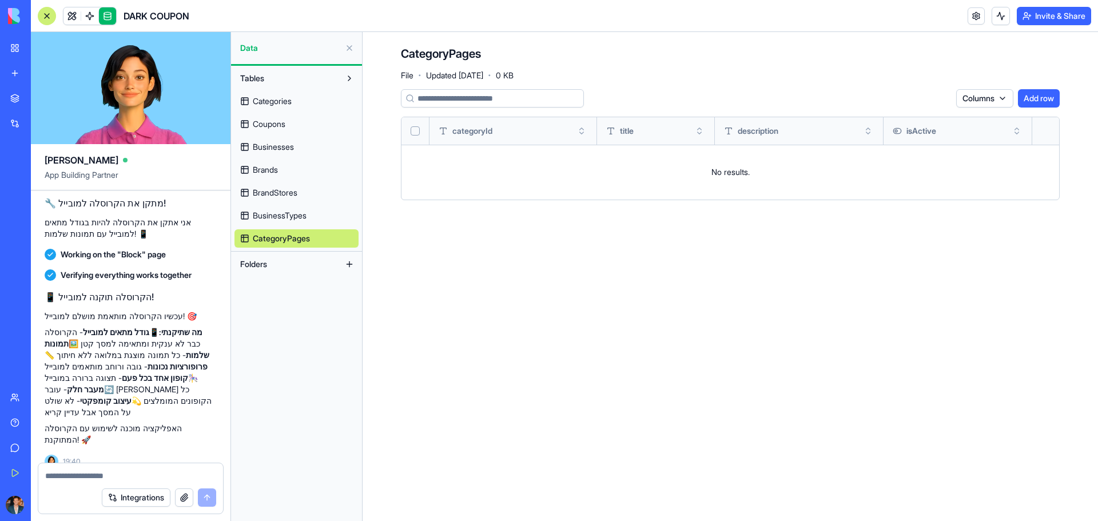
click at [279, 192] on span "BrandStores" at bounding box center [275, 192] width 45 height 11
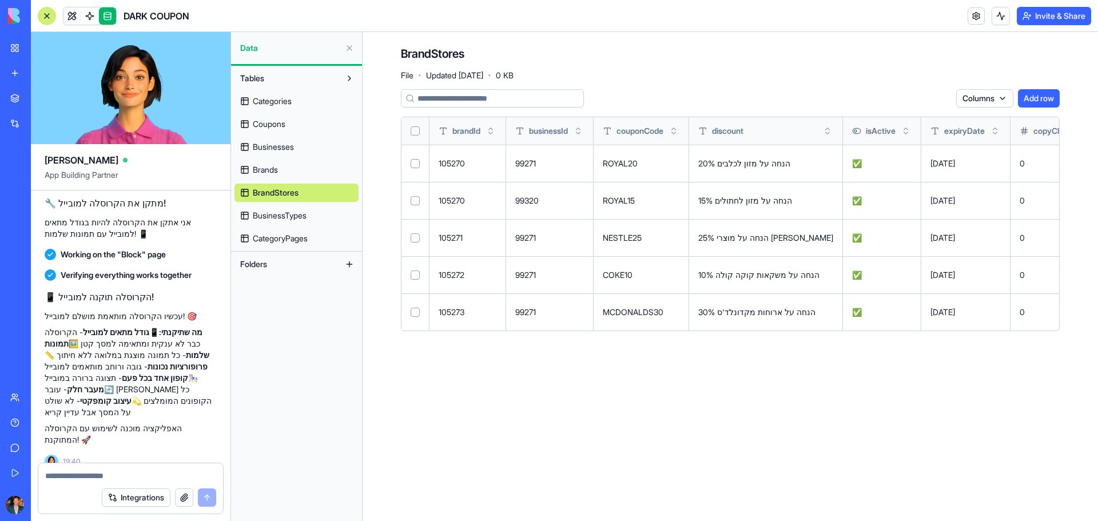
click at [274, 177] on link "Brands" at bounding box center [297, 170] width 124 height 18
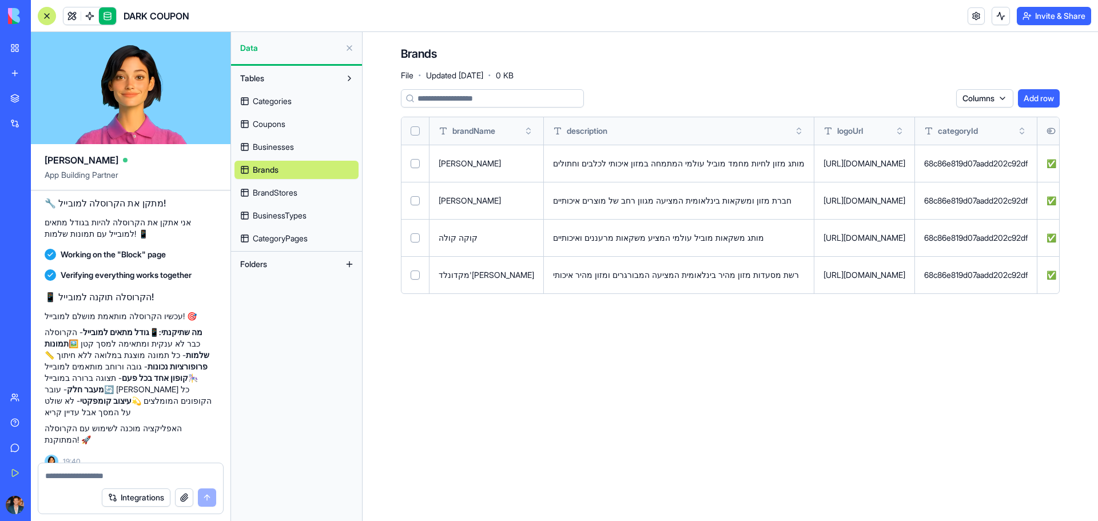
click at [274, 152] on span "Businesses" at bounding box center [273, 146] width 41 height 11
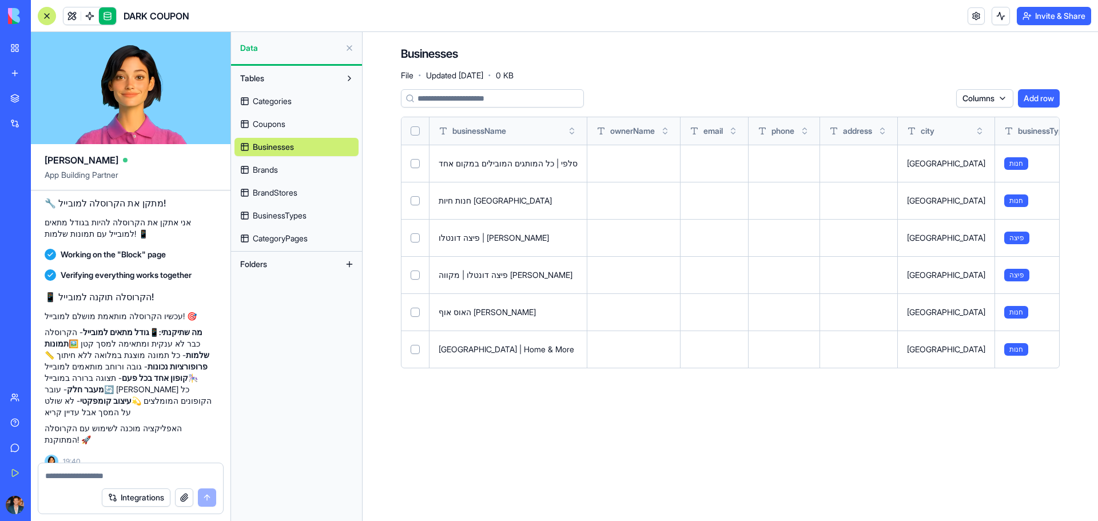
click at [276, 123] on span "Coupons" at bounding box center [269, 123] width 33 height 11
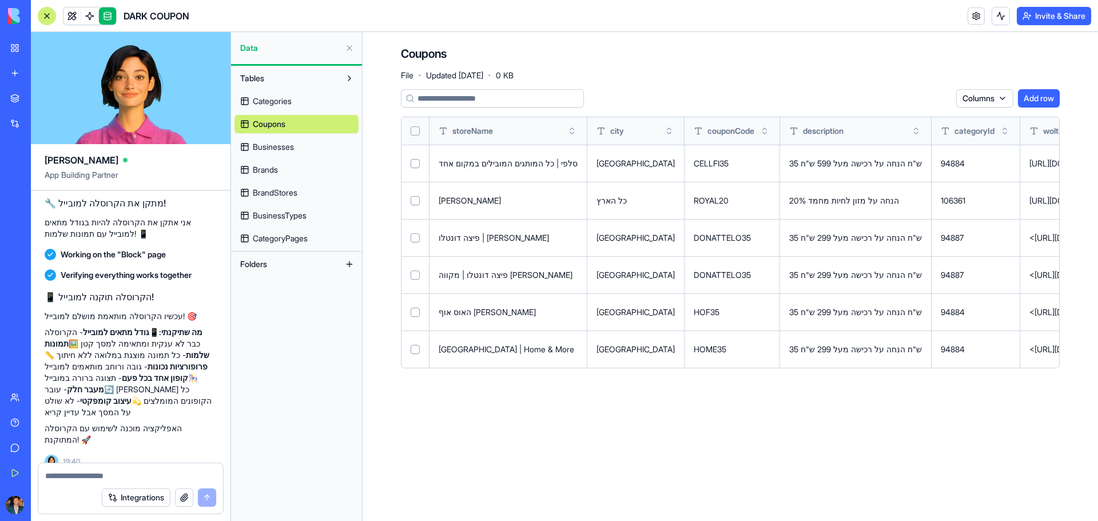
click at [277, 139] on link "Businesses" at bounding box center [297, 147] width 124 height 18
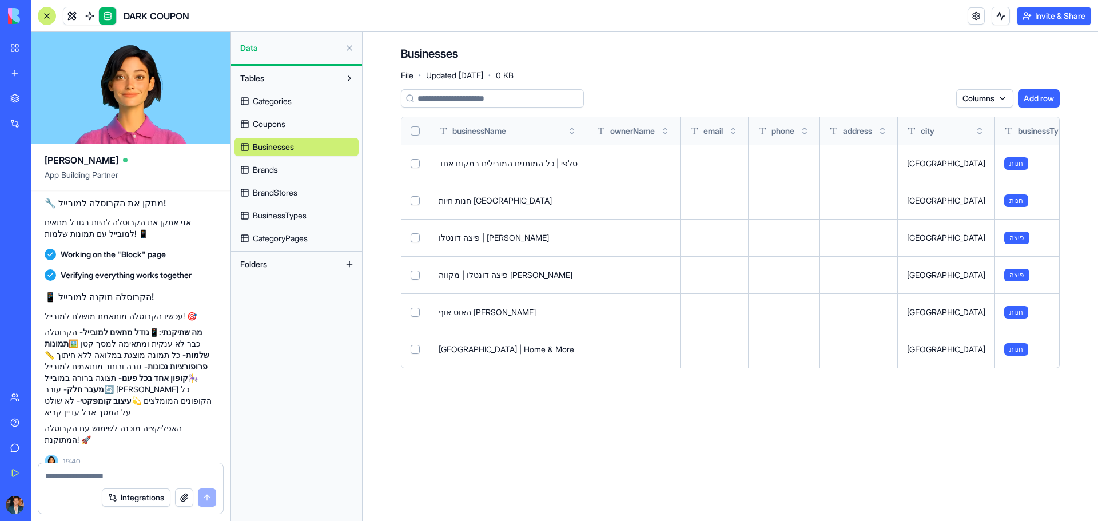
click at [0, 0] on button at bounding box center [0, 0] width 0 height 0
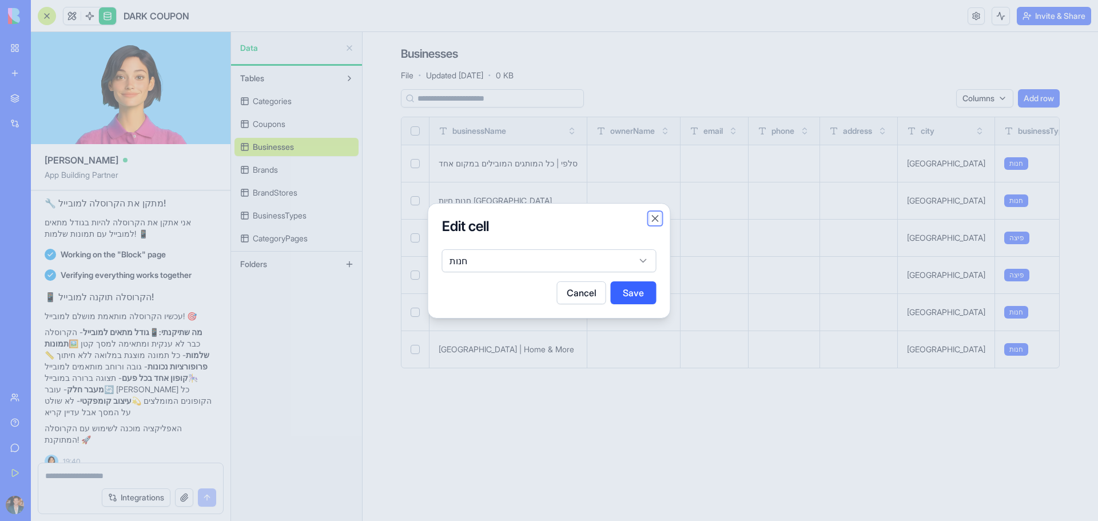
click at [651, 215] on button "Close" at bounding box center [655, 218] width 11 height 11
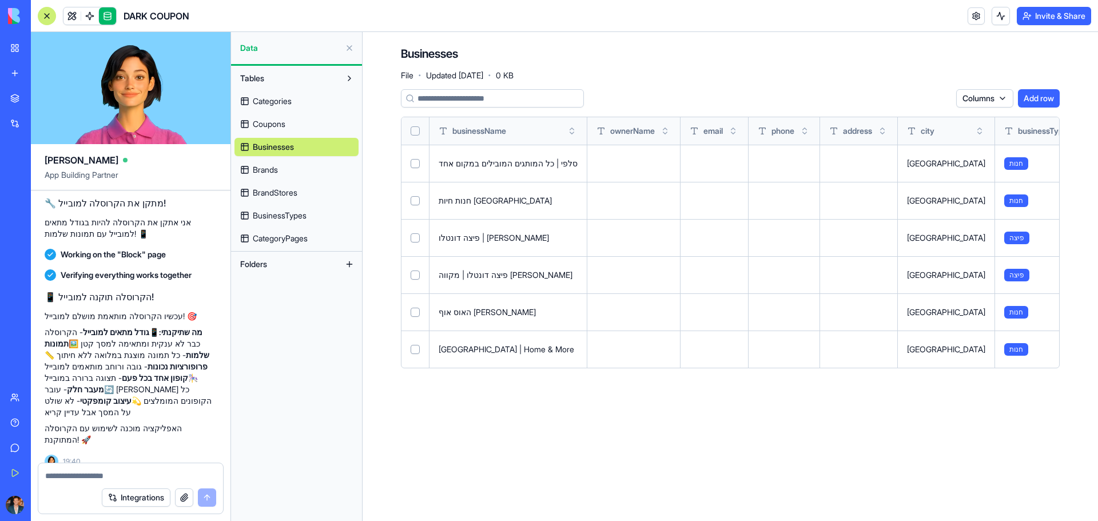
drag, startPoint x: 474, startPoint y: 368, endPoint x: 668, endPoint y: 370, distance: 193.3
click at [668, 370] on div "Columns Add row businessName ownerName email phone address city businessType de…" at bounding box center [730, 233] width 659 height 288
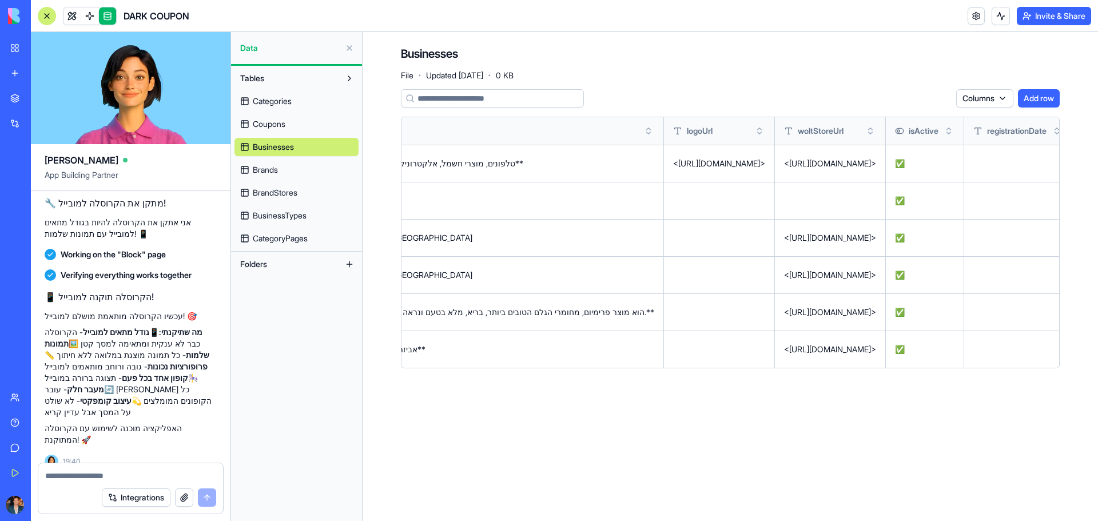
scroll to position [0, 1134]
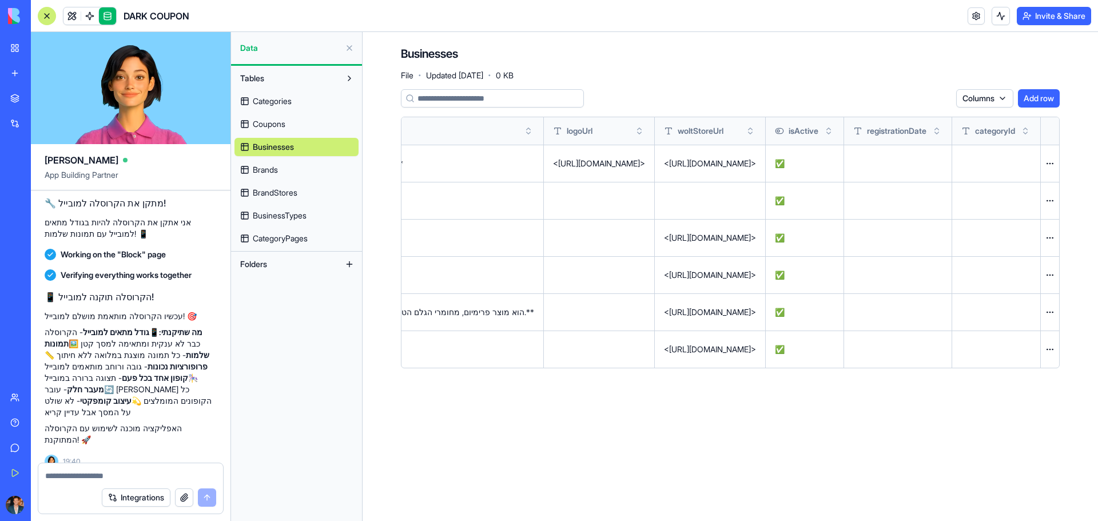
drag, startPoint x: 668, startPoint y: 370, endPoint x: 1120, endPoint y: 333, distance: 453.9
click at [1098, 333] on html "BETA My Workspace New app Marketplace Integrations Recent BioPet Product Scanne…" at bounding box center [549, 260] width 1098 height 521
click at [748, 468] on main "Businesses File · Updated Sep 16, 2025 · 0 KB Columns Add row businessName owne…" at bounding box center [731, 276] width 736 height 489
click at [289, 97] on span "Categories" at bounding box center [272, 101] width 39 height 11
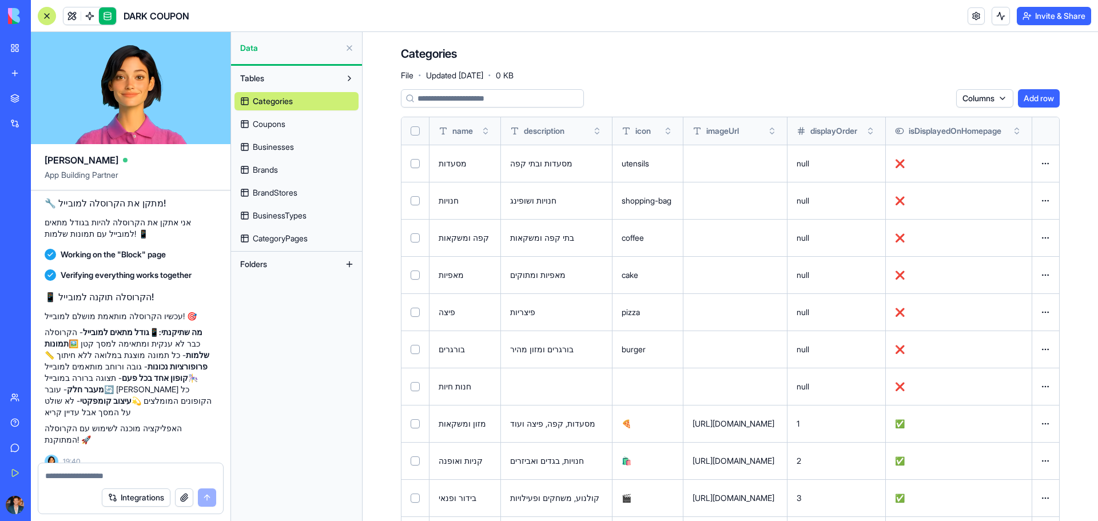
click at [356, 49] on button at bounding box center [349, 48] width 18 height 18
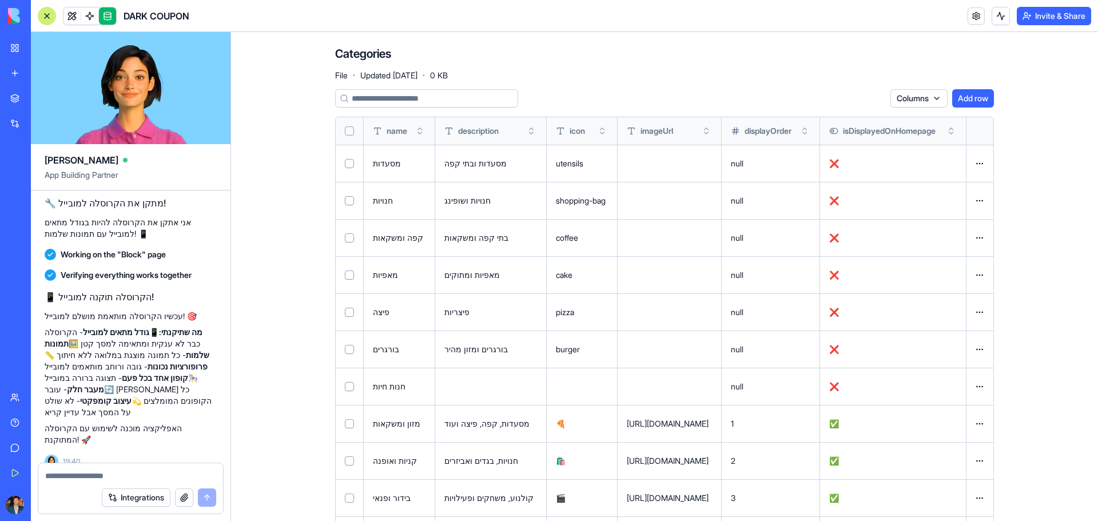
click at [105, 17] on link at bounding box center [107, 15] width 17 height 17
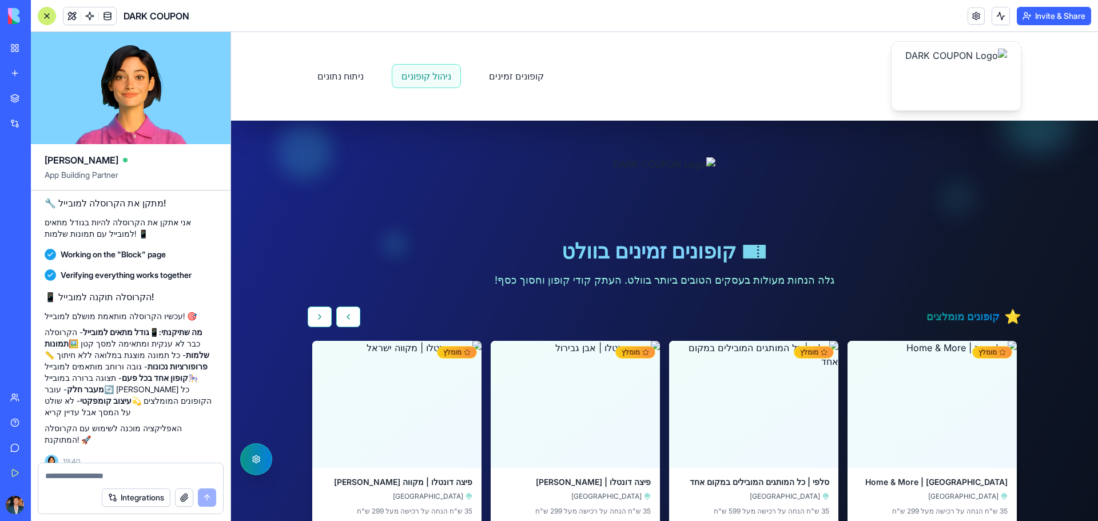
click at [392, 73] on link "ניהול קופונים" at bounding box center [426, 76] width 69 height 24
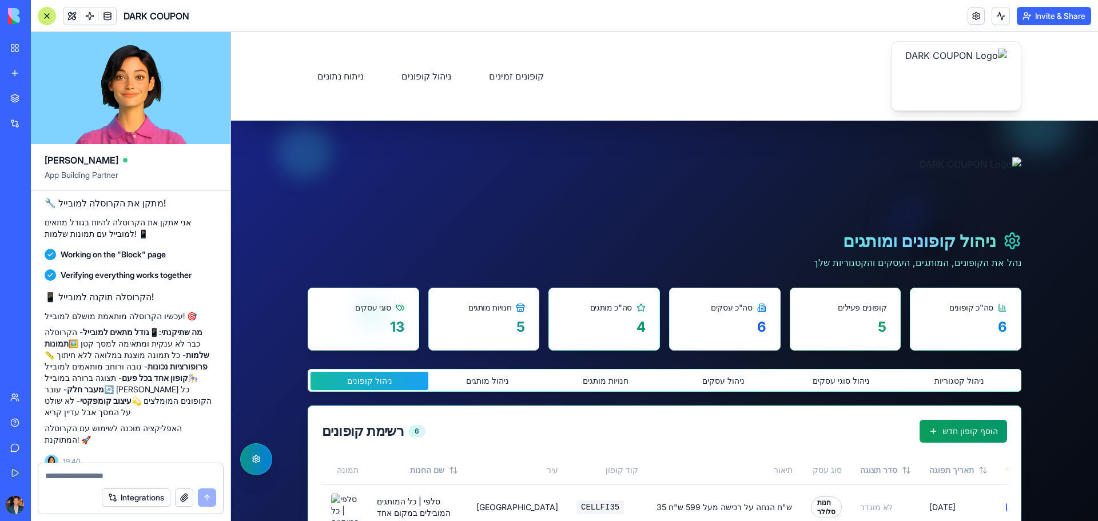
scroll to position [172, 0]
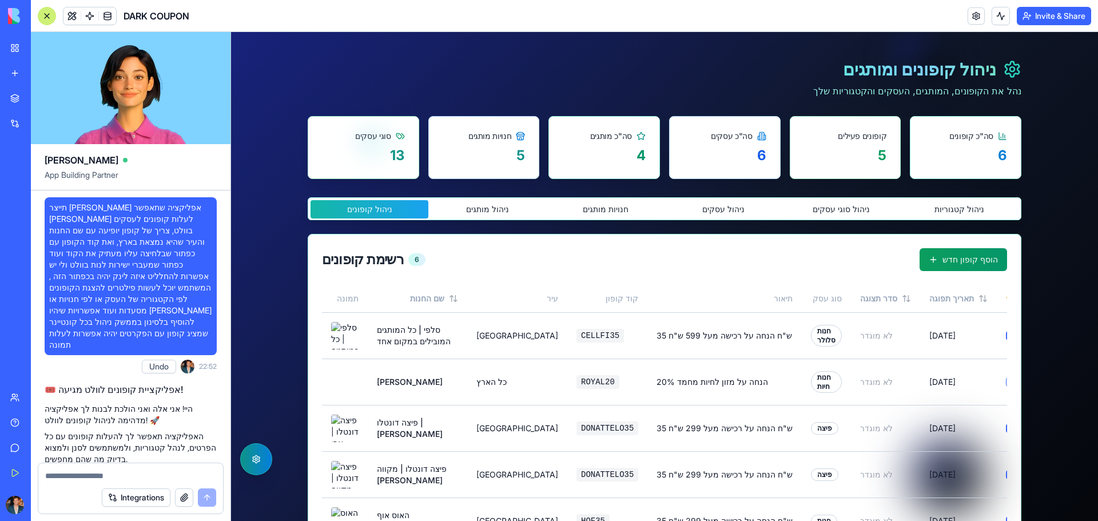
scroll to position [13750, 0]
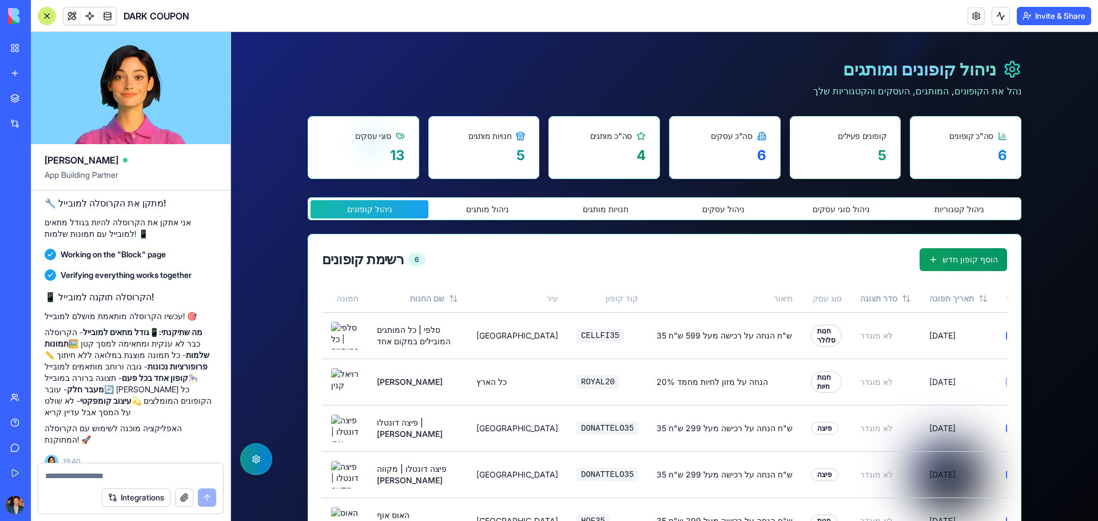
click at [963, 210] on div "ניהול קופונים ומותגים נהל את הקופונים, המותגים, העסקים והקטגוריות שלך סה"כ קופו…" at bounding box center [665, 295] width 714 height 619
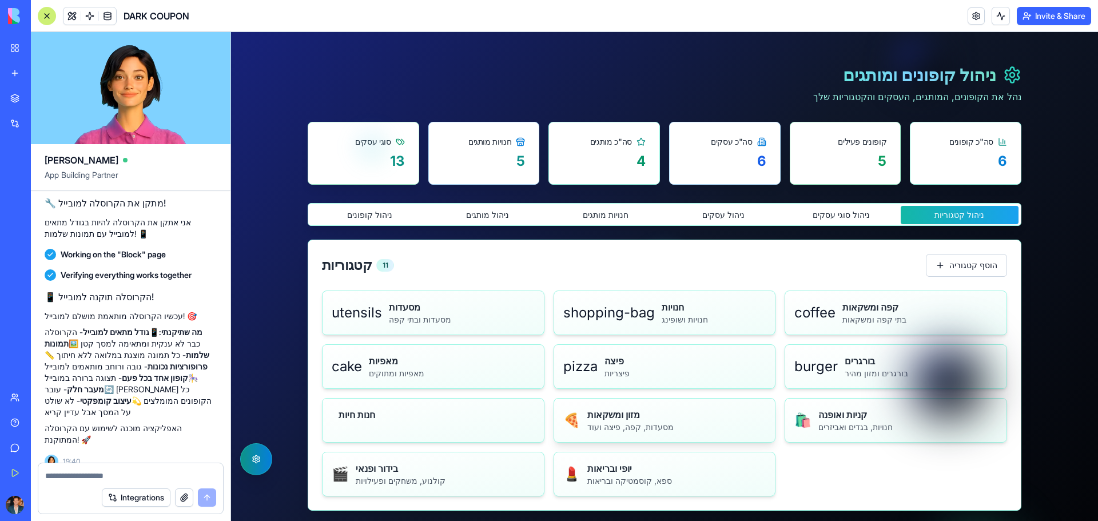
scroll to position [323, 0]
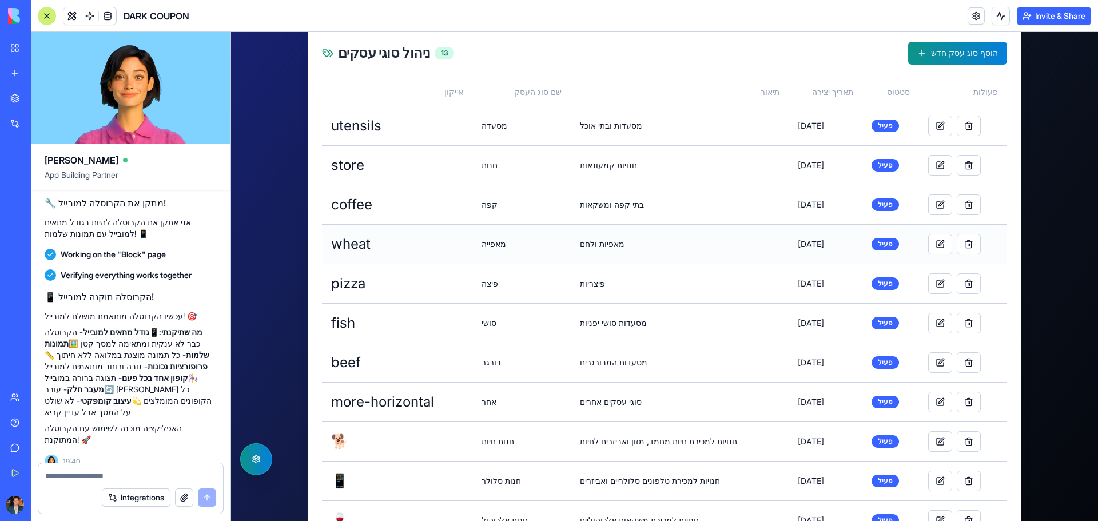
click at [497, 244] on td "מאפייה" at bounding box center [521, 243] width 98 height 39
click at [454, 101] on th "אייקון" at bounding box center [397, 91] width 150 height 27
click at [340, 117] on span "utensils" at bounding box center [356, 125] width 50 height 17
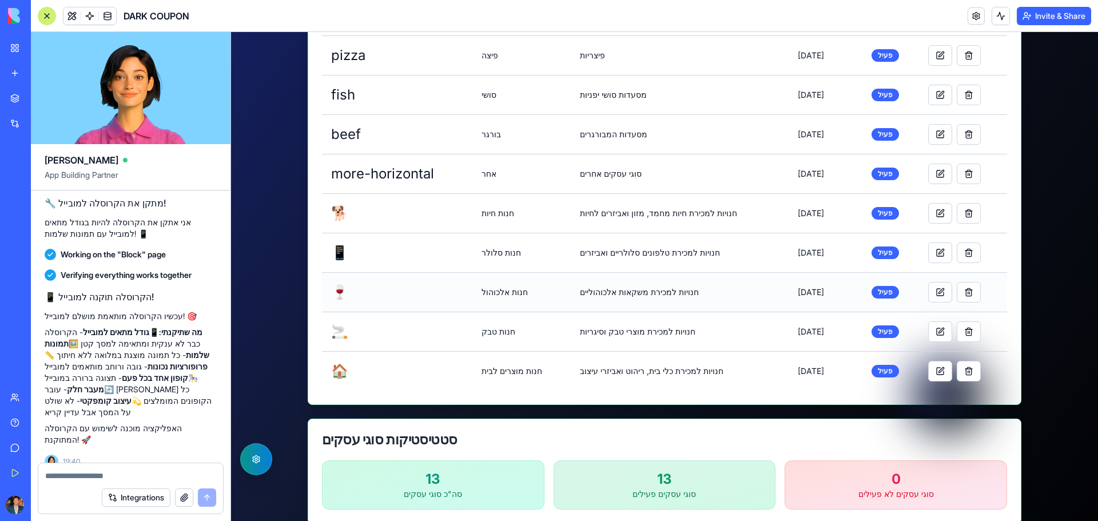
scroll to position [607, 0]
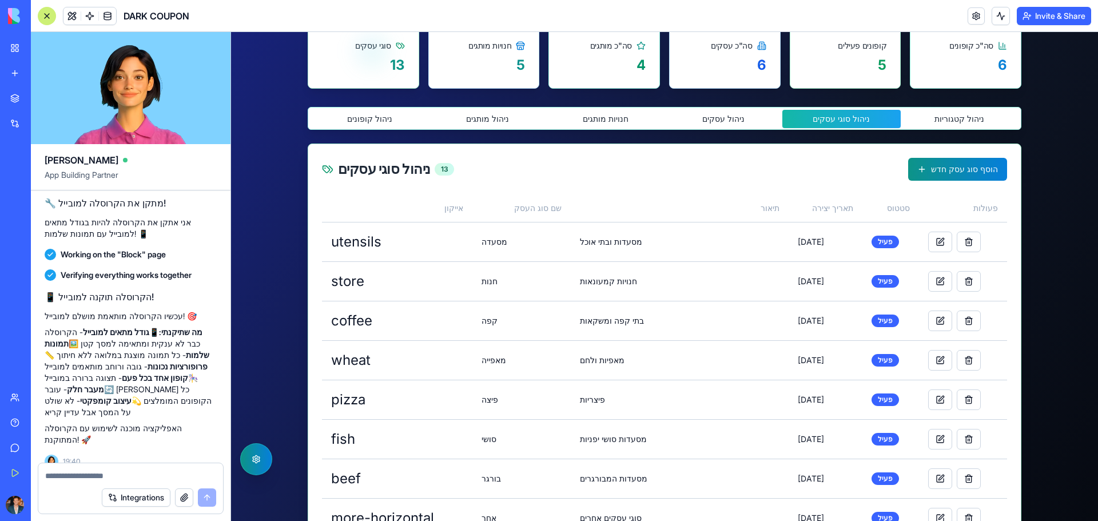
click at [722, 118] on div "ניהול קופונים ומותגים נהל את הקופונים, המותגים, העסקים והקטגוריות שלך סה"כ קופו…" at bounding box center [665, 381] width 714 height 973
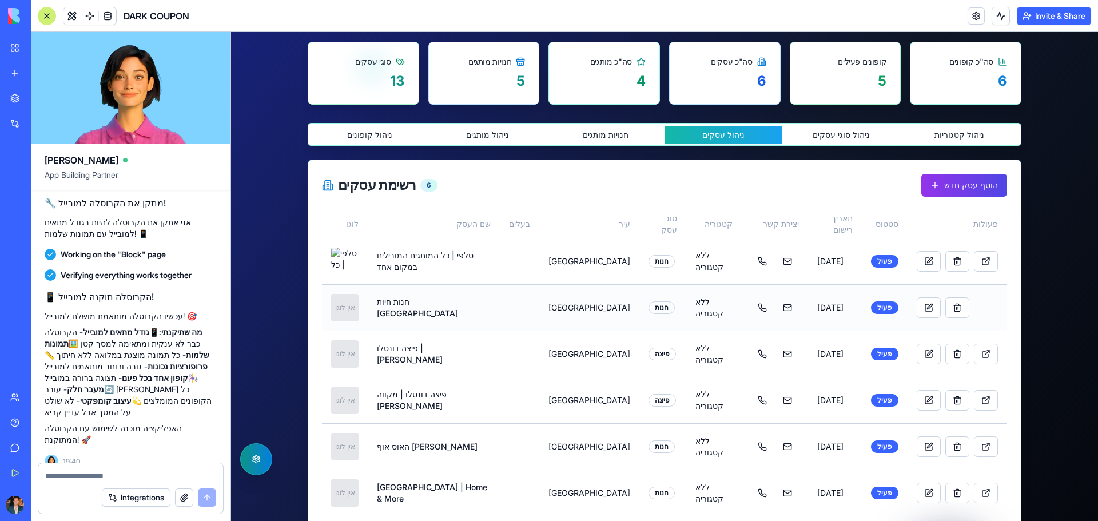
scroll to position [288, 0]
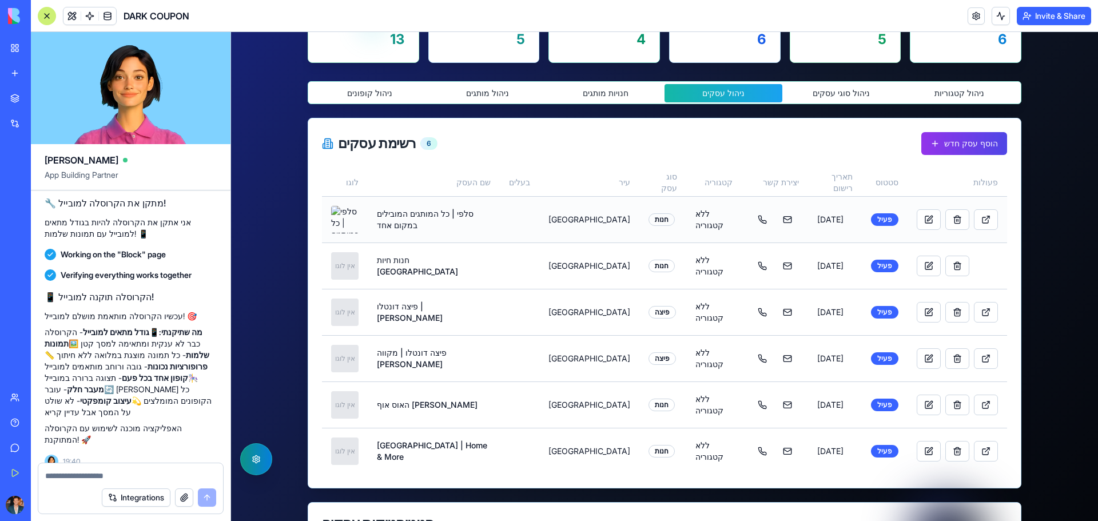
click at [649, 219] on div "חנות" at bounding box center [662, 219] width 26 height 13
click at [917, 220] on button at bounding box center [929, 219] width 24 height 21
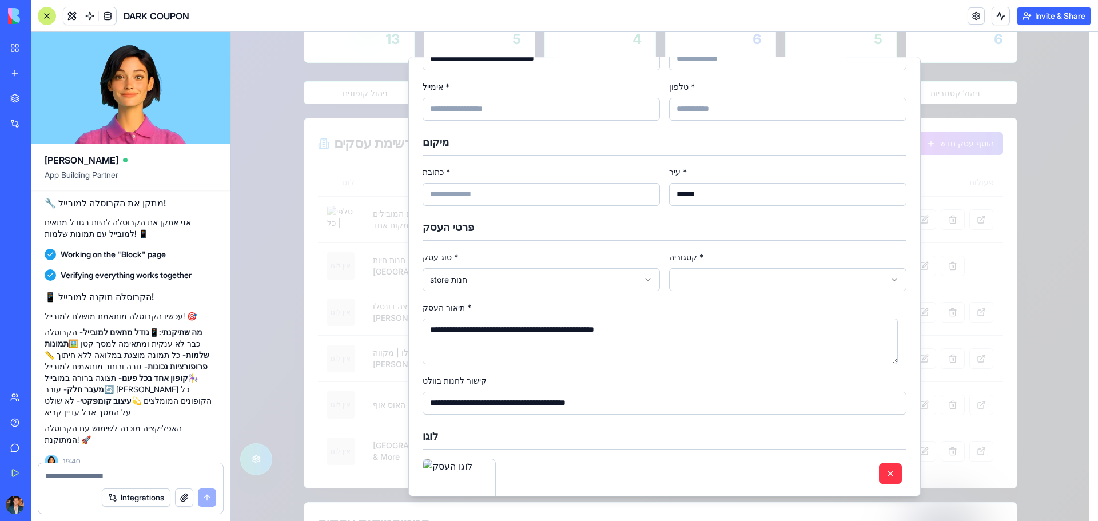
scroll to position [114, 0]
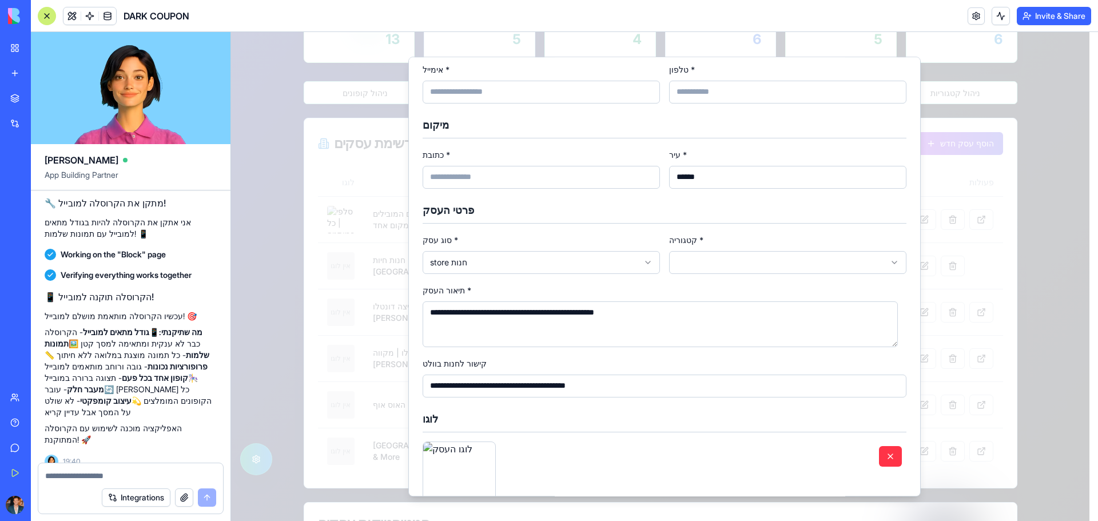
click at [744, 258] on body "דלג לתוכן הראשי קופונים זמינים ניהול קופונים ניתוח נתונים קופונים זמינים ניהול …" at bounding box center [660, 288] width 859 height 1088
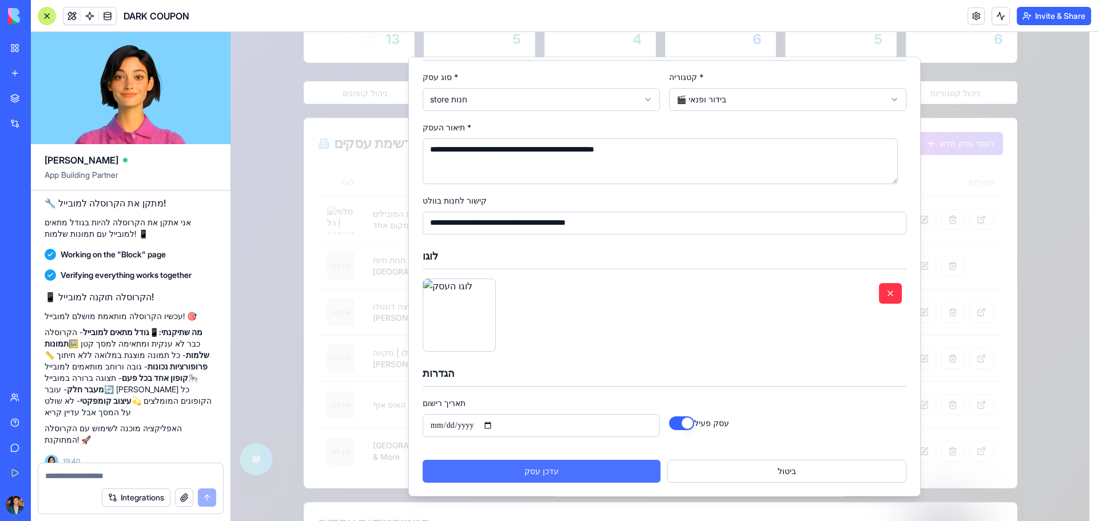
click at [629, 469] on button "עדכן עסק" at bounding box center [542, 471] width 238 height 23
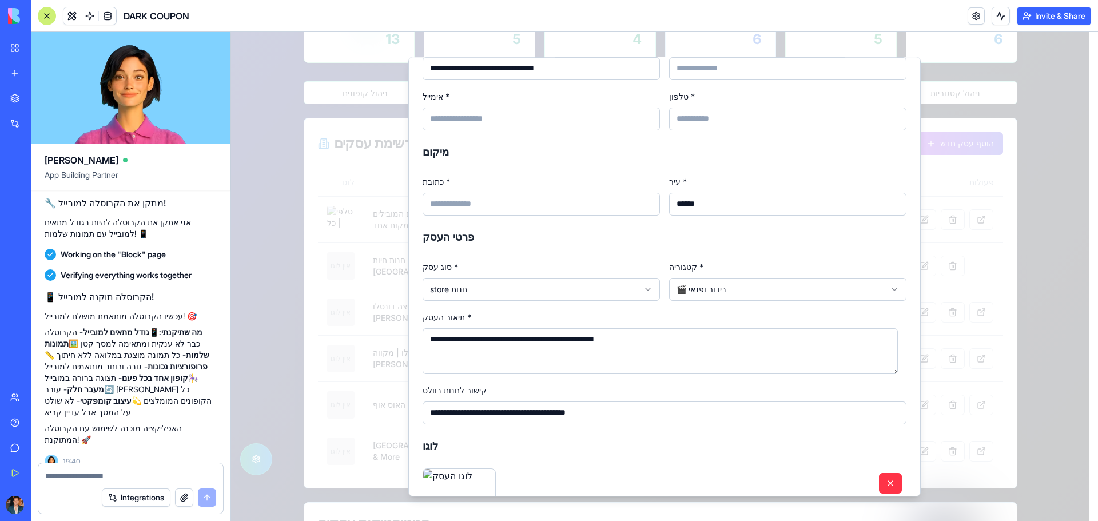
scroll to position [0, 0]
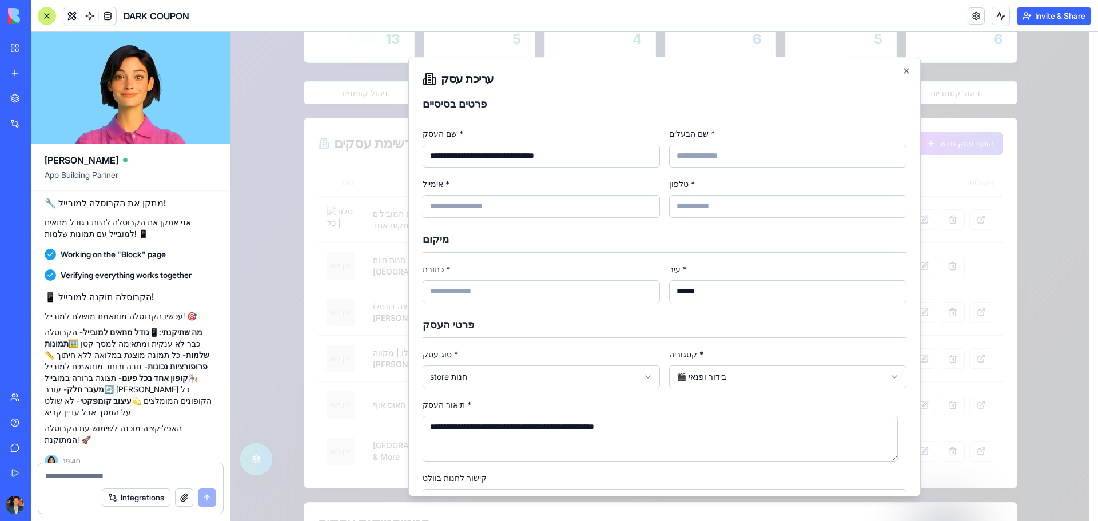
click at [701, 159] on input "שם הבעלים *" at bounding box center [787, 156] width 237 height 23
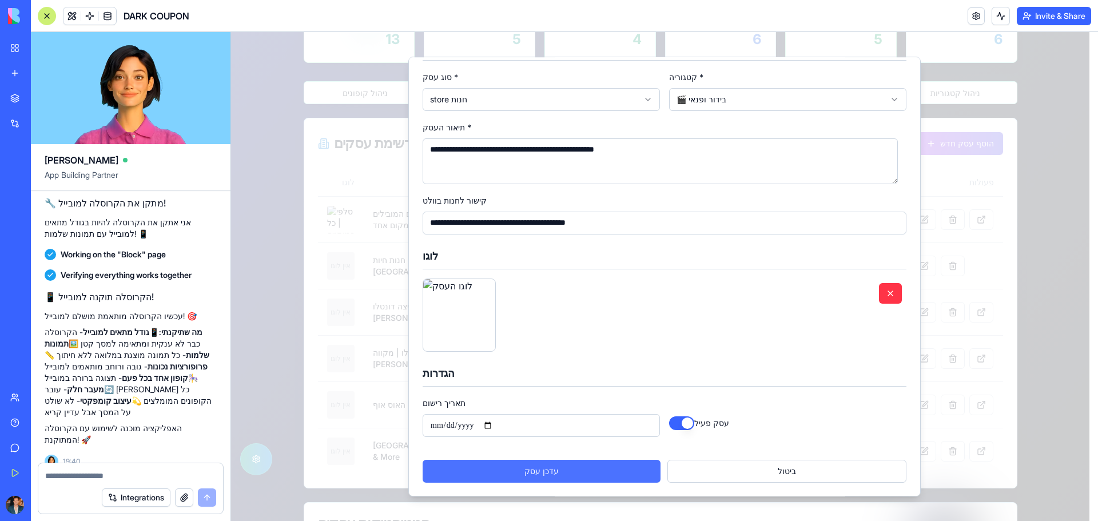
type input "**"
click at [516, 474] on button "עדכן עסק" at bounding box center [542, 471] width 238 height 23
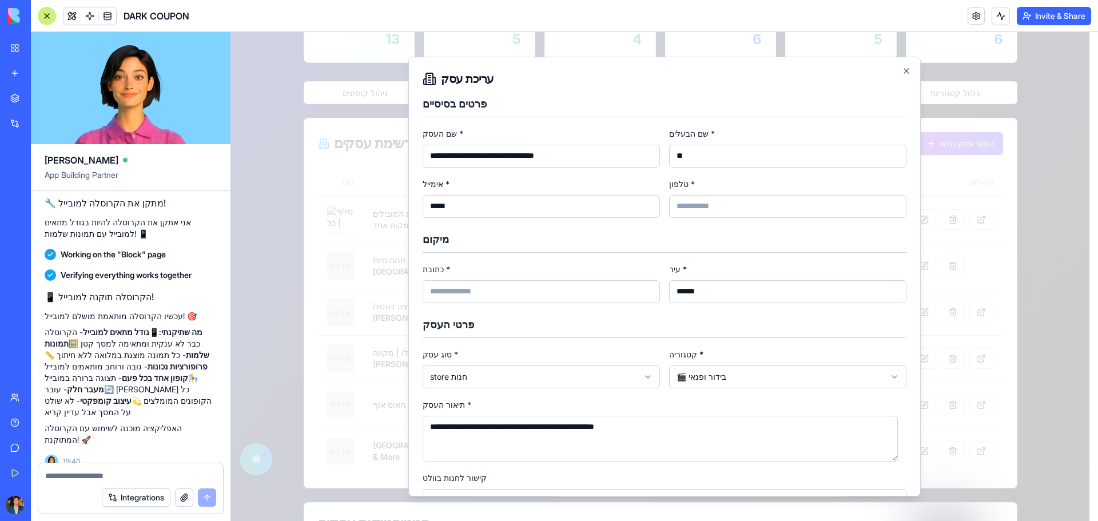
drag, startPoint x: 498, startPoint y: 205, endPoint x: 386, endPoint y: 195, distance: 113.2
click at [386, 195] on body "דלג לתוכן הראשי קופונים זמינים ניהול קופונים ניתוח נתונים קופונים זמינים ניהול …" at bounding box center [660, 288] width 859 height 1088
type input "**********"
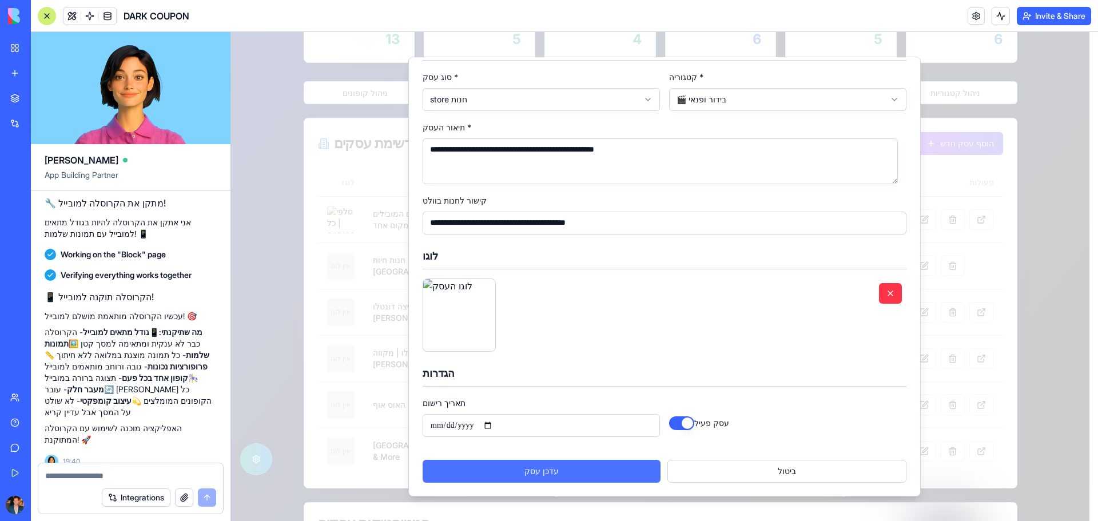
click at [615, 477] on button "עדכן עסק" at bounding box center [542, 471] width 238 height 23
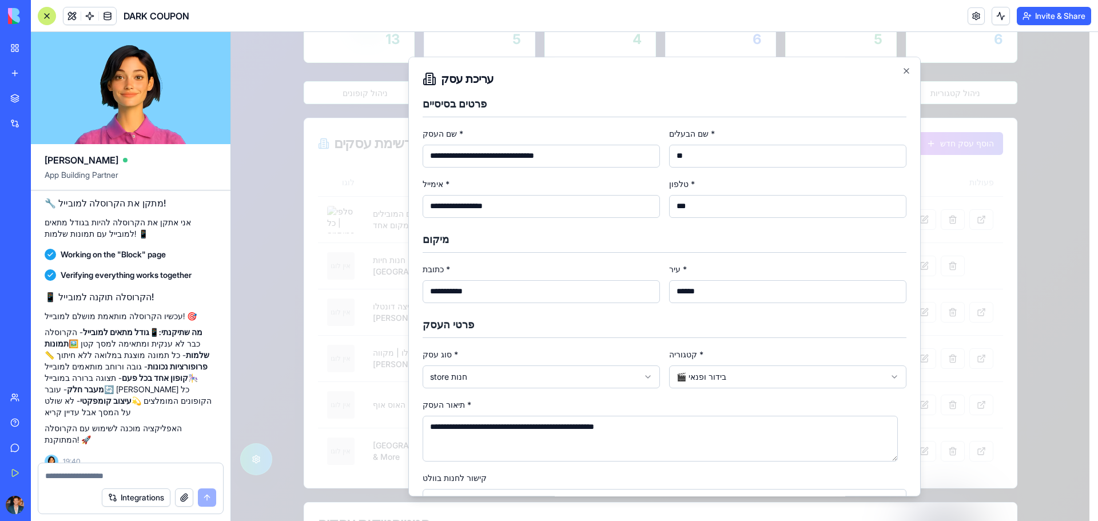
type input "**********"
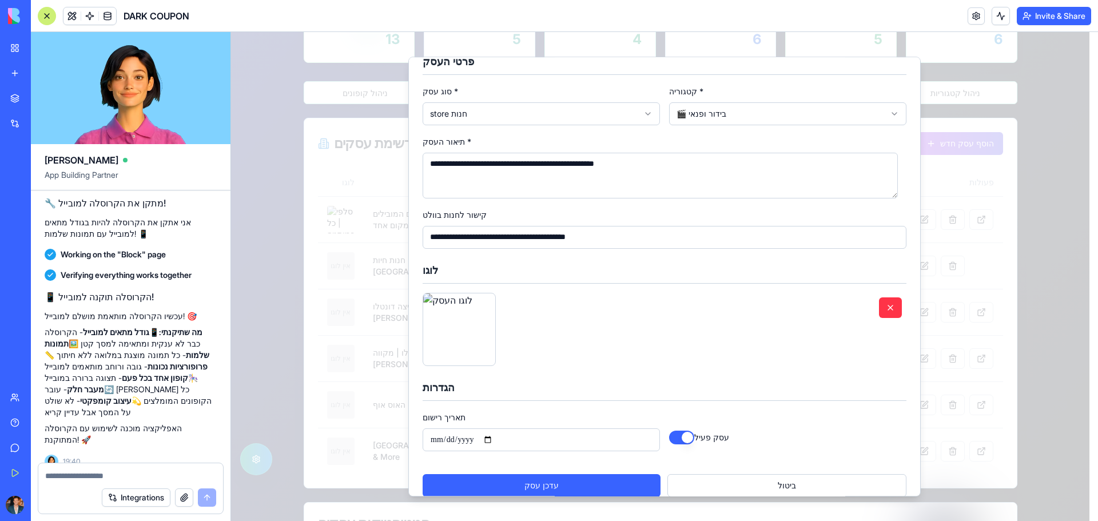
scroll to position [277, 0]
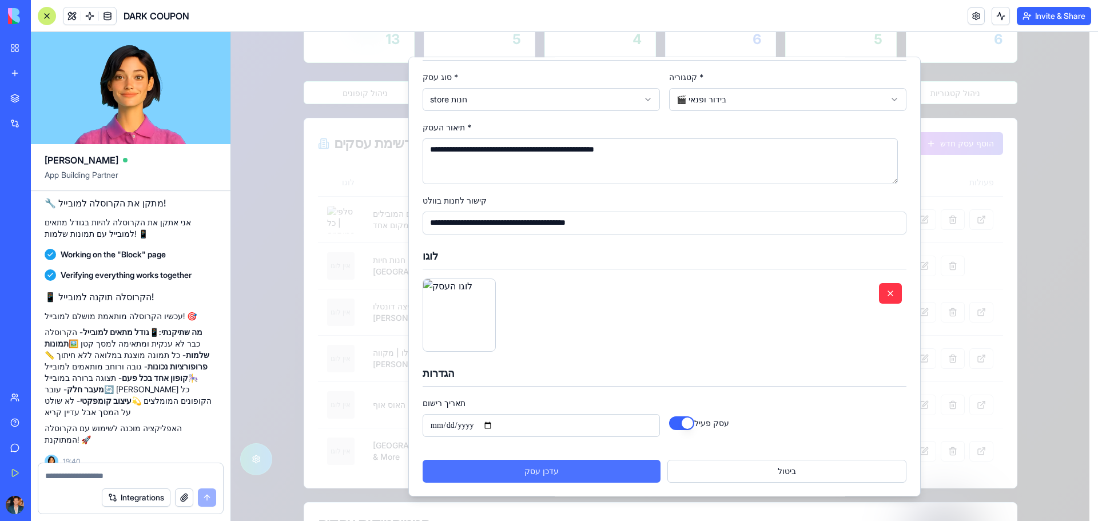
click at [625, 464] on button "עדכן עסק" at bounding box center [542, 471] width 238 height 23
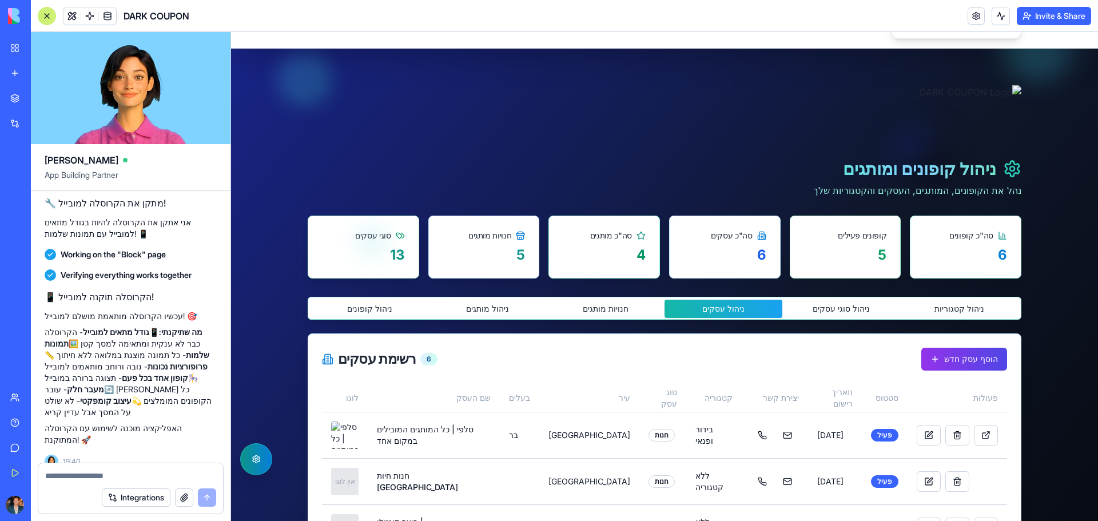
scroll to position [0, 0]
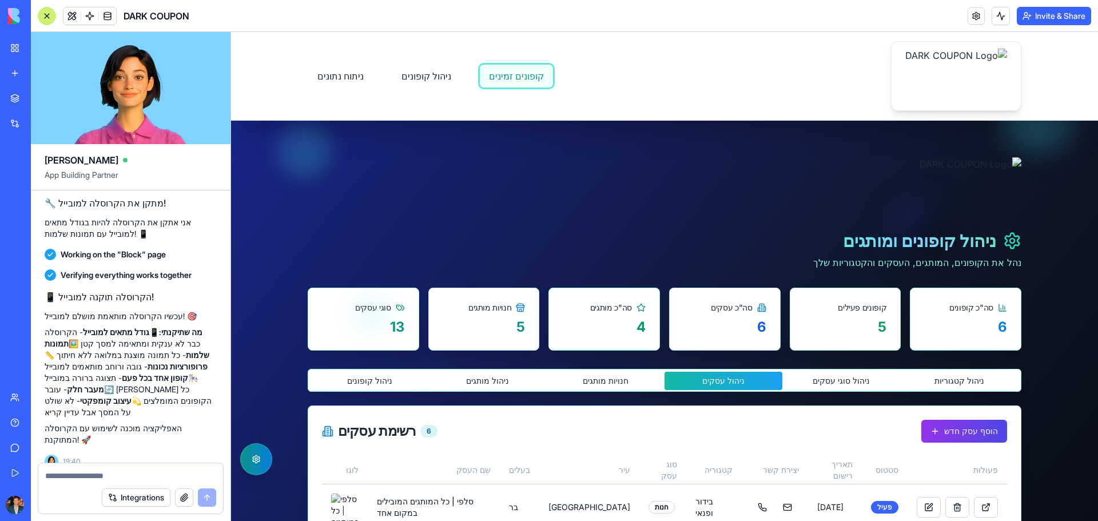
click at [497, 82] on link "קופונים זמינים" at bounding box center [516, 76] width 74 height 24
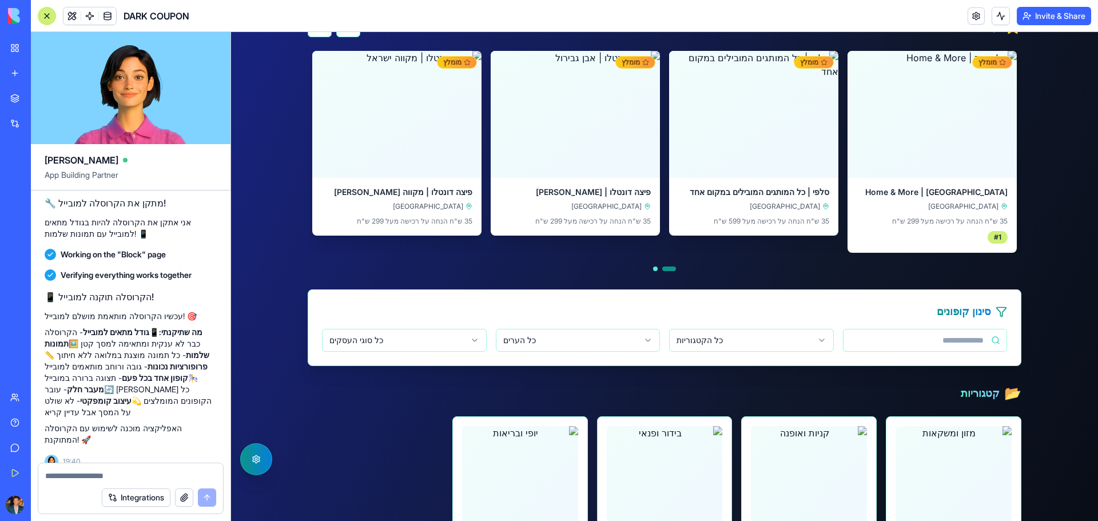
scroll to position [572, 0]
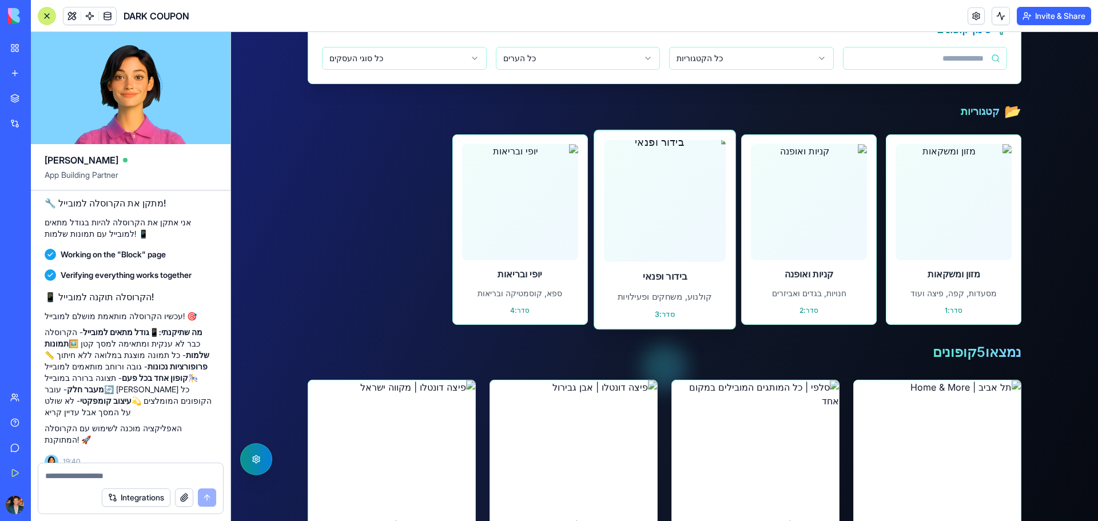
click at [701, 235] on img at bounding box center [665, 201] width 134 height 134
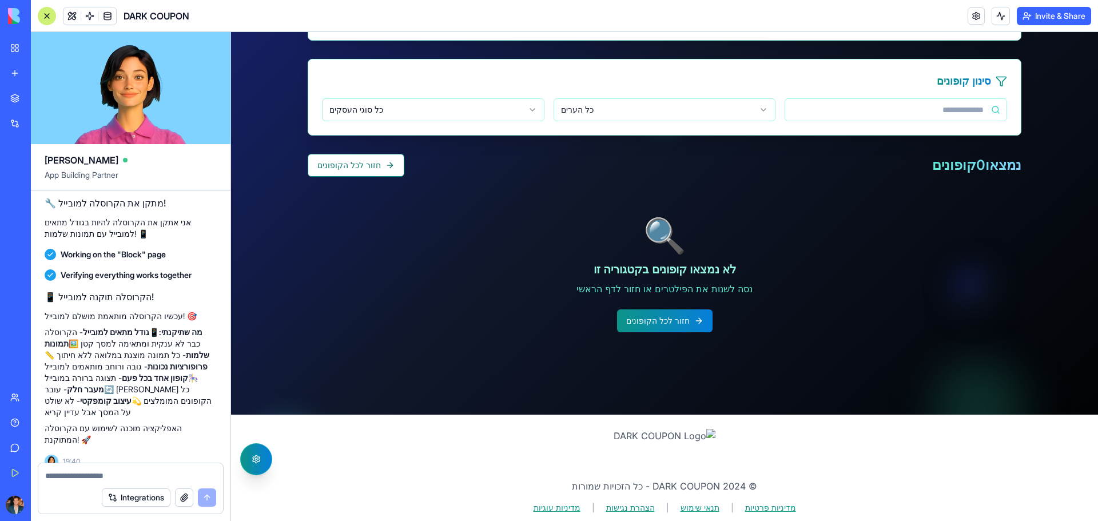
scroll to position [351, 0]
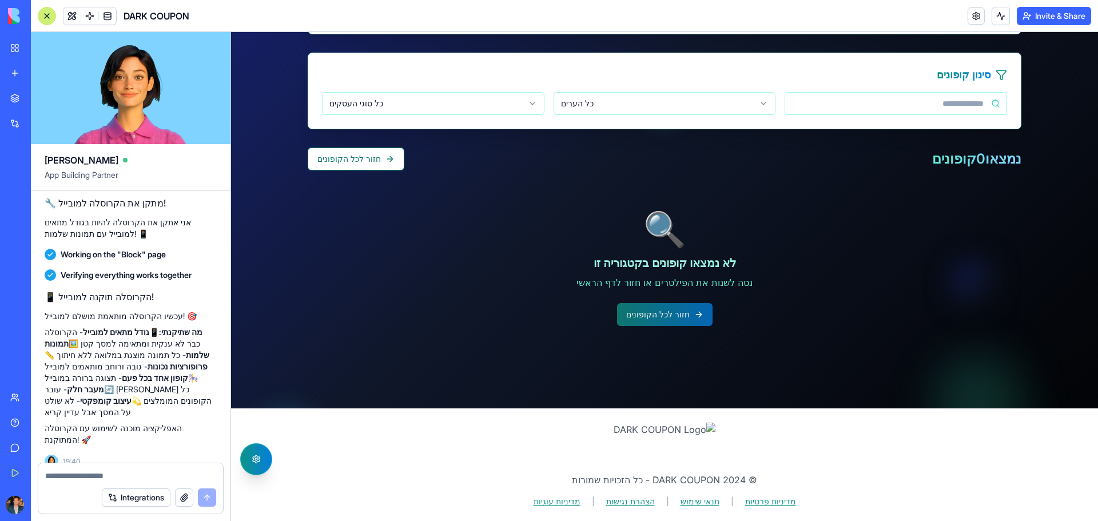
click at [642, 321] on button "חזור לכל הקופונים" at bounding box center [665, 314] width 96 height 23
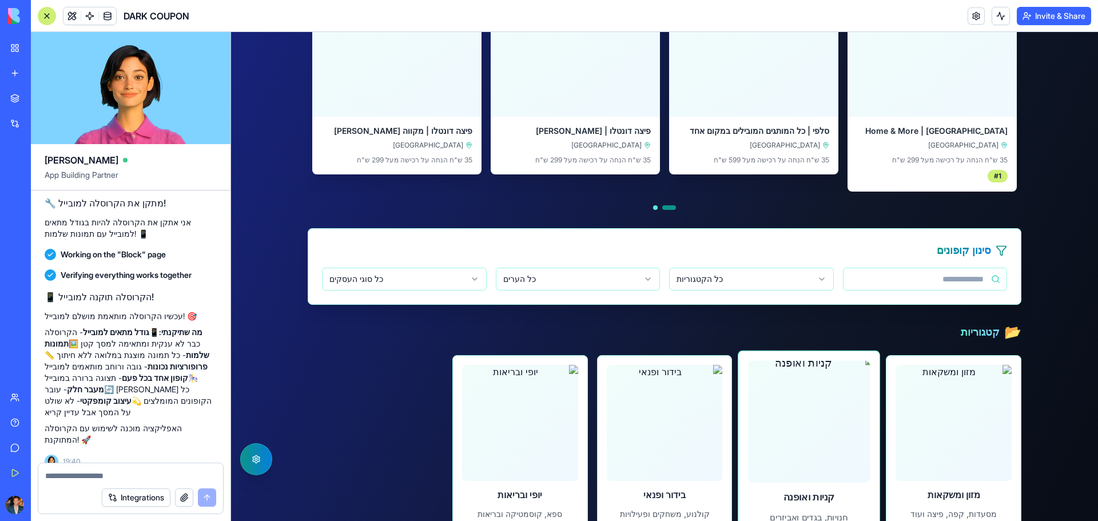
click at [816, 411] on img at bounding box center [809, 422] width 134 height 134
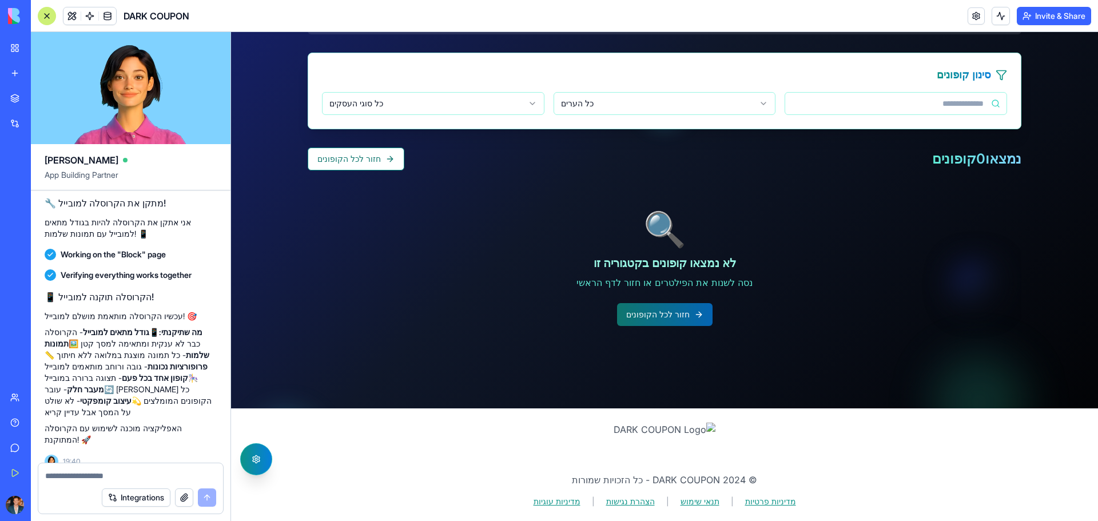
click at [658, 313] on button "חזור לכל הקופונים" at bounding box center [665, 314] width 96 height 23
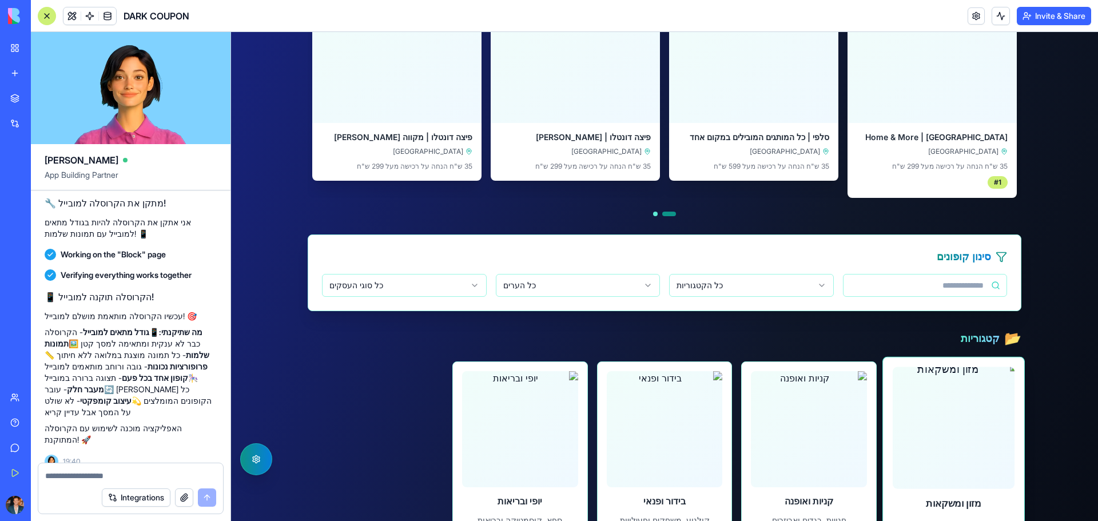
click at [935, 384] on img at bounding box center [954, 428] width 134 height 134
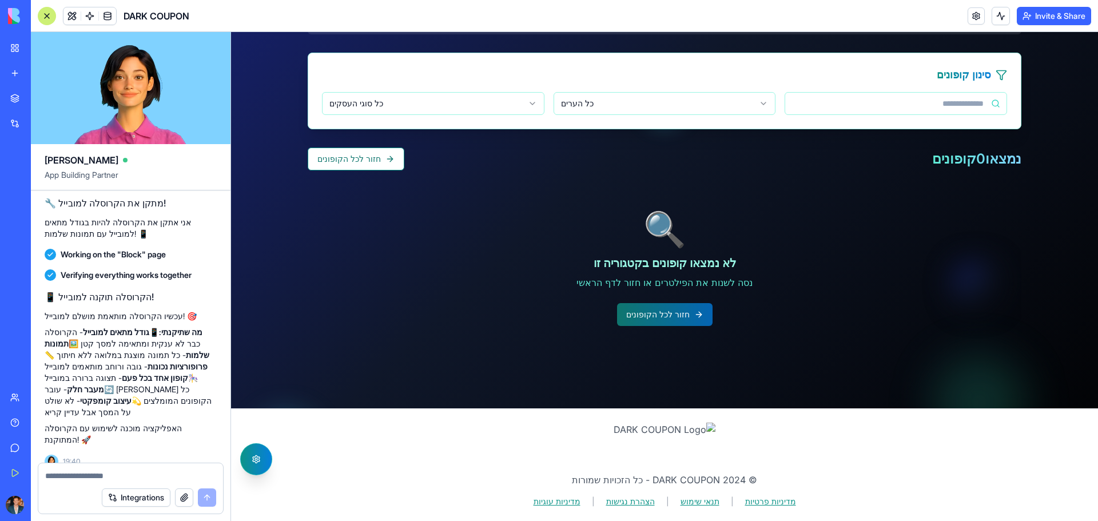
click at [678, 315] on button "חזור לכל הקופונים" at bounding box center [665, 314] width 96 height 23
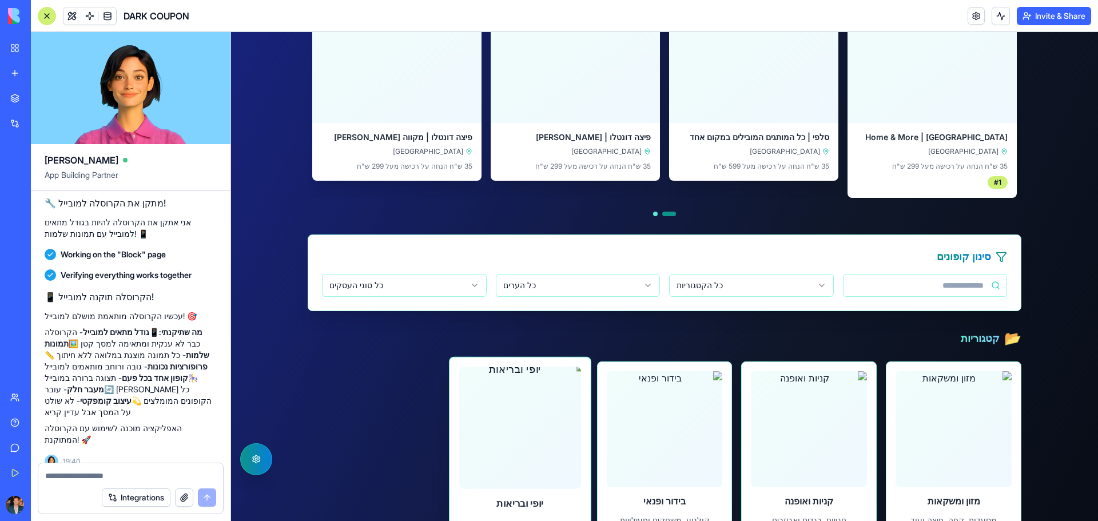
click at [539, 410] on img at bounding box center [520, 428] width 134 height 134
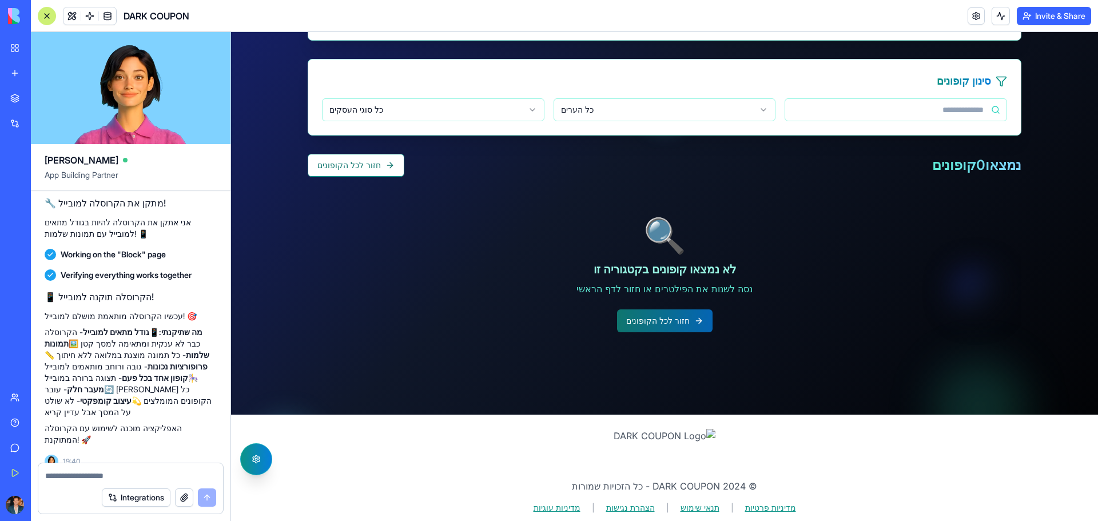
click at [677, 320] on button "חזור לכל הקופונים" at bounding box center [665, 320] width 96 height 23
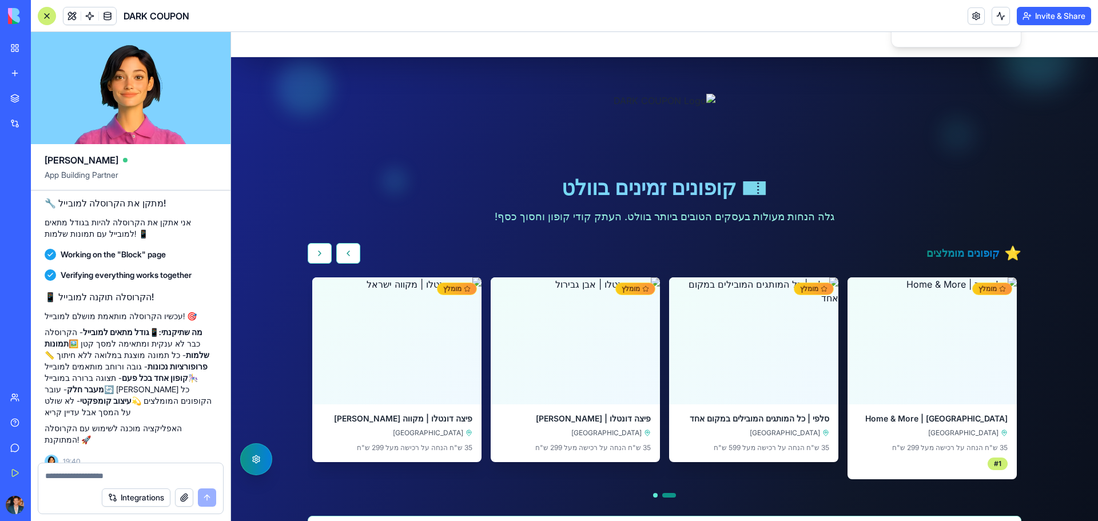
scroll to position [2, 0]
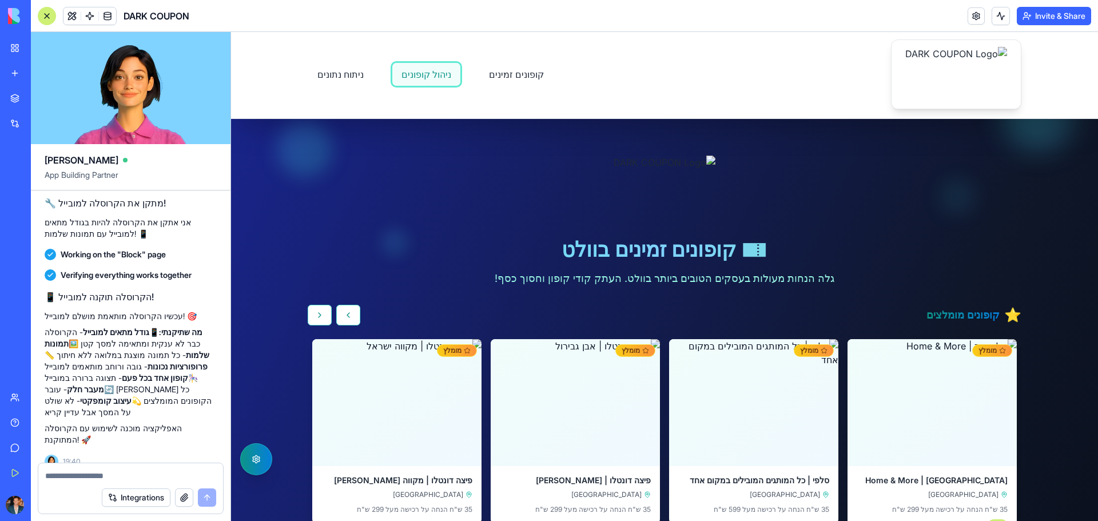
click at [392, 72] on link "ניהול קופונים" at bounding box center [426, 74] width 69 height 24
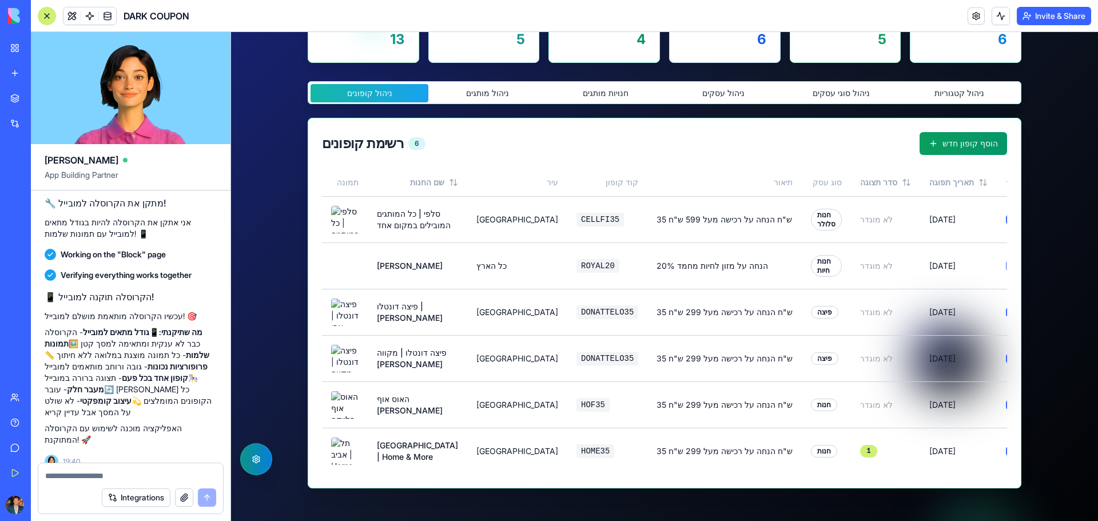
scroll to position [293, 0]
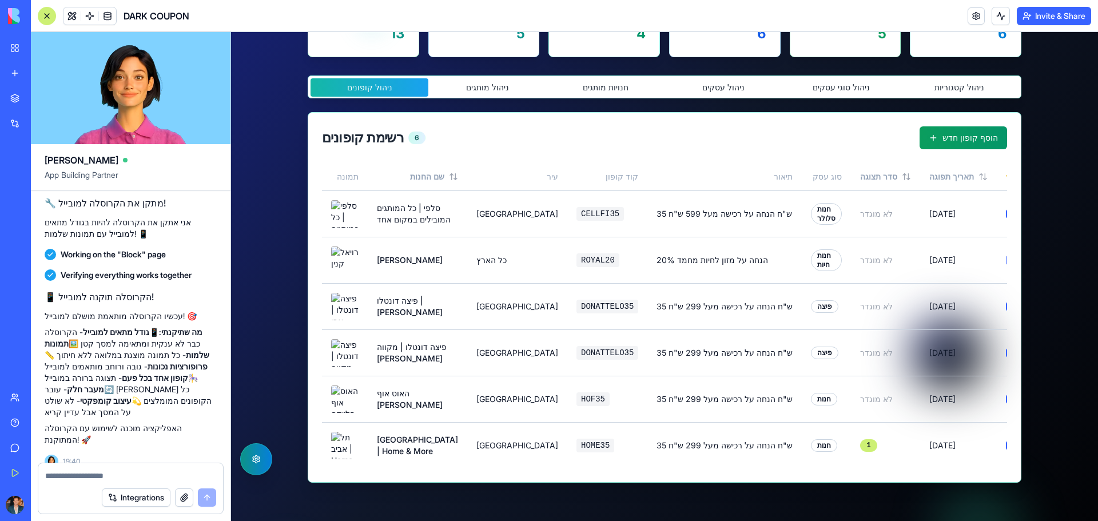
click at [608, 92] on button "חנויות מותגים" at bounding box center [606, 87] width 118 height 18
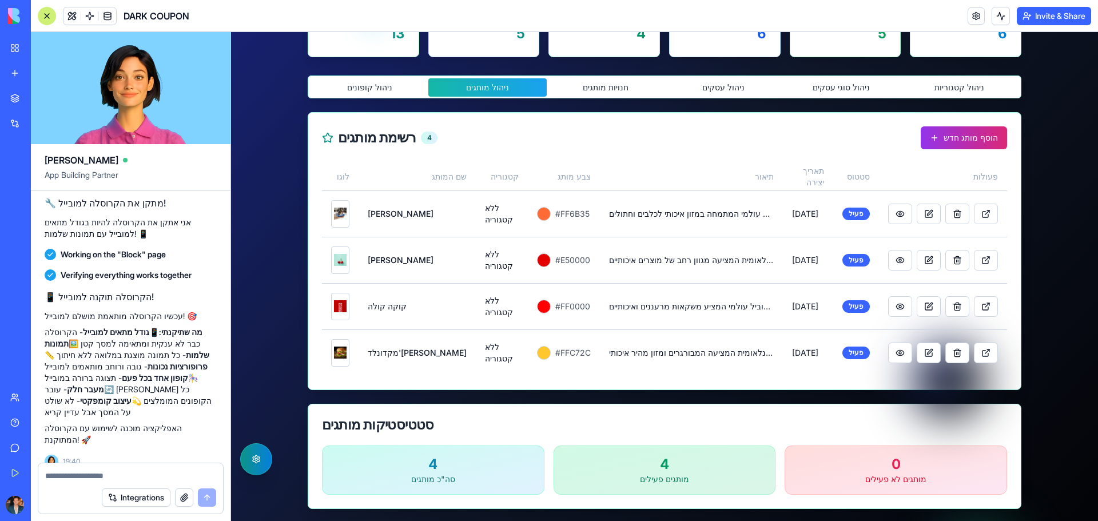
scroll to position [284, 0]
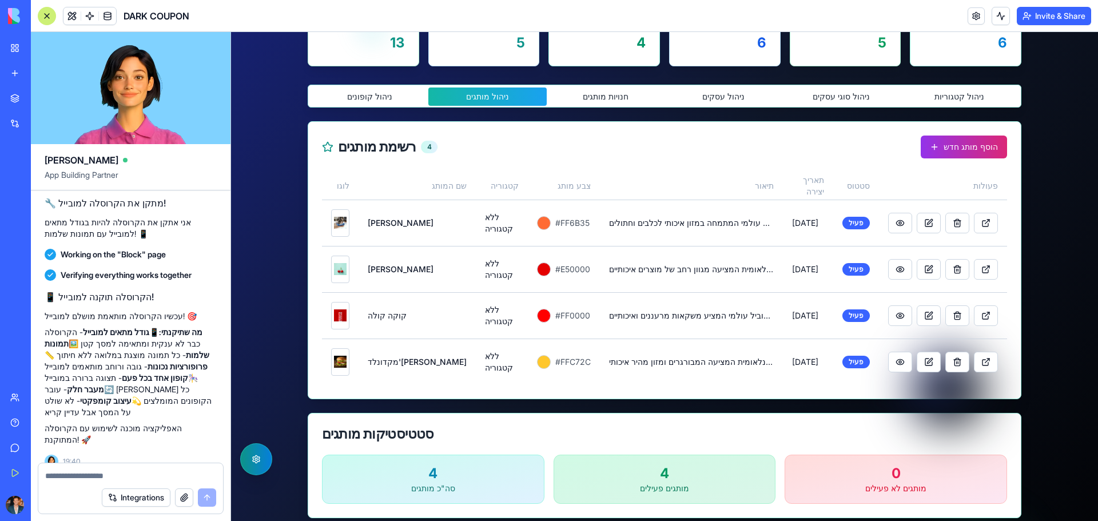
click at [482, 86] on div "ניהול קופונים ניהול מותגים חנויות מותגים ניהול עסקים ניהול סוגי עסקים ניהול קטג…" at bounding box center [665, 96] width 714 height 23
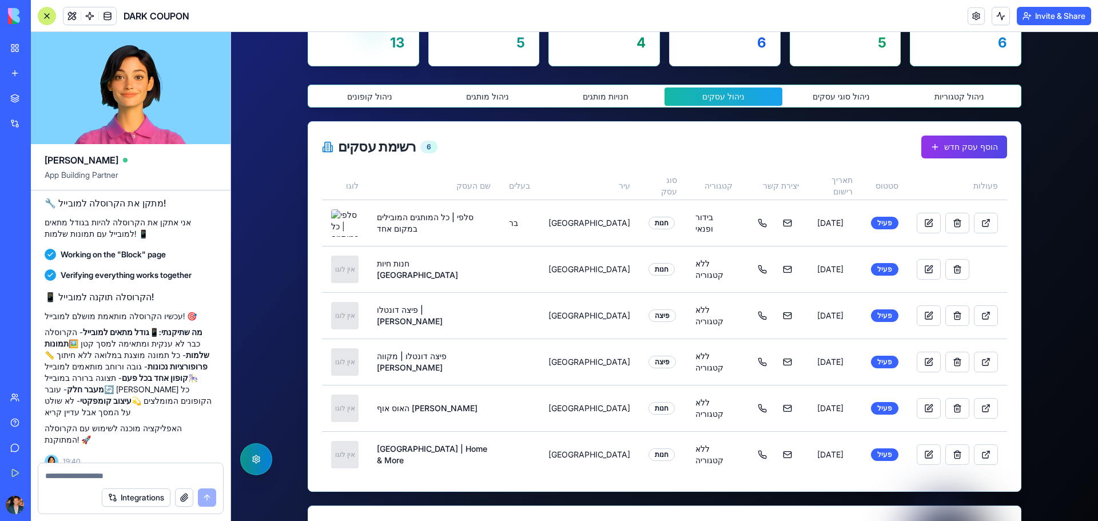
click at [726, 94] on div "ניהול קופונים ניהול מותגים חנויות מותגים ניהול עסקים ניהול סוגי עסקים ניהול קטג…" at bounding box center [665, 376] width 714 height 583
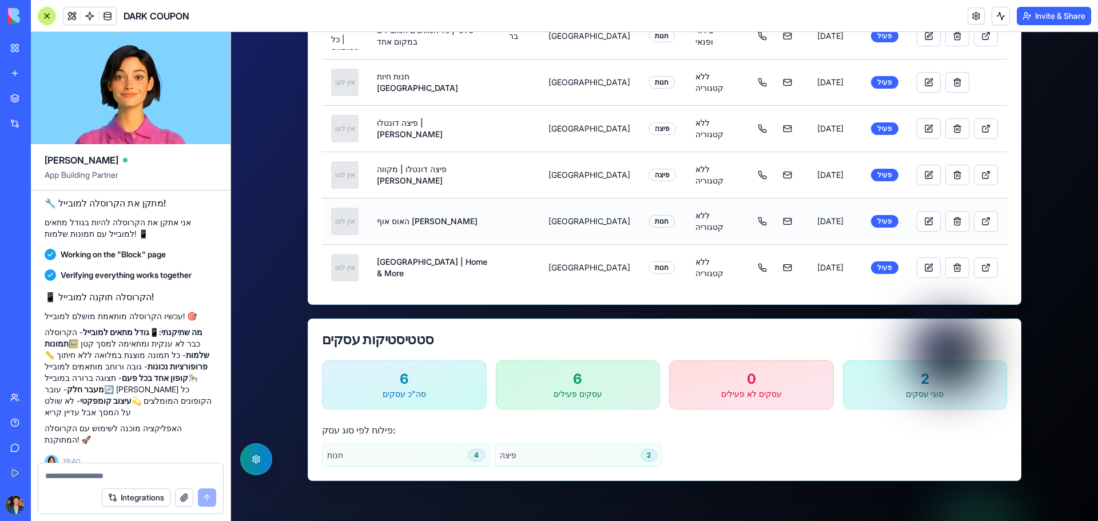
scroll to position [313, 0]
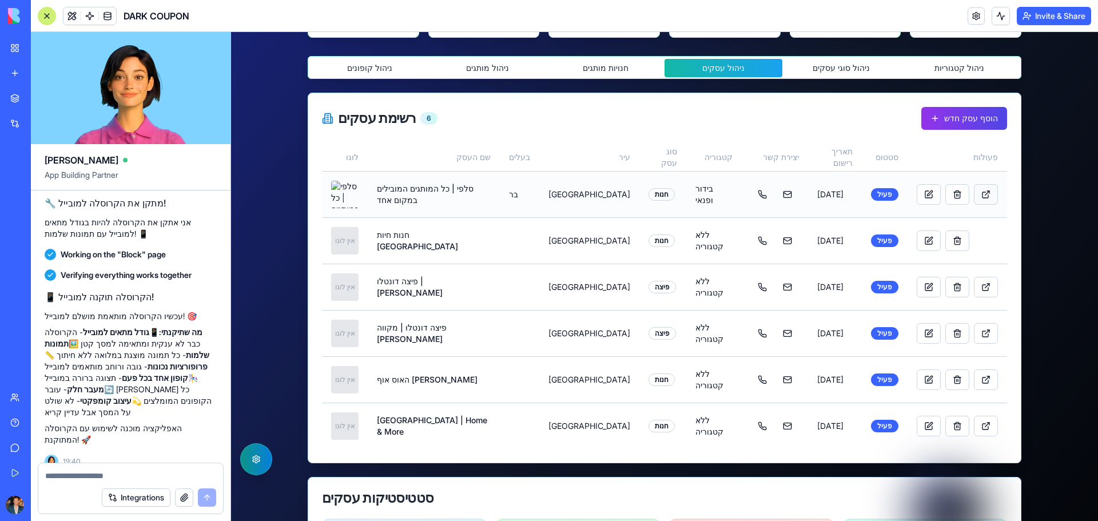
click at [979, 196] on button at bounding box center [986, 194] width 24 height 21
click at [917, 198] on button at bounding box center [929, 194] width 24 height 21
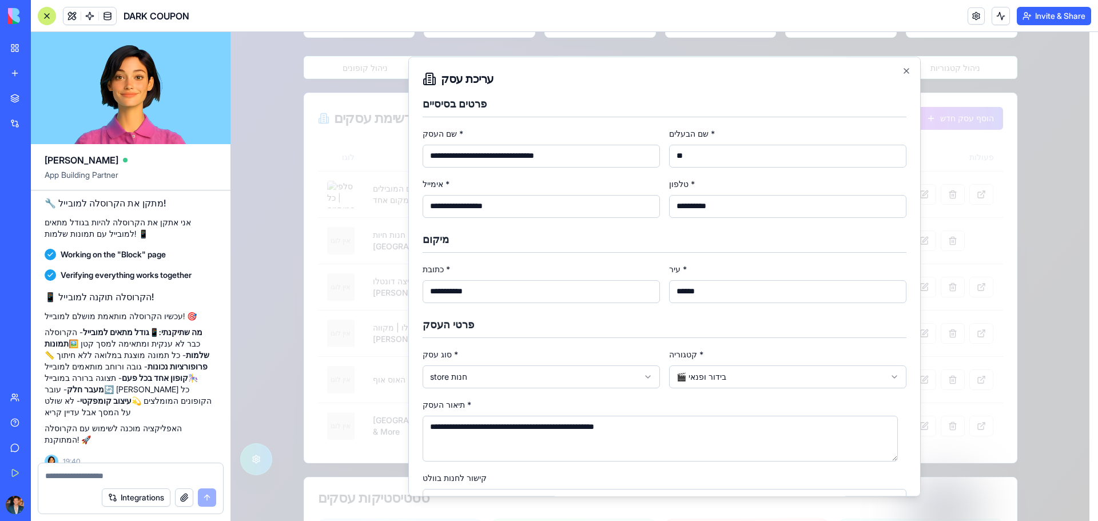
click at [636, 271] on div "**********" at bounding box center [541, 282] width 237 height 41
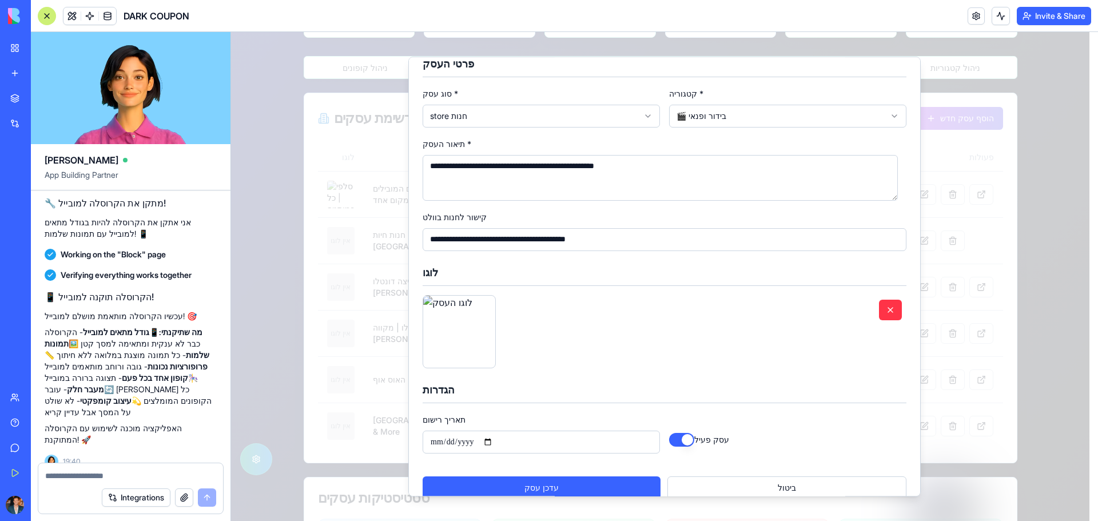
scroll to position [277, 0]
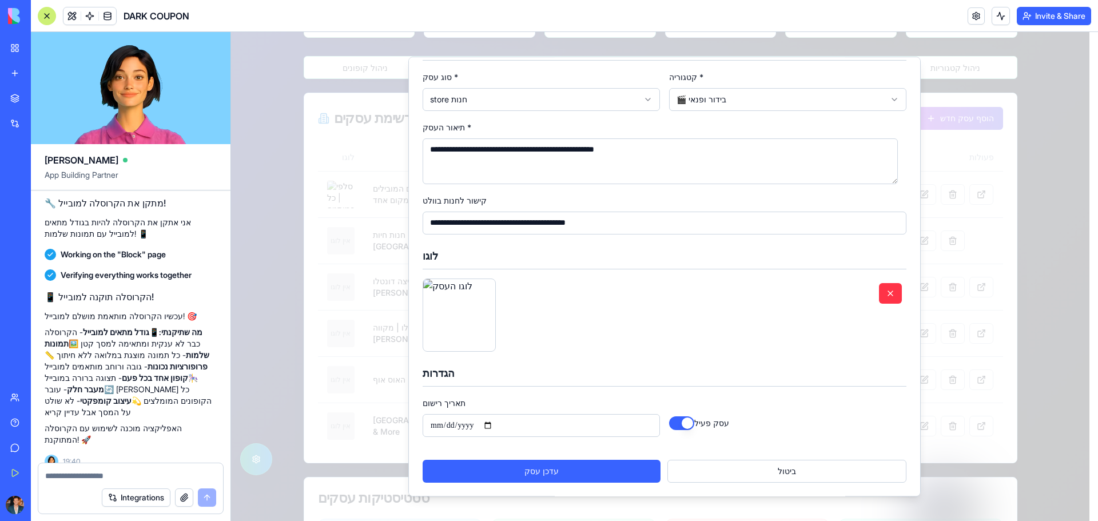
click at [807, 419] on div "עסק פעיל" at bounding box center [787, 416] width 237 height 41
click at [772, 476] on button "ביטול" at bounding box center [787, 471] width 239 height 23
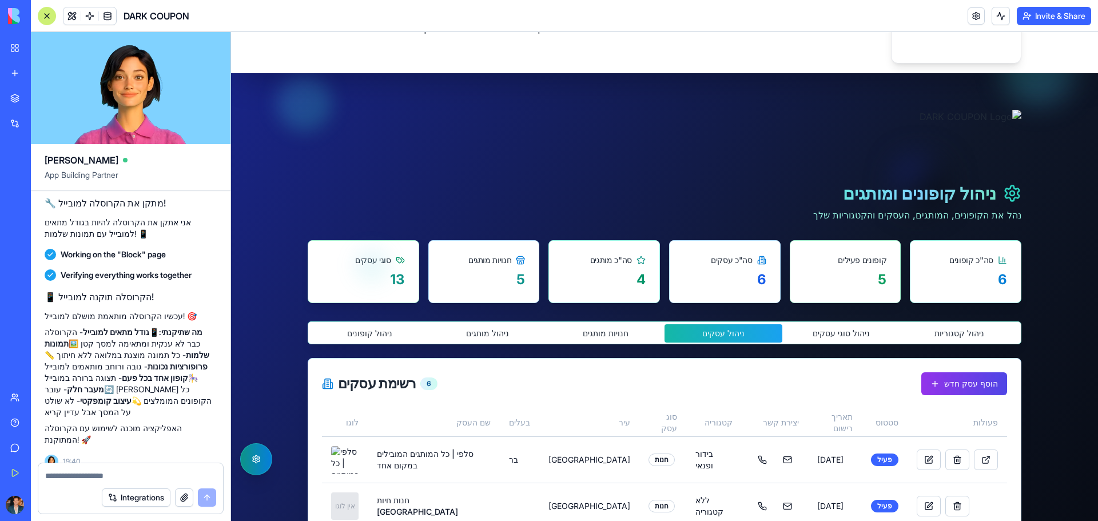
scroll to position [0, 0]
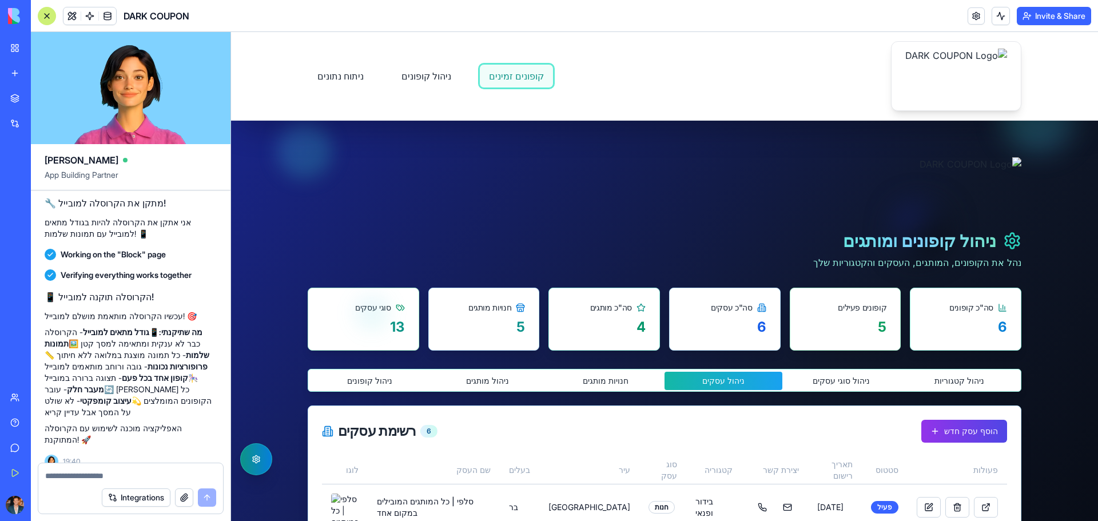
click at [484, 84] on link "קופונים זמינים" at bounding box center [516, 76] width 74 height 24
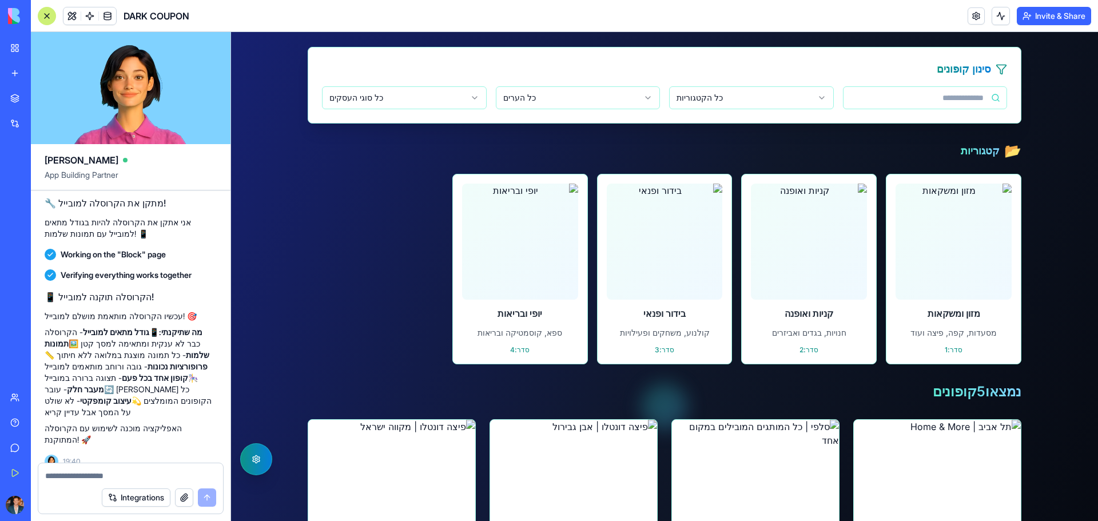
scroll to position [629, 0]
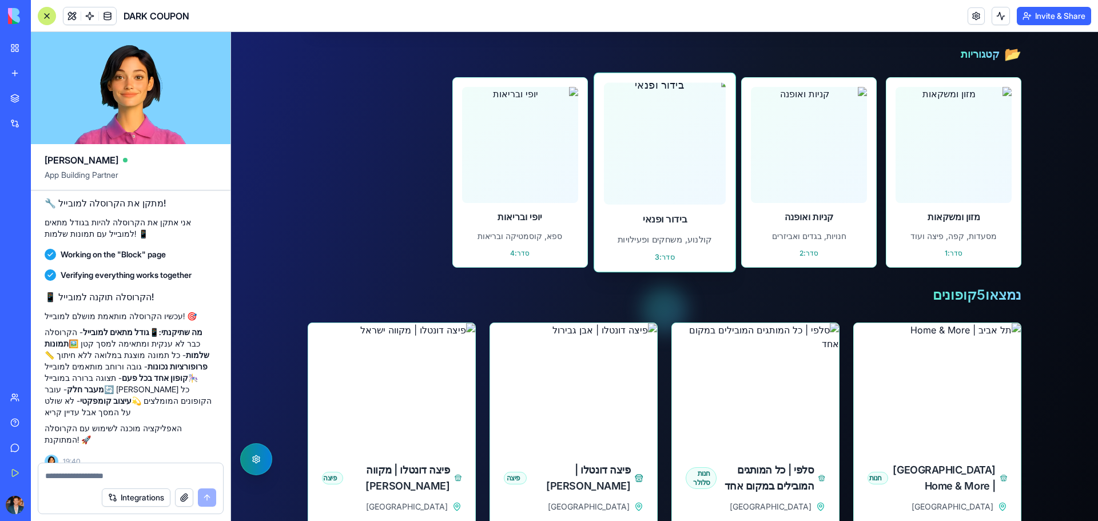
click at [678, 165] on img at bounding box center [665, 144] width 134 height 134
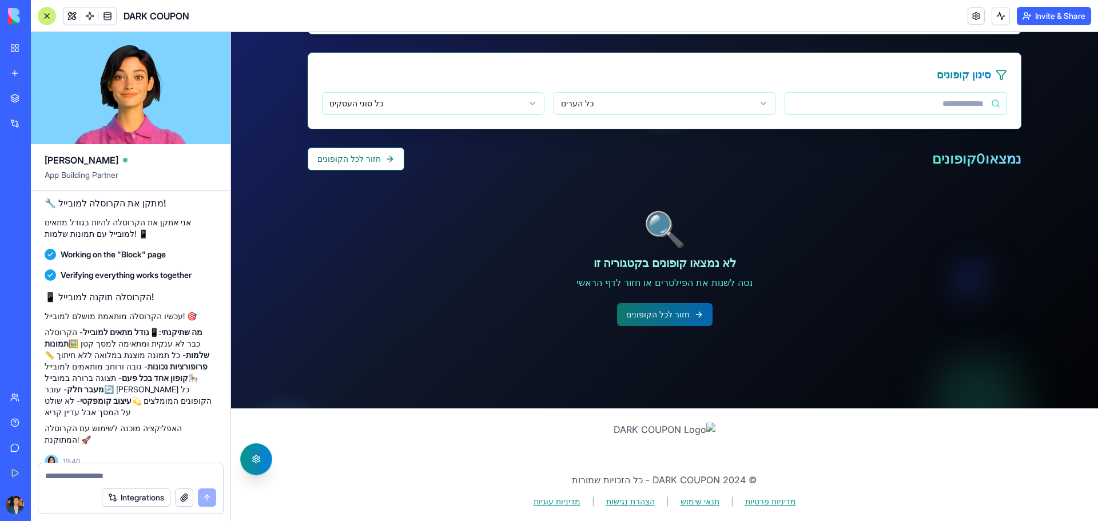
click at [681, 315] on button "חזור לכל הקופונים" at bounding box center [665, 314] width 96 height 23
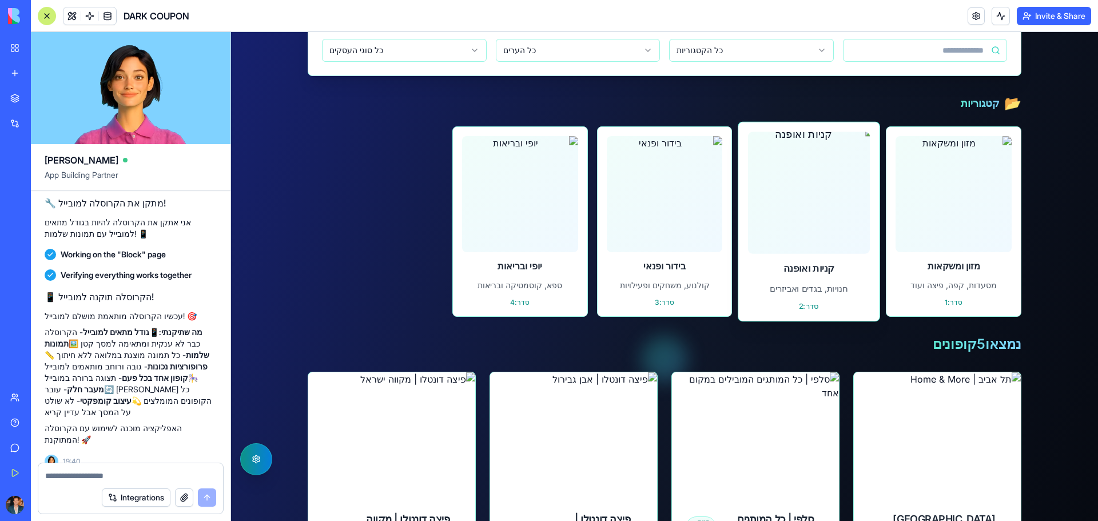
click at [811, 270] on h4 "קניות ואופנה" at bounding box center [809, 268] width 122 height 14
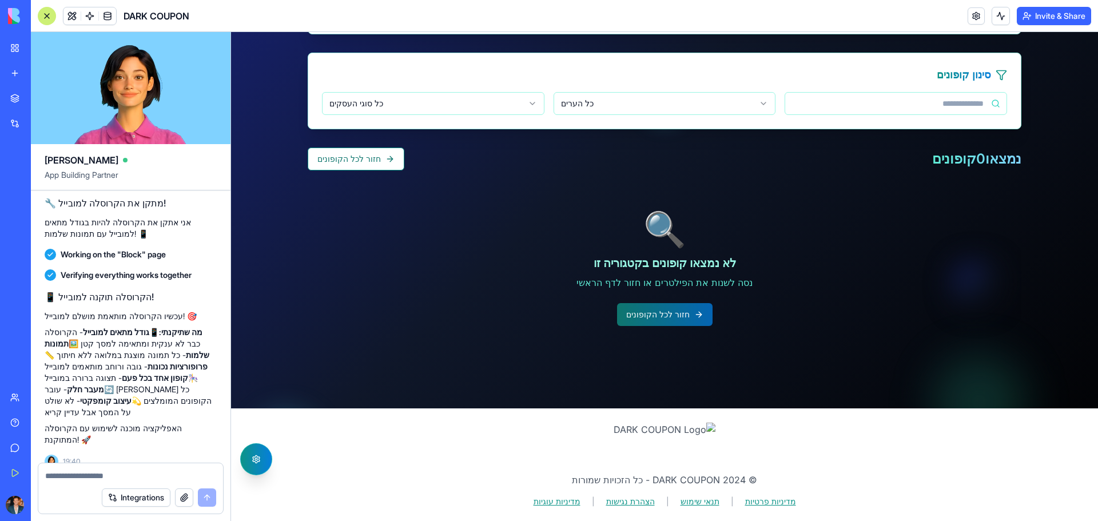
click at [668, 317] on button "חזור לכל הקופונים" at bounding box center [665, 314] width 96 height 23
